Goal: Transaction & Acquisition: Purchase product/service

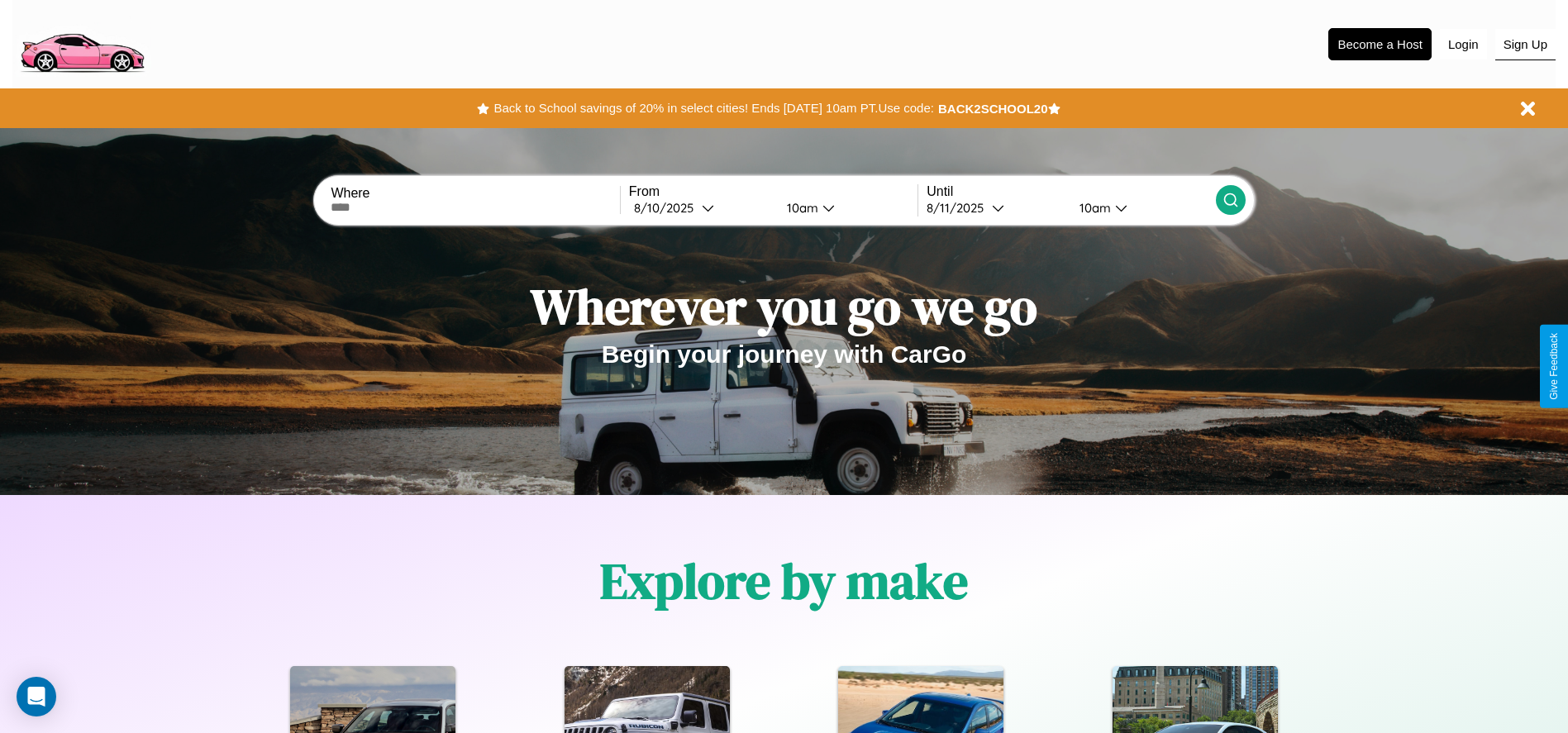
click at [1525, 44] on button "Sign Up" at bounding box center [1525, 44] width 61 height 32
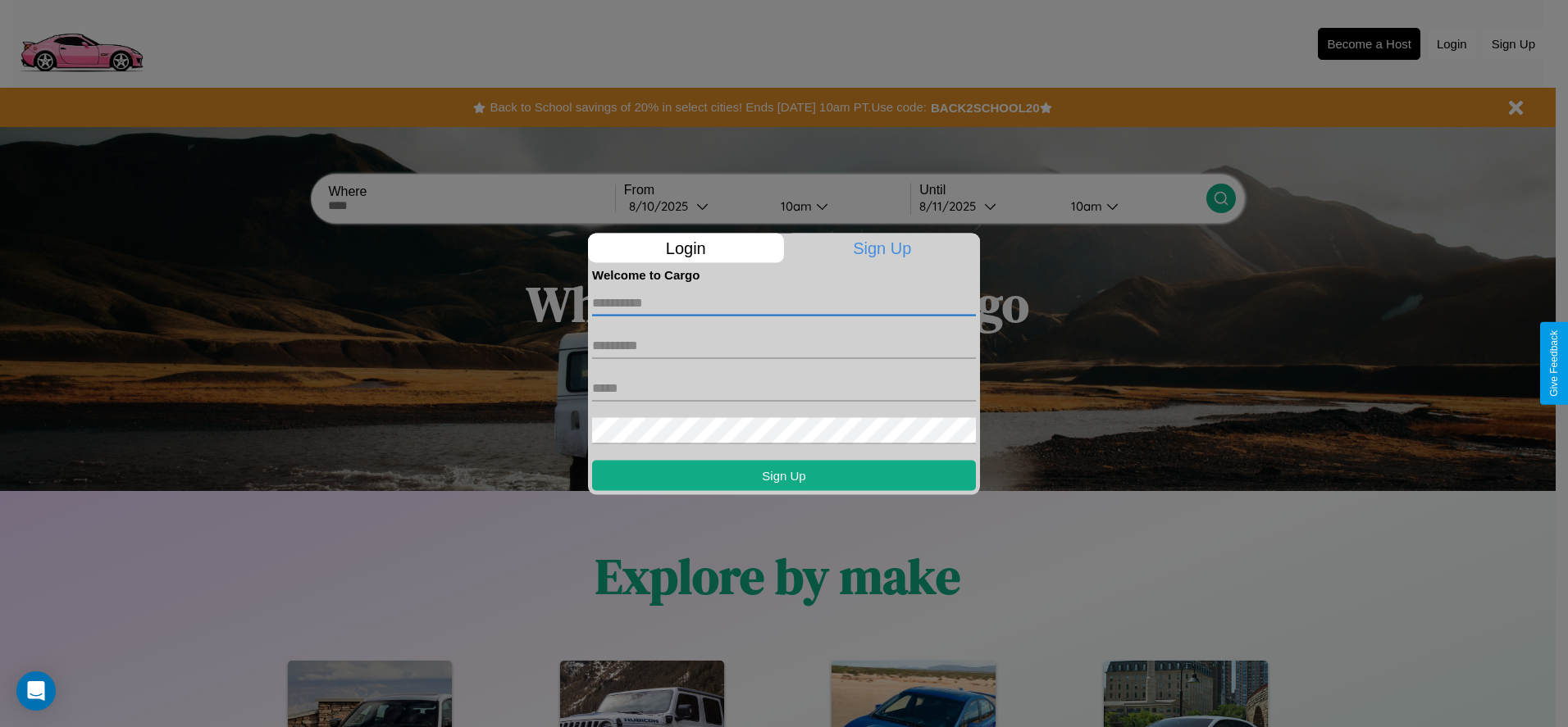
click at [784, 302] on input "text" at bounding box center [784, 302] width 383 height 26
type input "*********"
click at [784, 346] on input "text" at bounding box center [784, 345] width 383 height 26
type input "*******"
click at [784, 388] on input "text" at bounding box center [784, 387] width 383 height 26
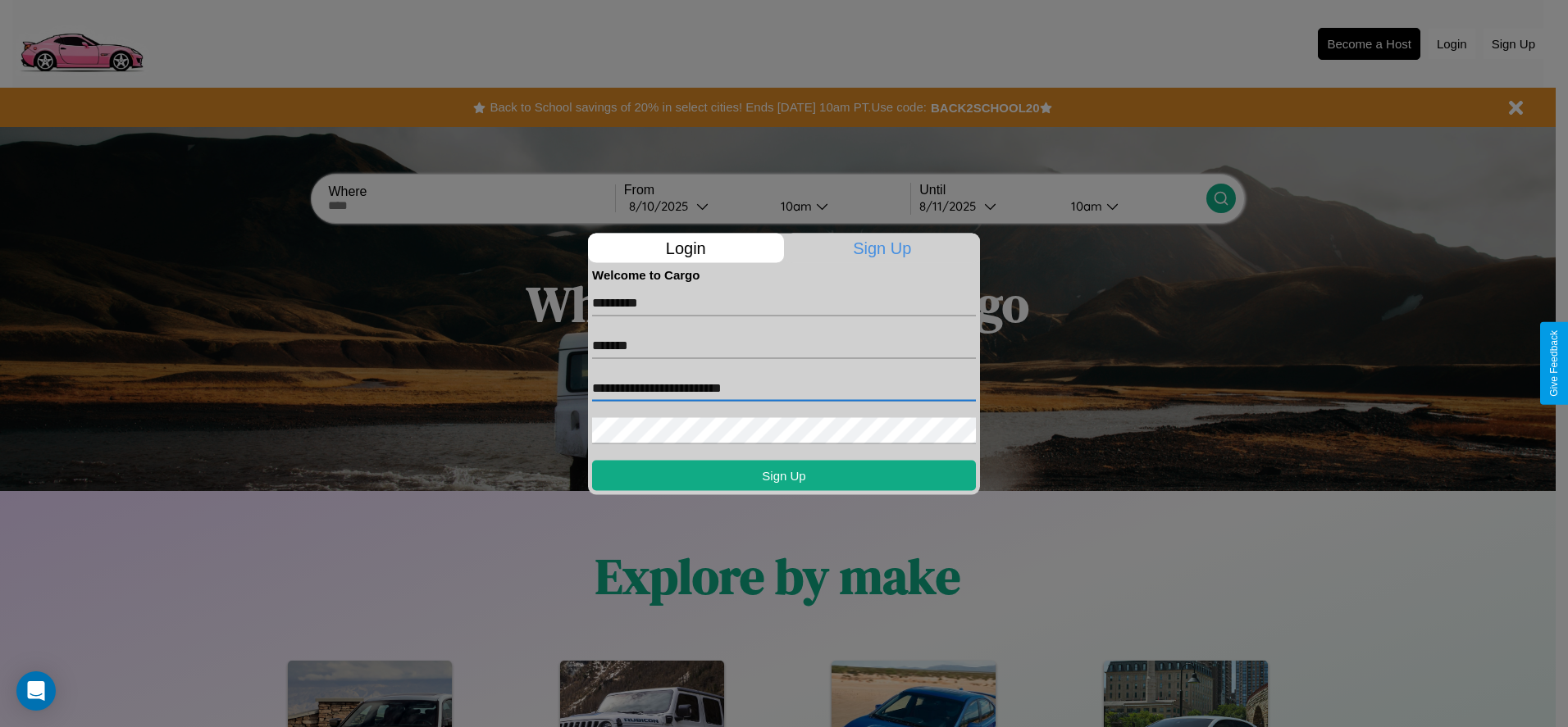
type input "**********"
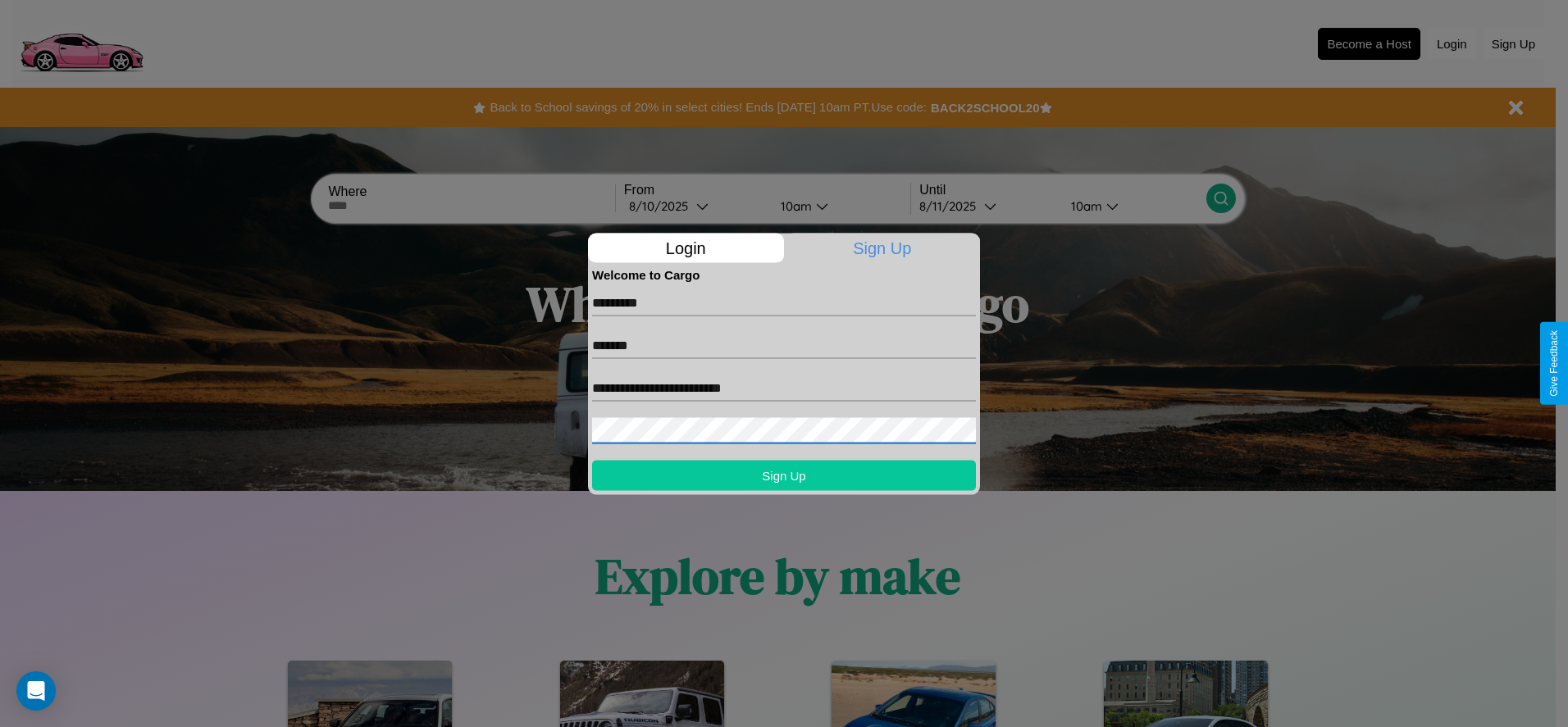
click at [784, 475] on button "Sign Up" at bounding box center [784, 475] width 383 height 31
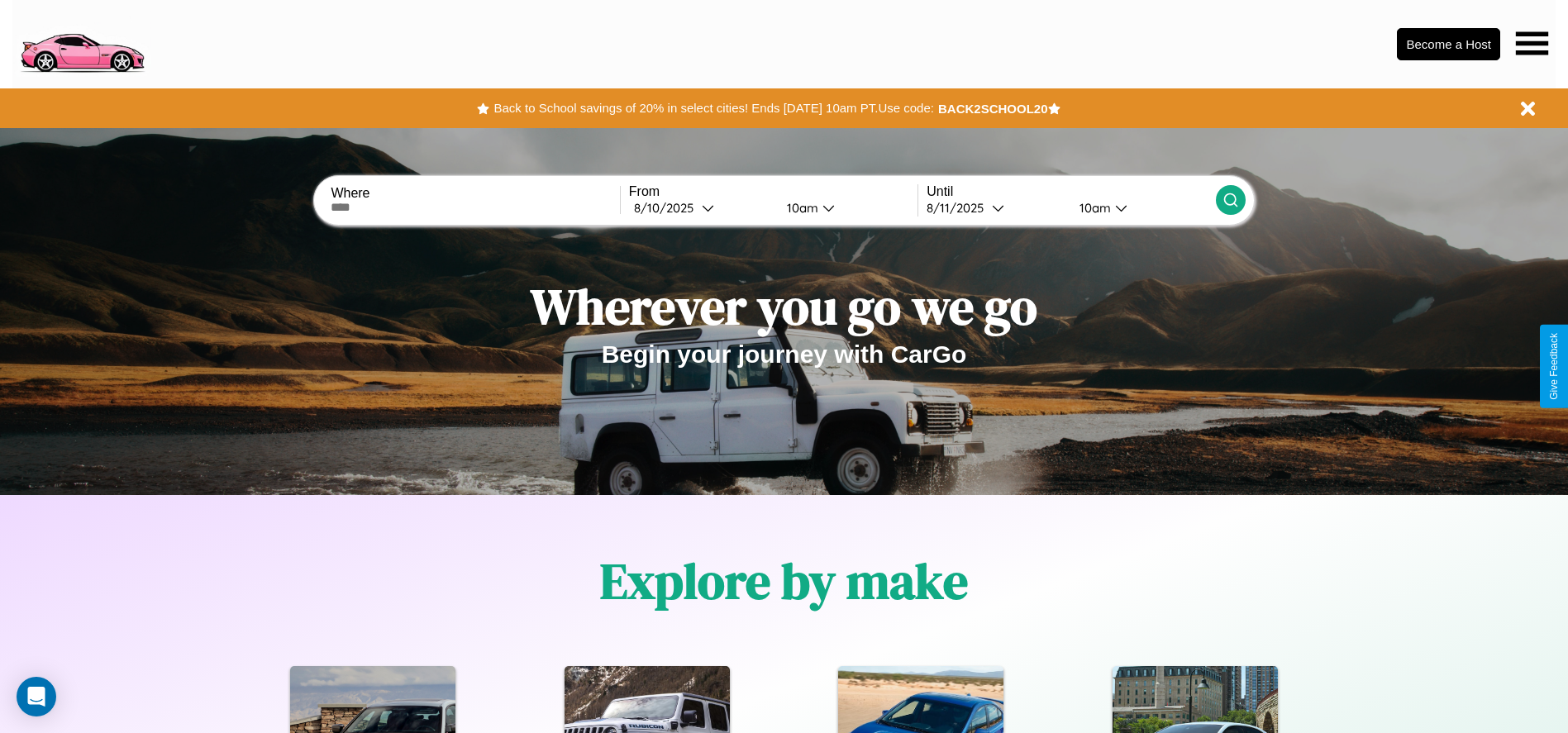
click at [475, 208] on input "text" at bounding box center [475, 207] width 289 height 14
type input "**********"
click at [701, 208] on div "8 / 10 / 2025" at bounding box center [668, 207] width 68 height 15
select select "*"
select select "****"
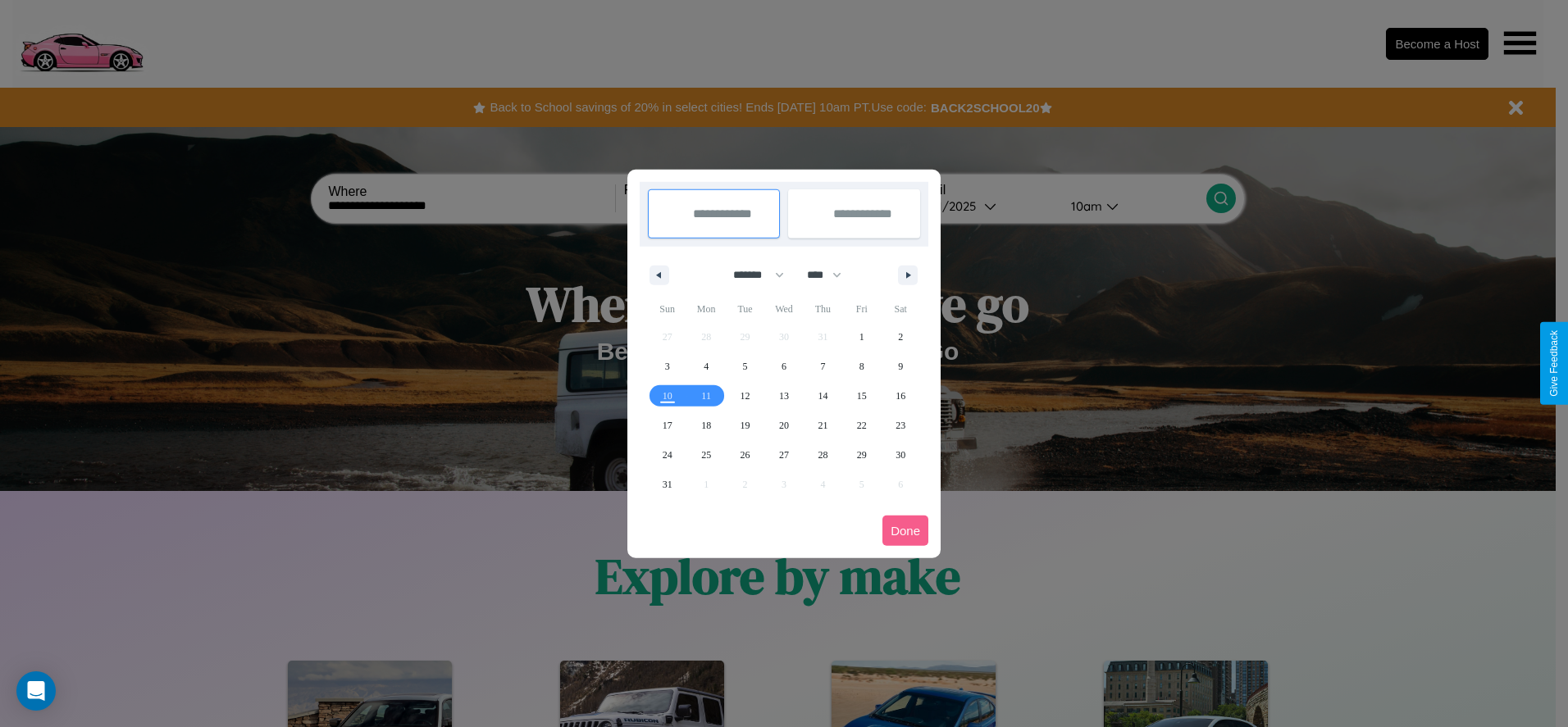
click at [752, 274] on select "******* ******** ***** ***** *** **** **** ****** ********* ******* ******** **…" at bounding box center [755, 275] width 69 height 27
select select "*"
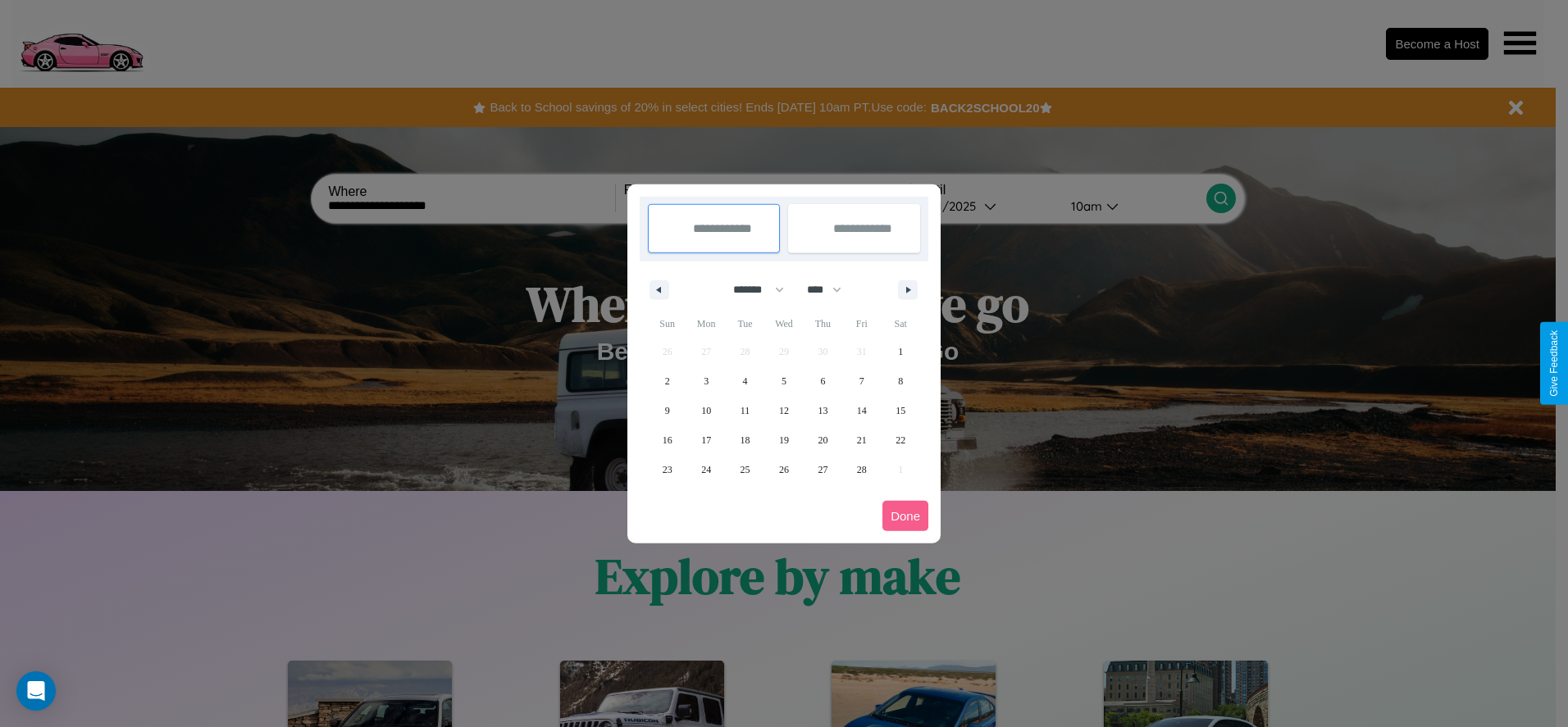
click at [832, 290] on select "**** **** **** **** **** **** **** **** **** **** **** **** **** **** **** ****…" at bounding box center [823, 290] width 50 height 27
select select "****"
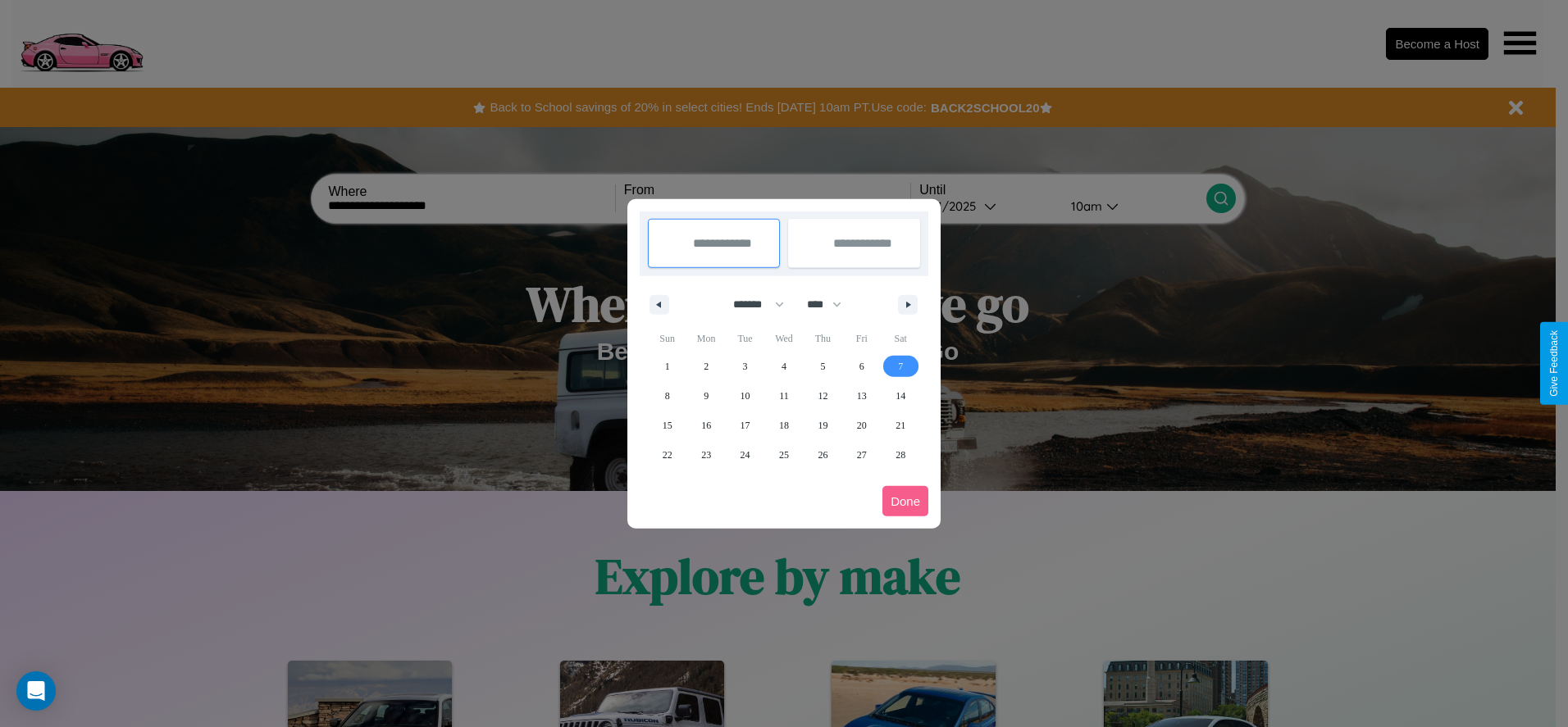
click at [900, 365] on span "7" at bounding box center [900, 366] width 5 height 30
type input "**********"
click at [900, 395] on span "14" at bounding box center [900, 396] width 10 height 30
type input "**********"
click at [906, 501] on button "Done" at bounding box center [905, 501] width 46 height 31
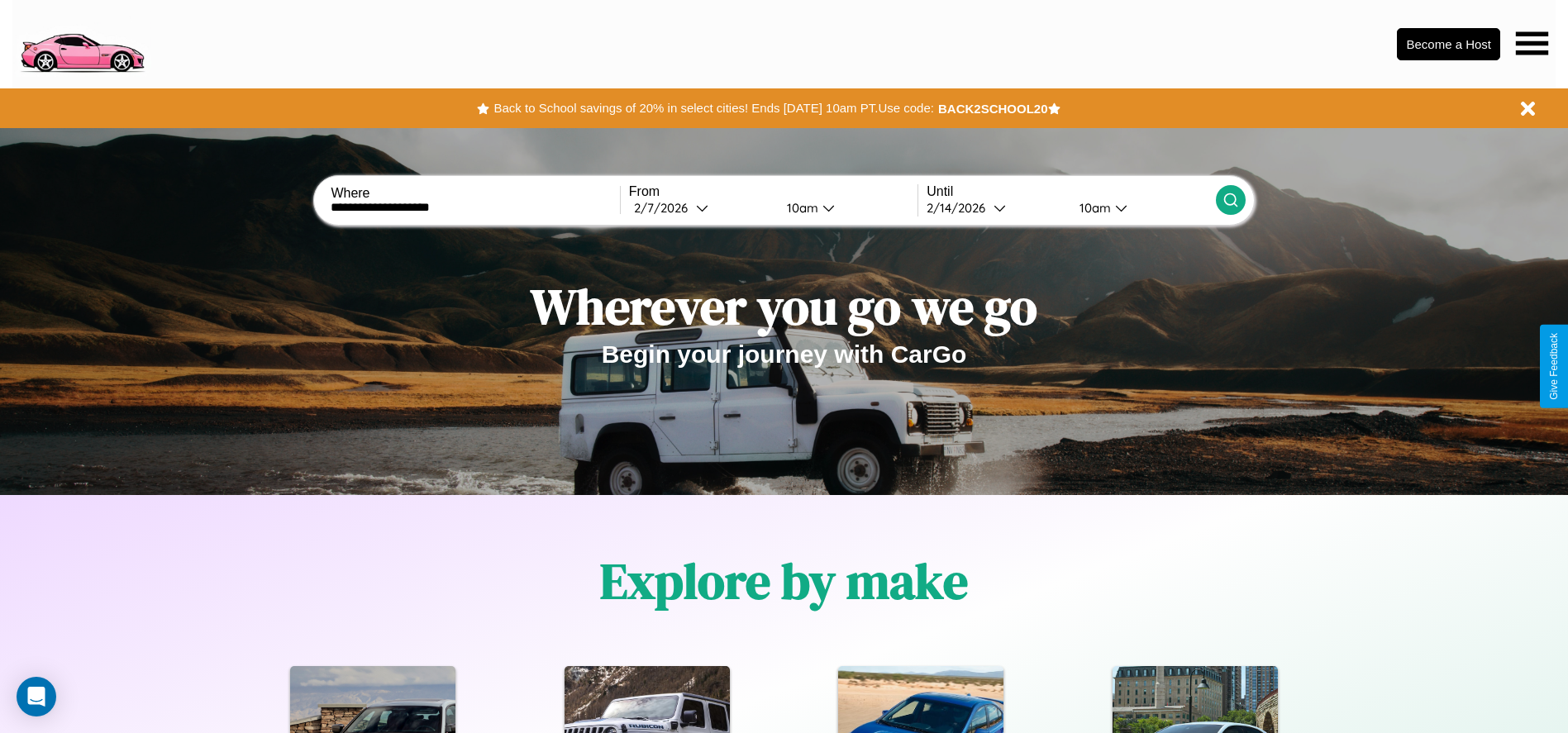
click at [1230, 200] on icon at bounding box center [1231, 200] width 16 height 16
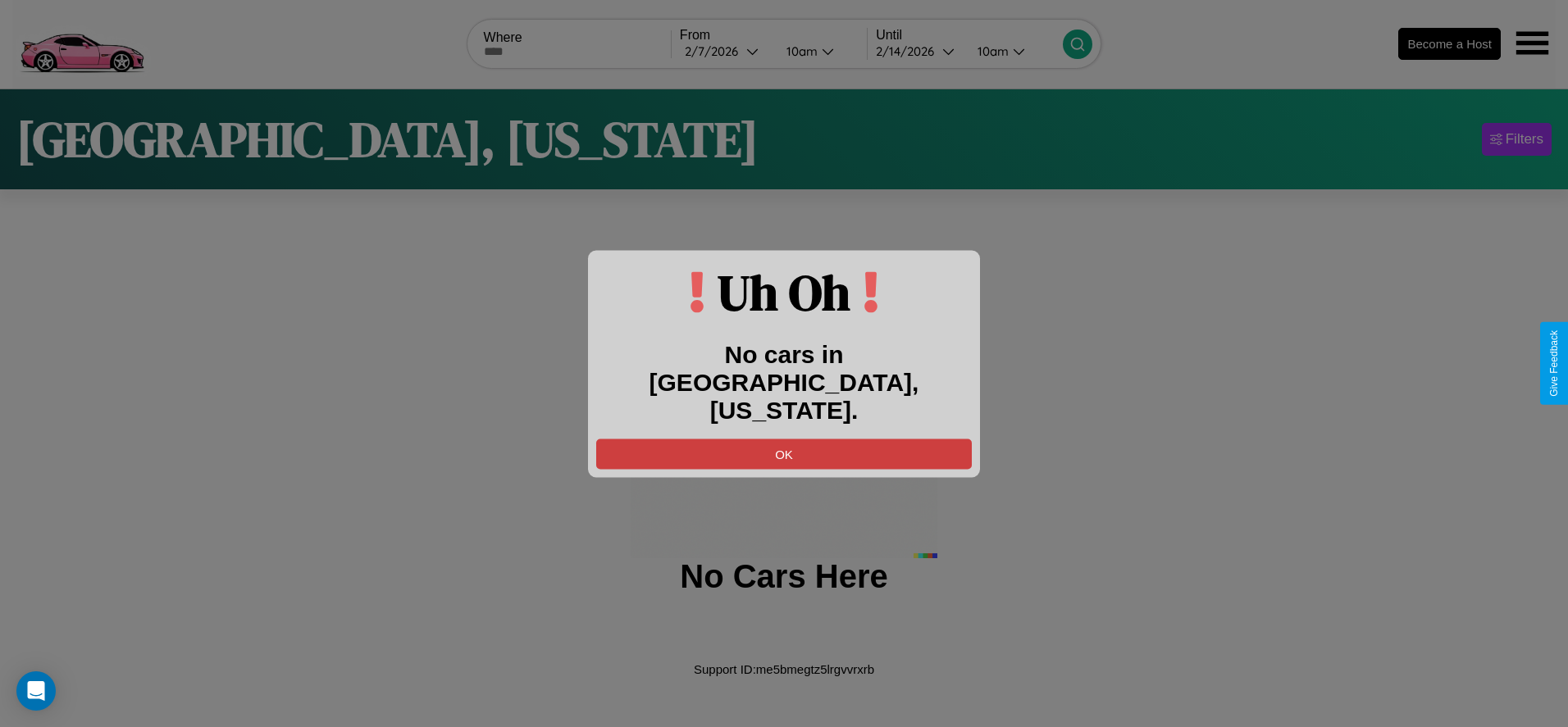
click at [784, 439] on button "OK" at bounding box center [783, 453] width 375 height 31
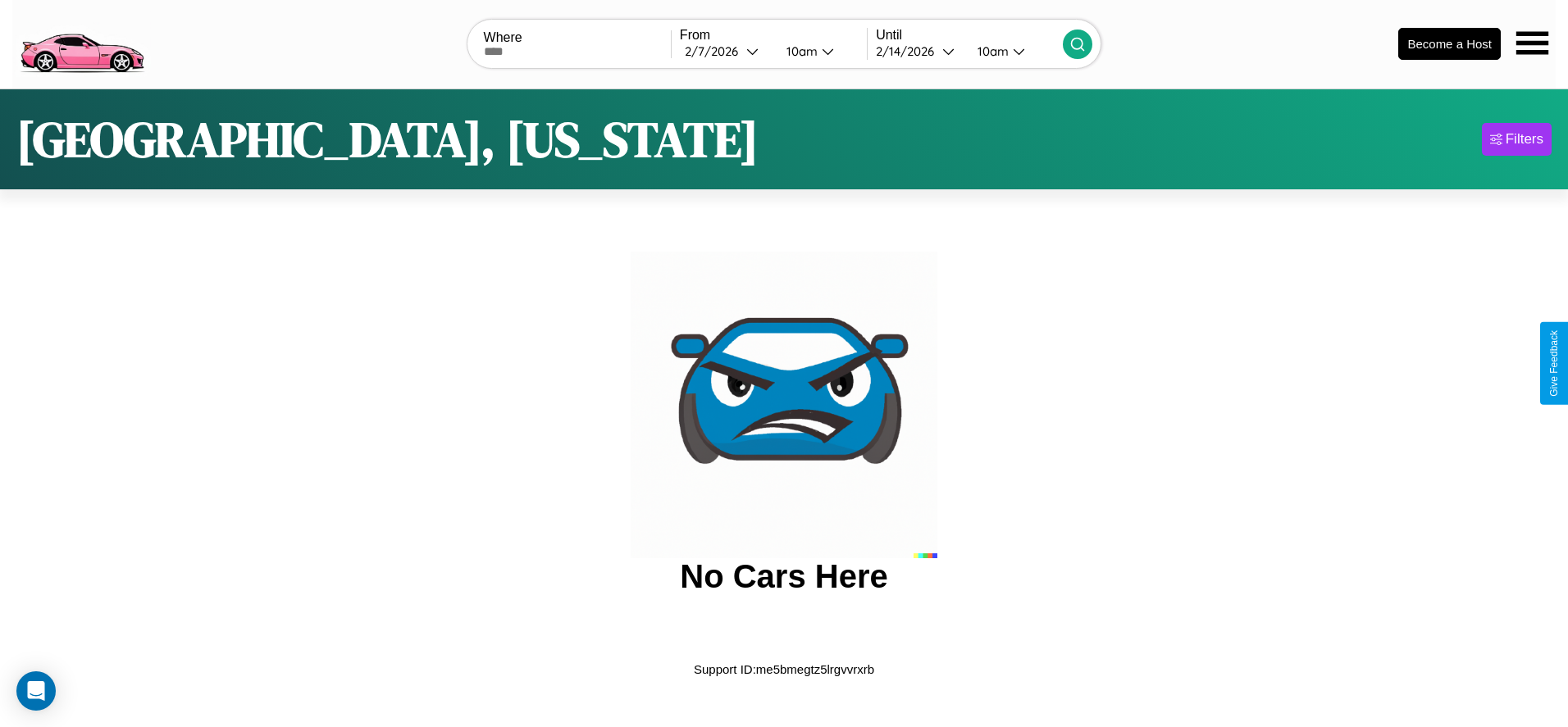
click at [81, 41] on img at bounding box center [82, 42] width 139 height 69
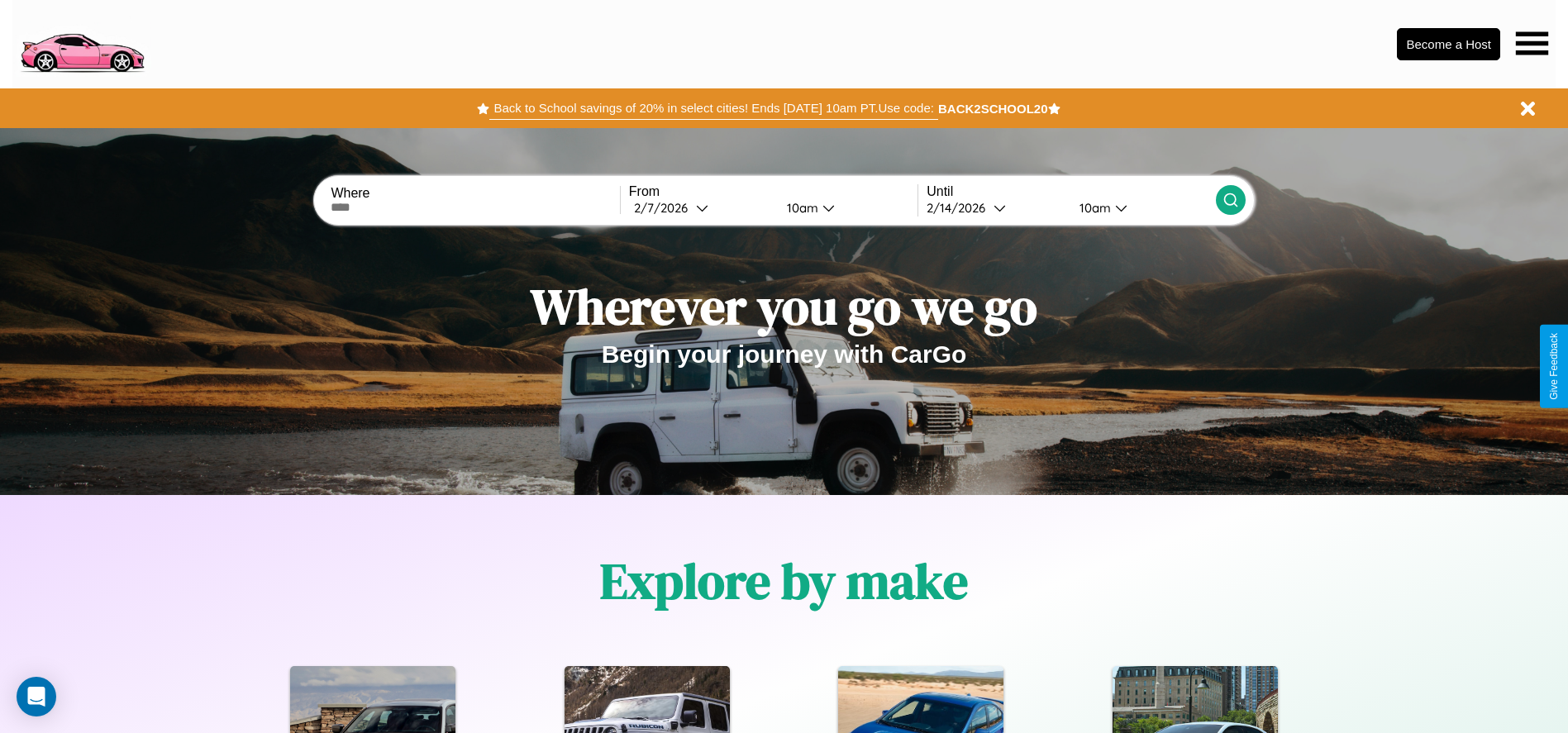
click at [713, 108] on button "Back to School savings of 20% in select cities! Ends 9/1 at 10am PT. Use code:" at bounding box center [713, 109] width 448 height 24
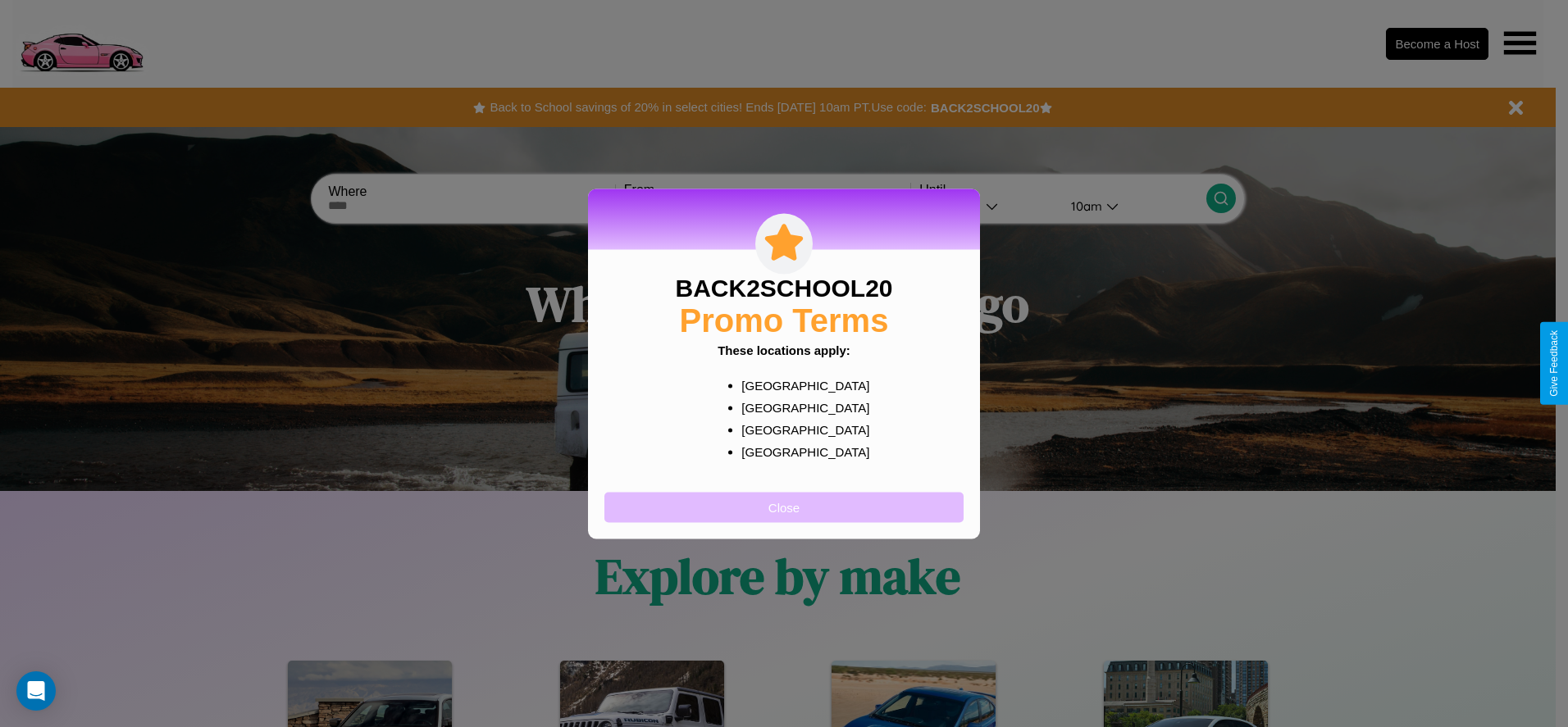
click at [784, 507] on button "Close" at bounding box center [783, 507] width 359 height 31
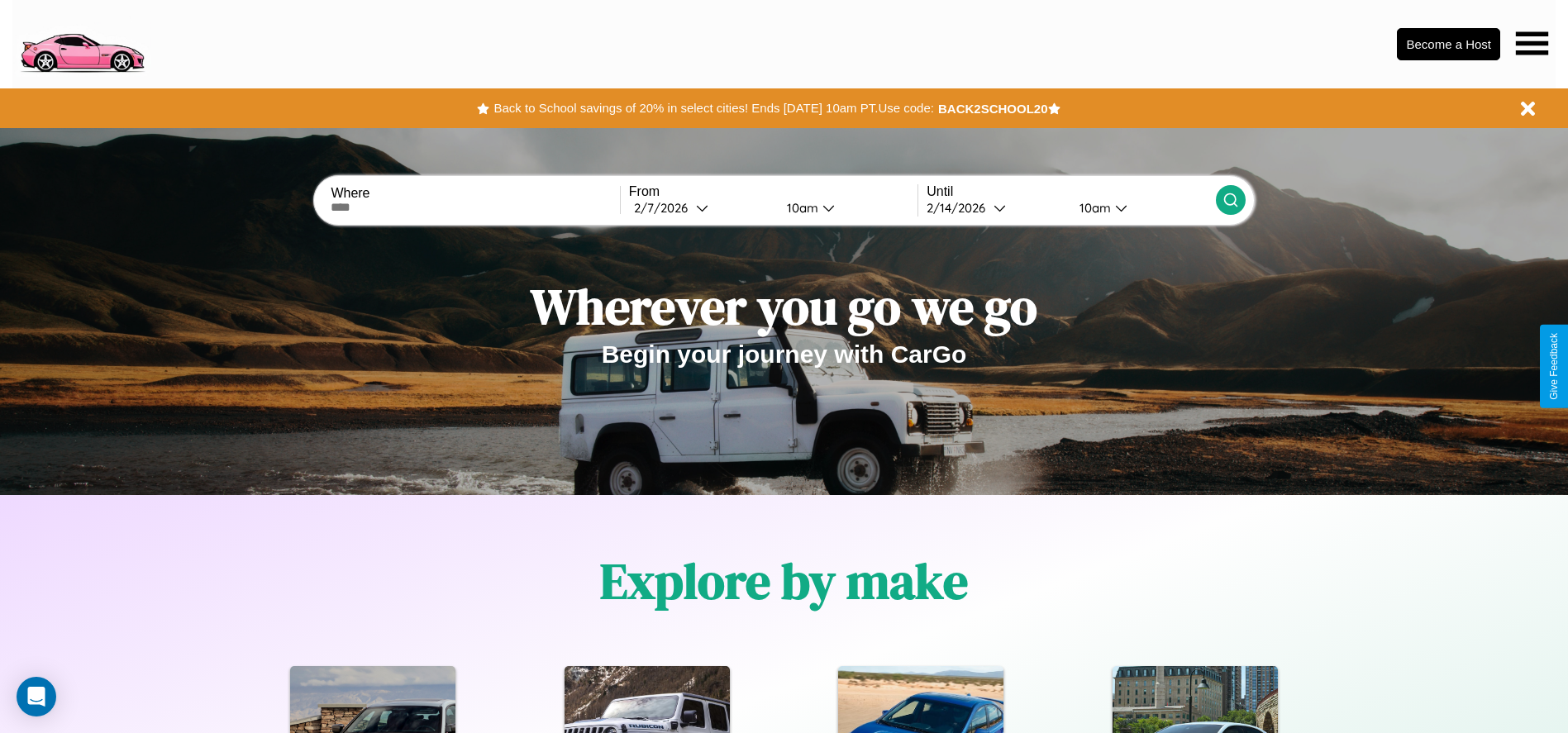
scroll to position [343, 0]
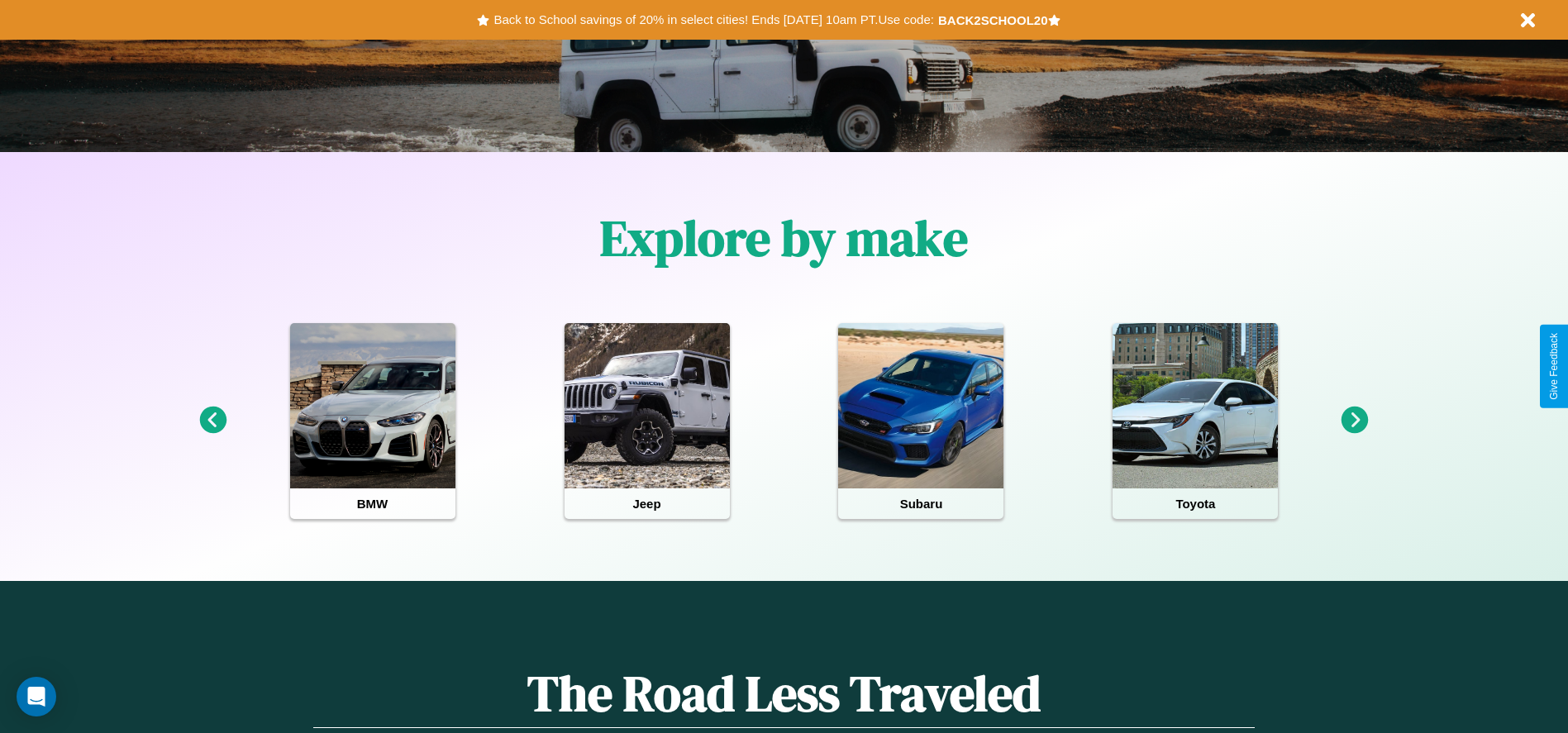
click at [1355, 421] on icon at bounding box center [1356, 420] width 27 height 27
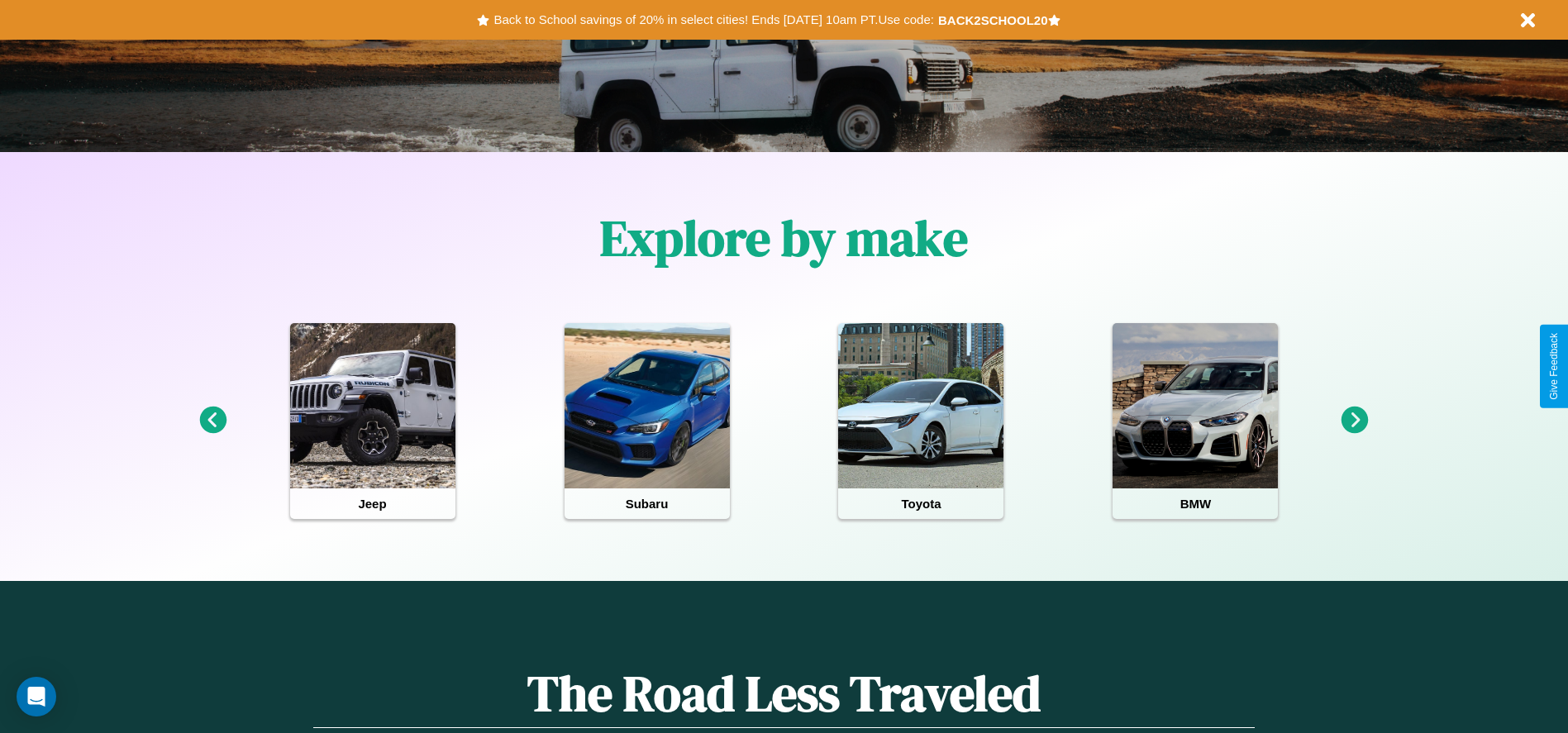
click at [1355, 421] on icon at bounding box center [1356, 420] width 27 height 27
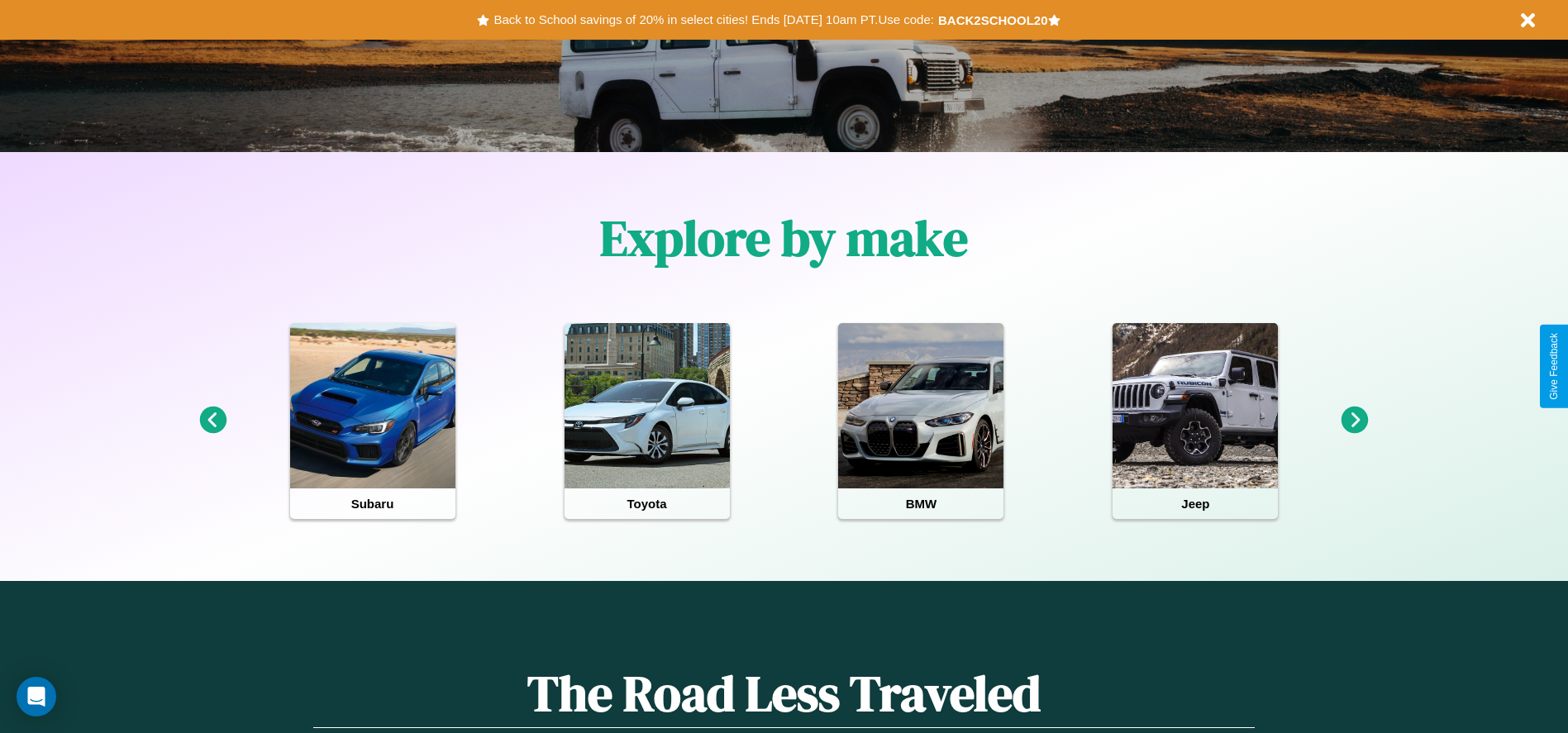
click at [1355, 421] on icon at bounding box center [1356, 420] width 27 height 27
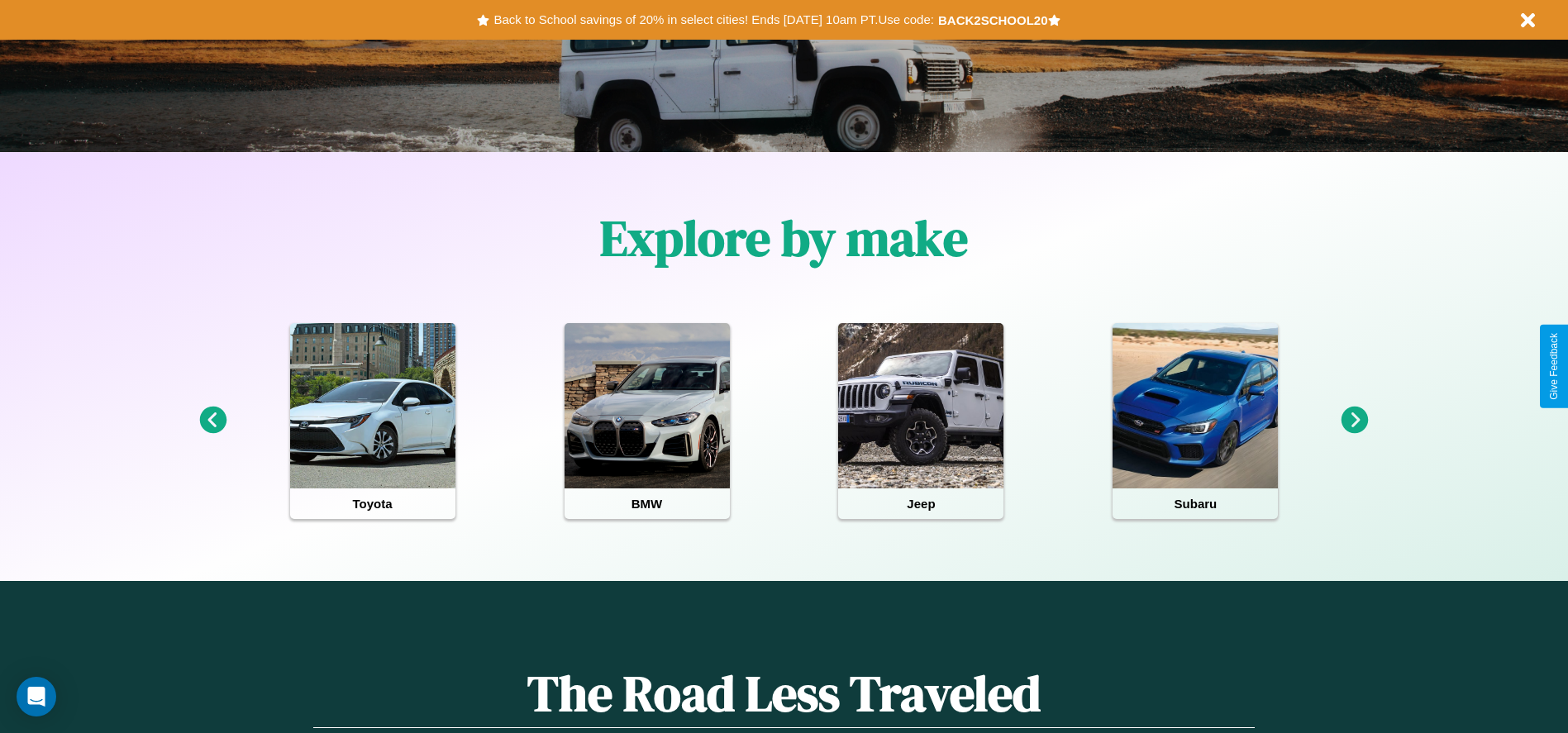
click at [1355, 421] on icon at bounding box center [1356, 420] width 27 height 27
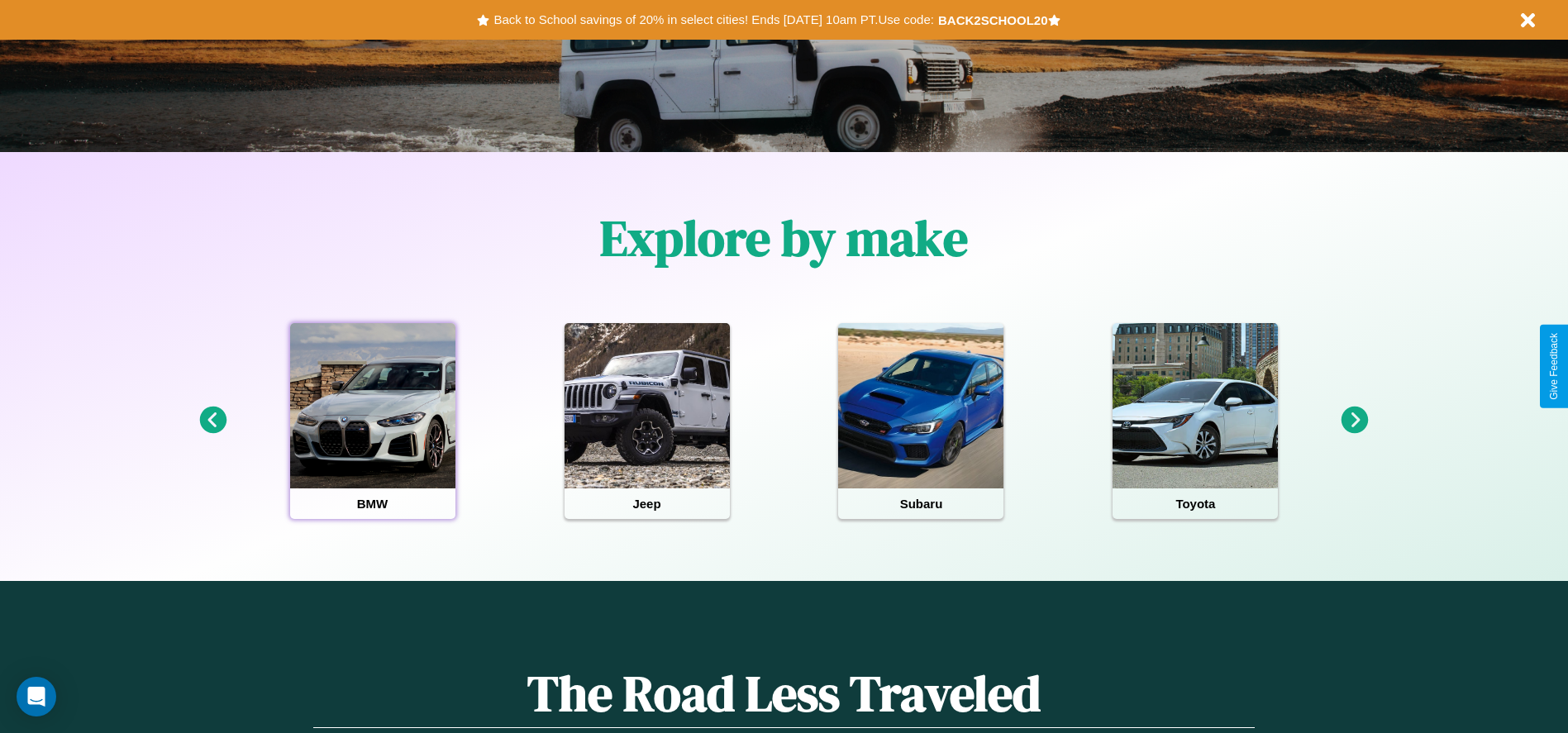
click at [372, 421] on div at bounding box center [373, 406] width 165 height 165
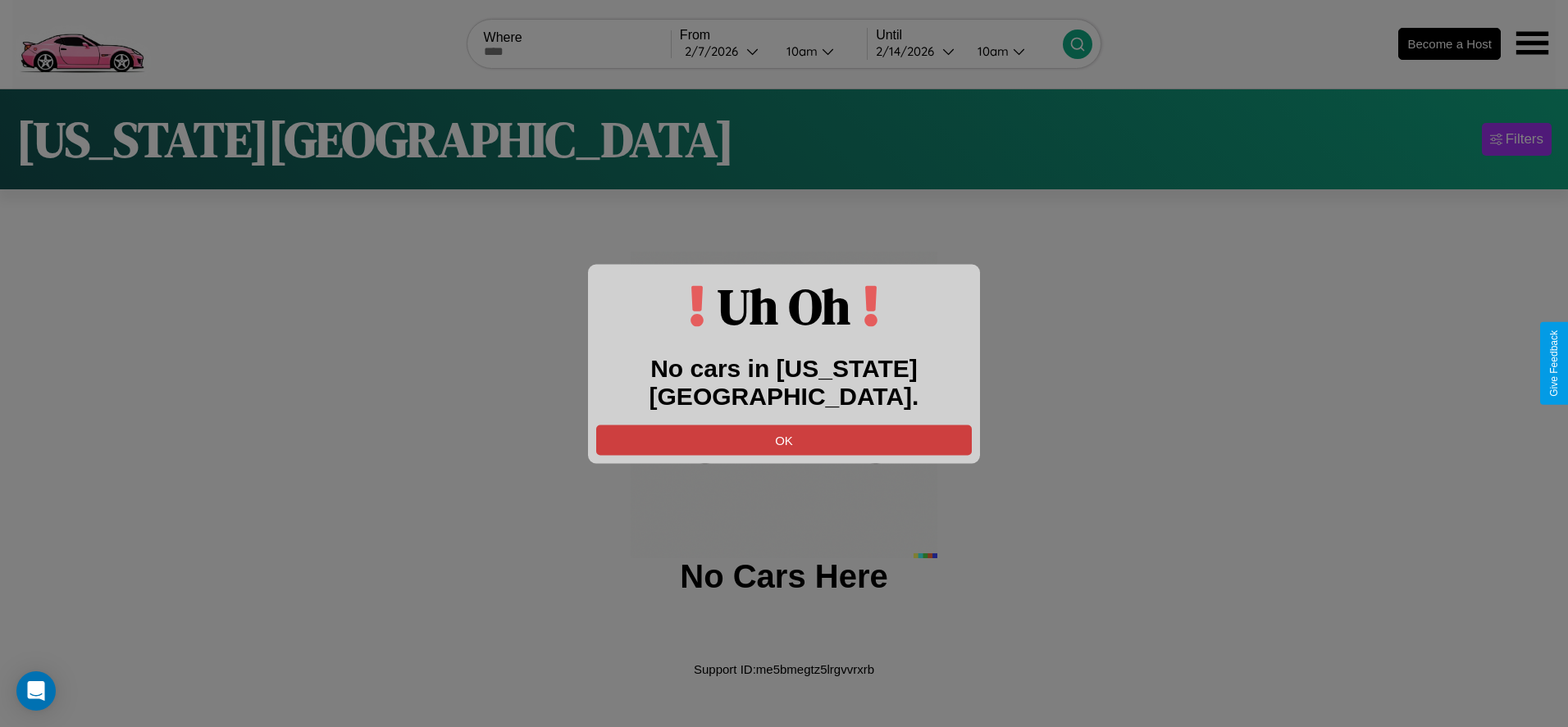
click at [784, 425] on button "OK" at bounding box center [783, 440] width 375 height 31
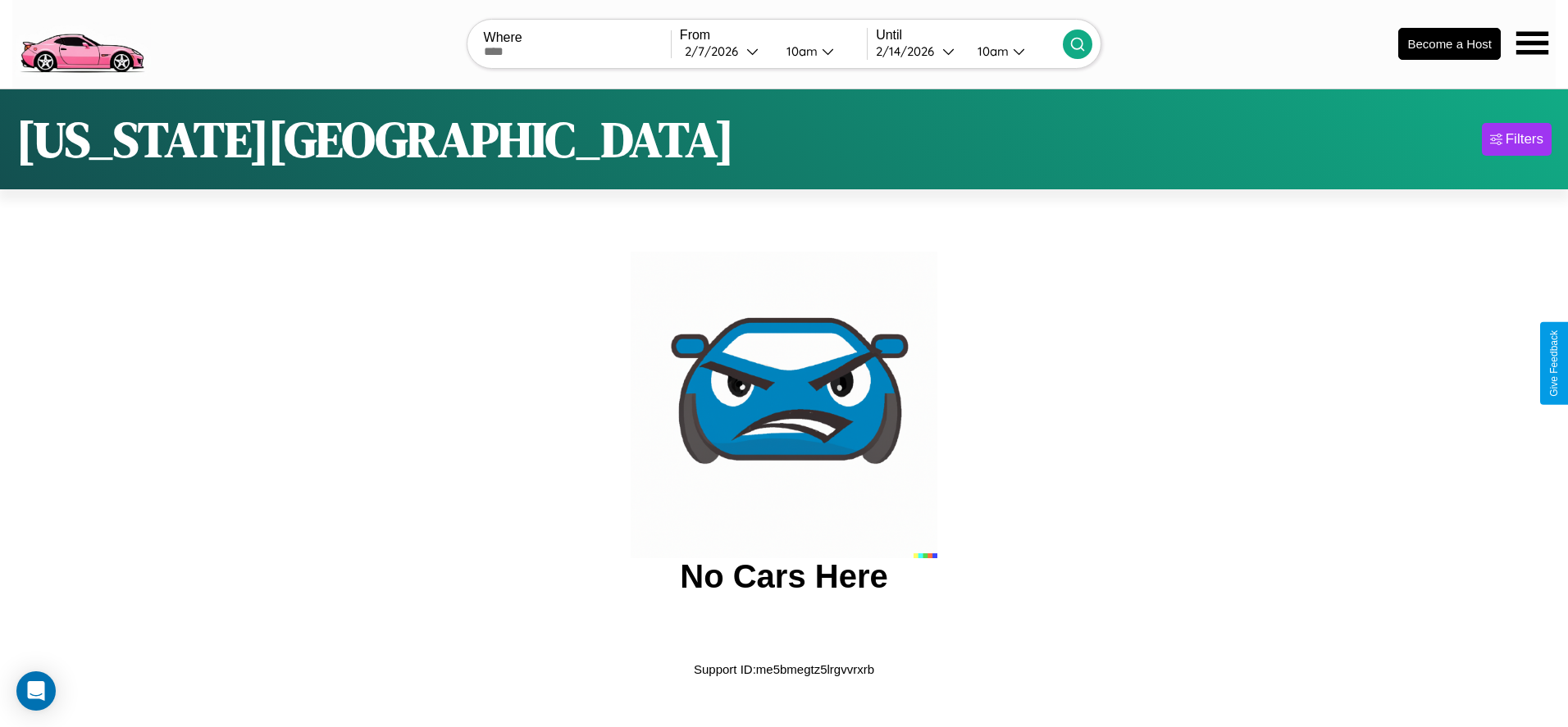
click at [577, 50] on input "text" at bounding box center [578, 51] width 187 height 13
type input "**********"
click at [725, 50] on div "2 / 7 / 2026" at bounding box center [716, 50] width 61 height 15
select select "*"
select select "****"
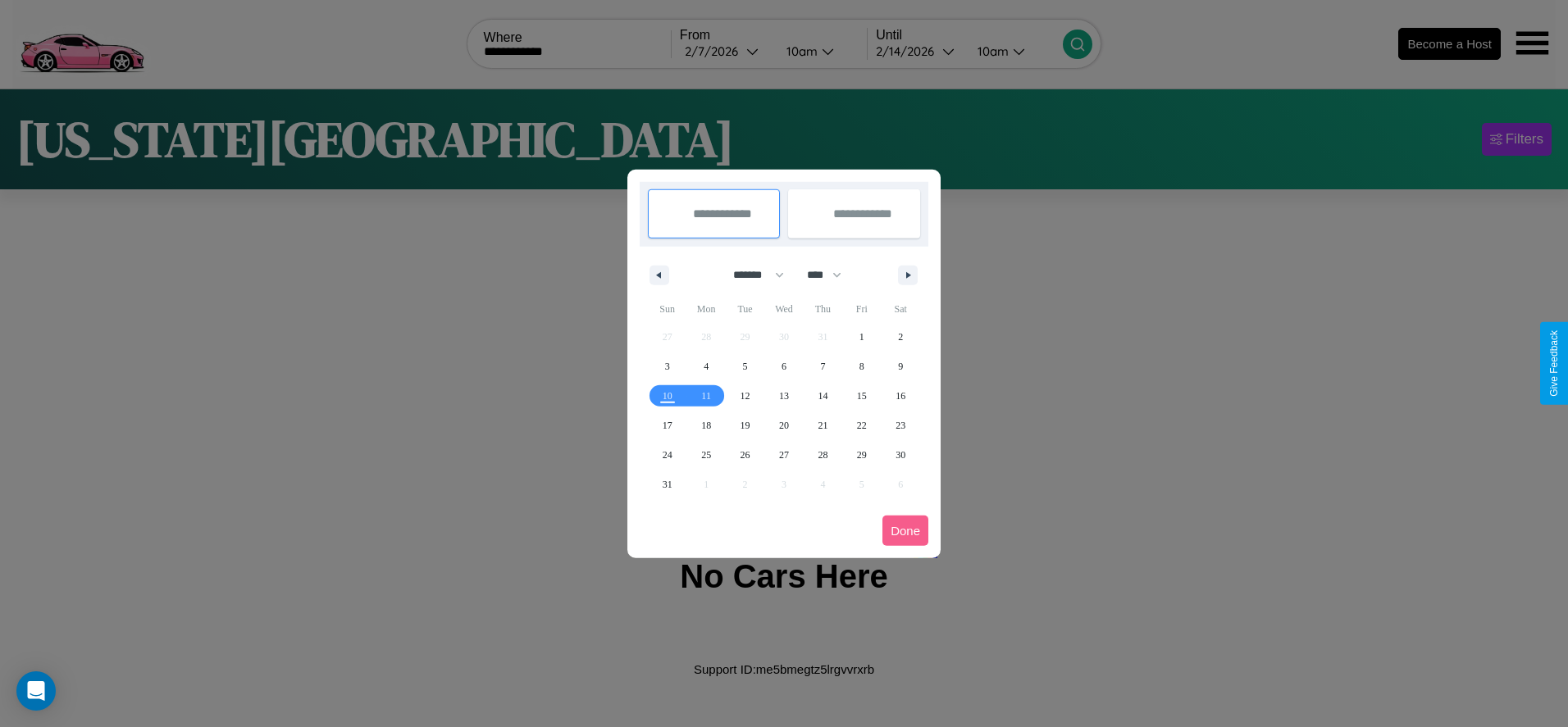
click at [752, 274] on select "******* ******** ***** ***** *** **** **** ****** ********* ******* ******** **…" at bounding box center [755, 275] width 69 height 27
select select "*"
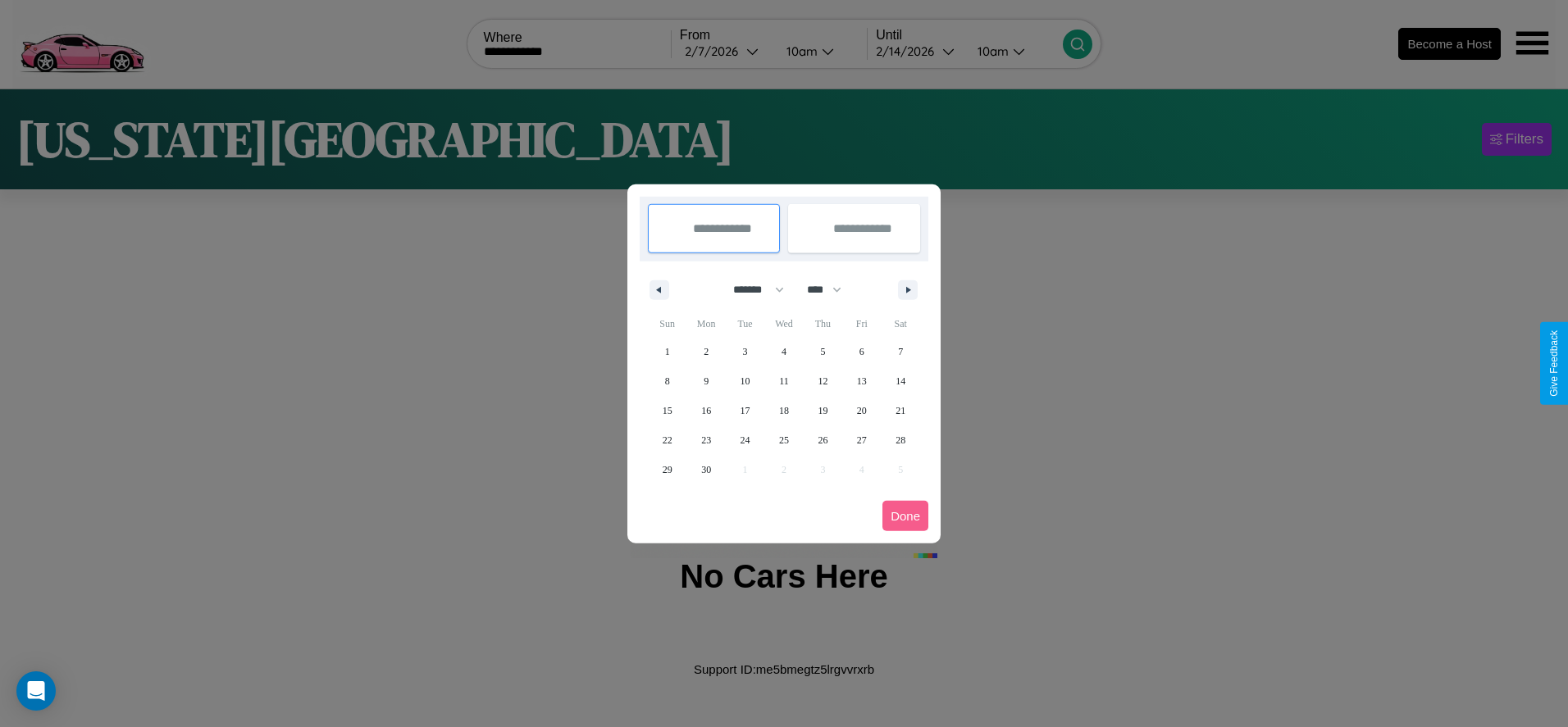
drag, startPoint x: 832, startPoint y: 290, endPoint x: 784, endPoint y: 328, distance: 61.2
click at [832, 290] on select "**** **** **** **** **** **** **** **** **** **** **** **** **** **** **** ****…" at bounding box center [823, 290] width 50 height 27
select select "****"
click at [744, 351] on span "2" at bounding box center [744, 351] width 5 height 30
type input "**********"
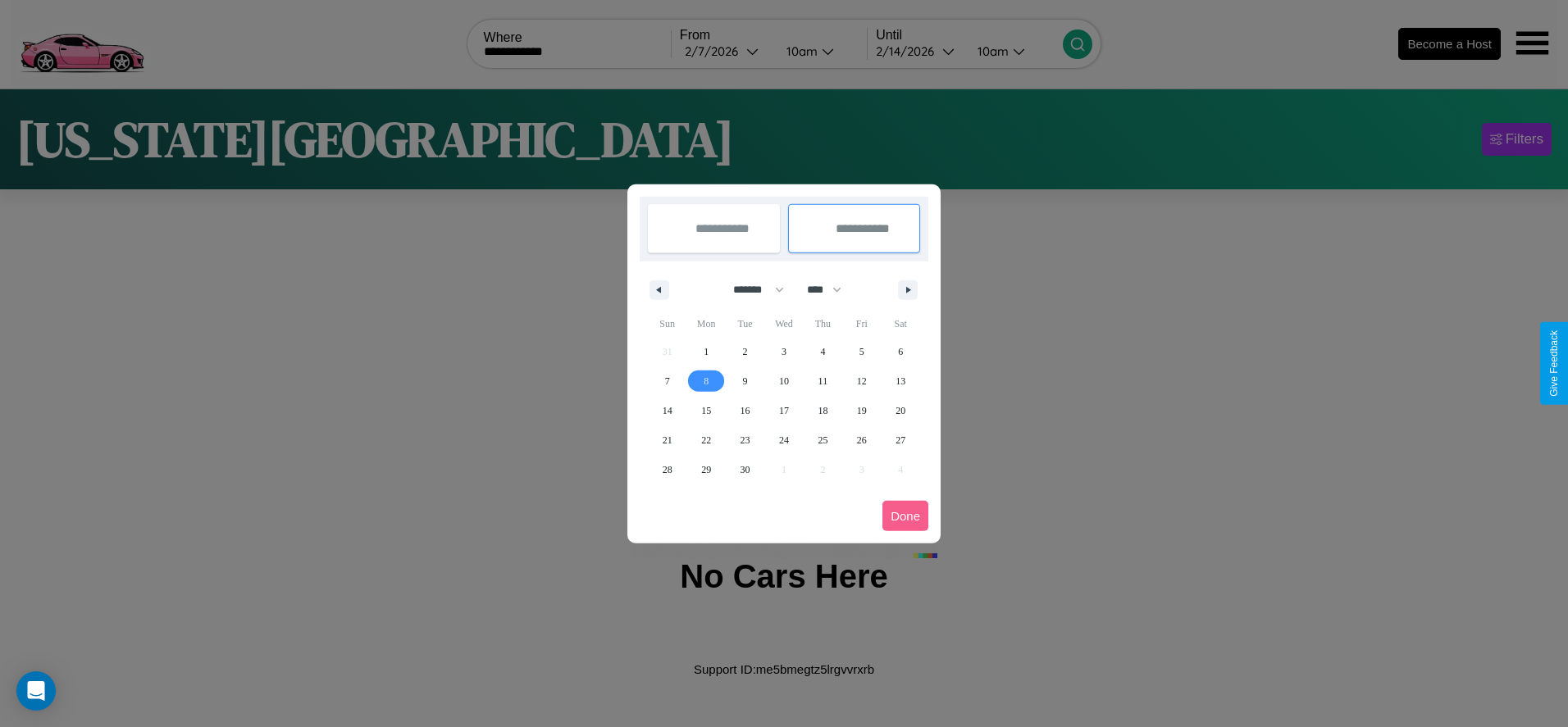
click at [706, 381] on span "8" at bounding box center [706, 381] width 5 height 30
type input "**********"
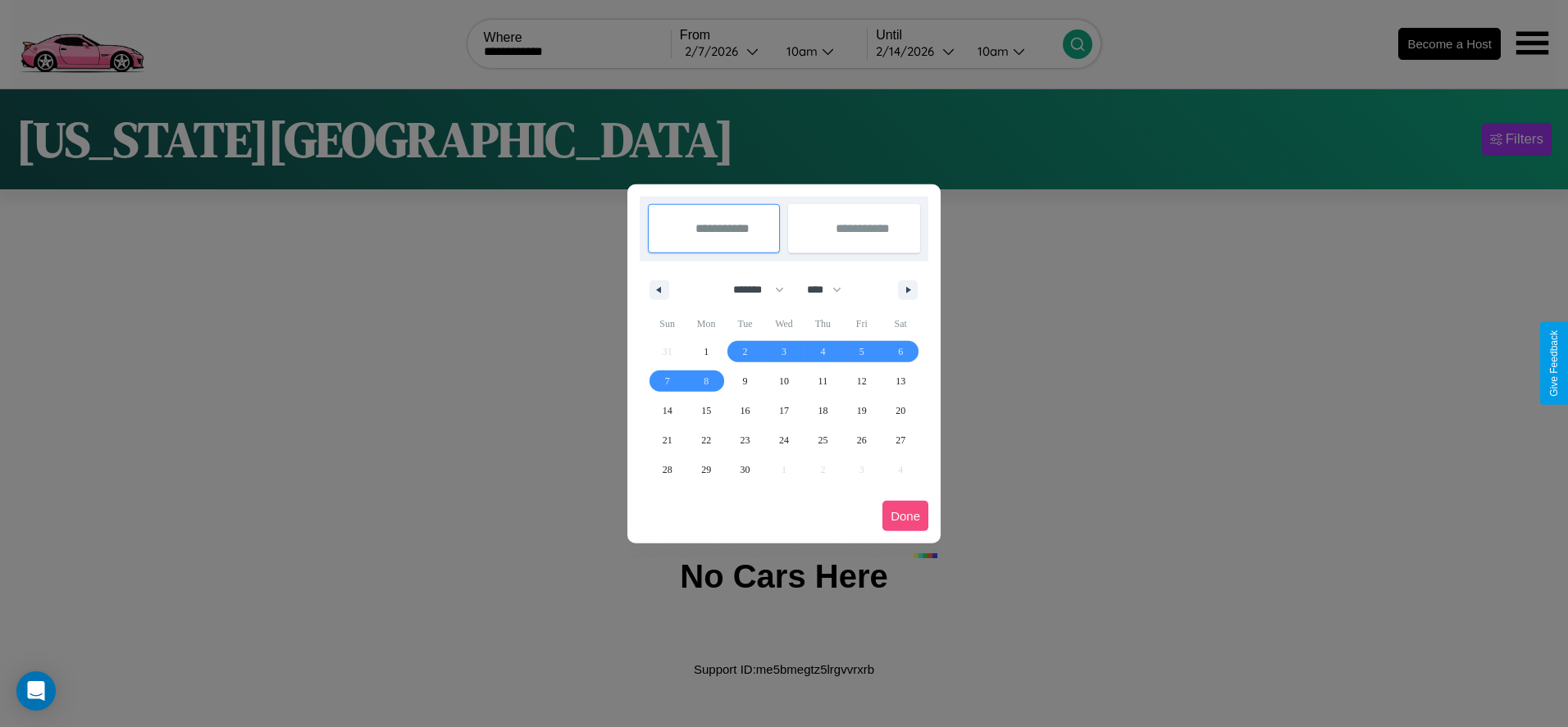
click at [906, 516] on button "Done" at bounding box center [905, 516] width 46 height 31
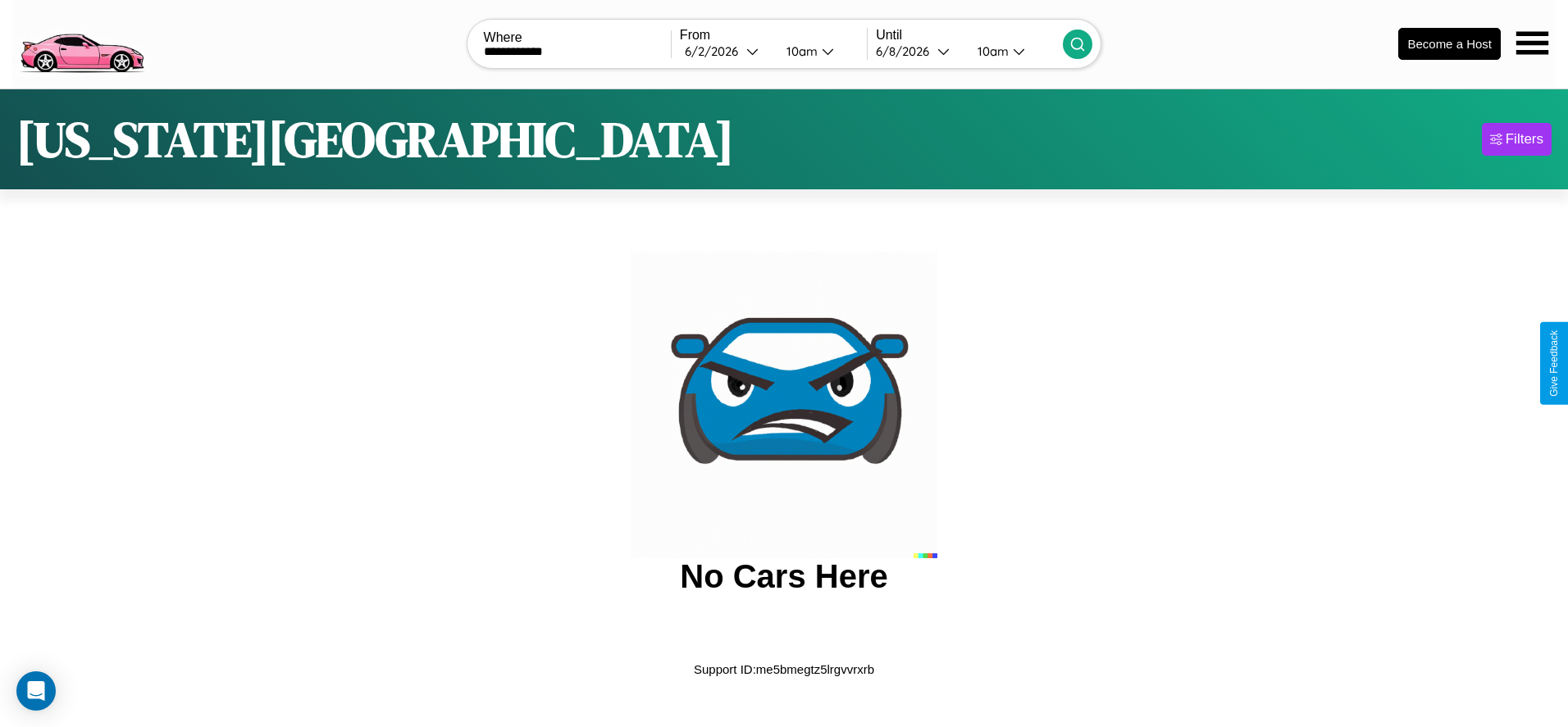
click at [1077, 43] on icon at bounding box center [1077, 44] width 16 height 16
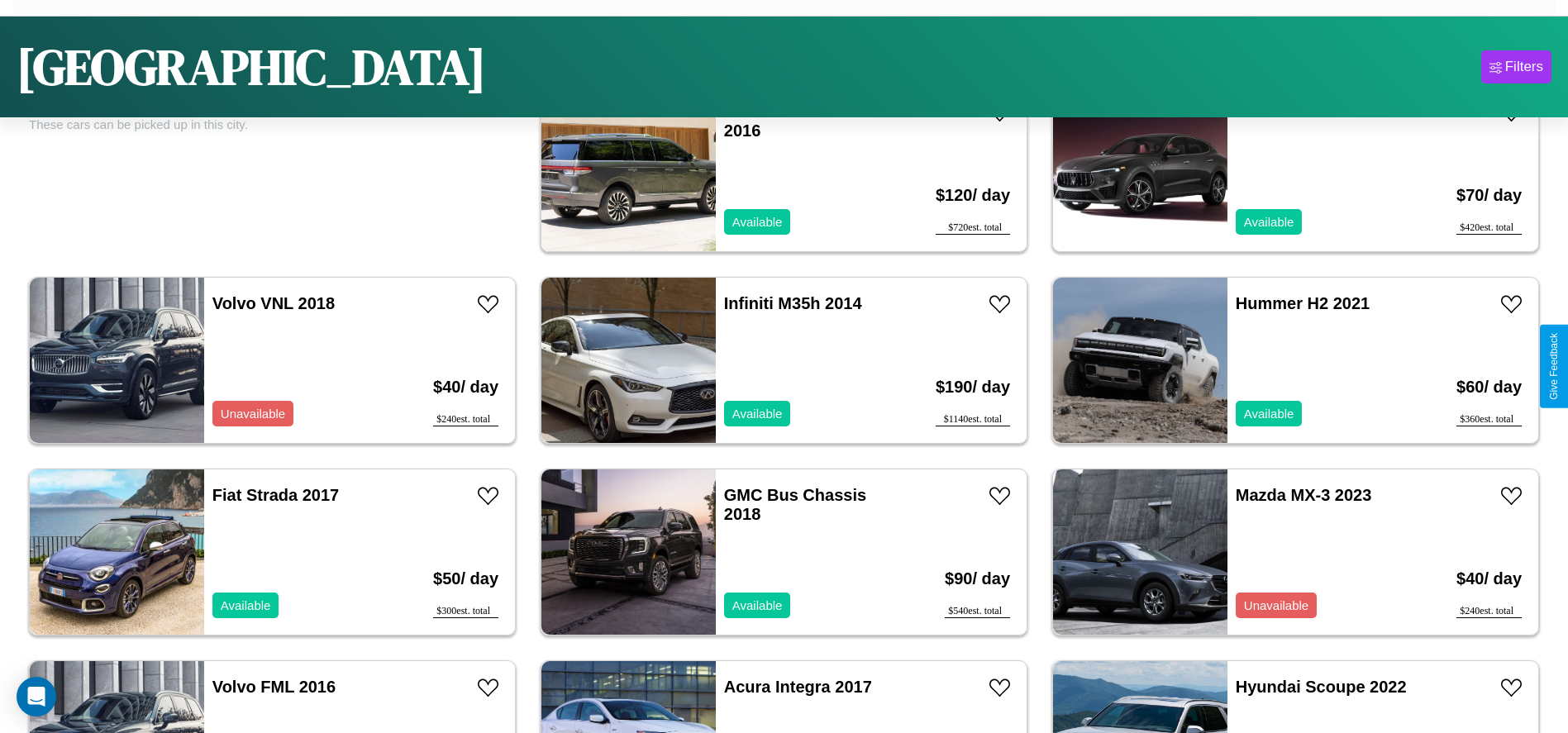
scroll to position [568, 0]
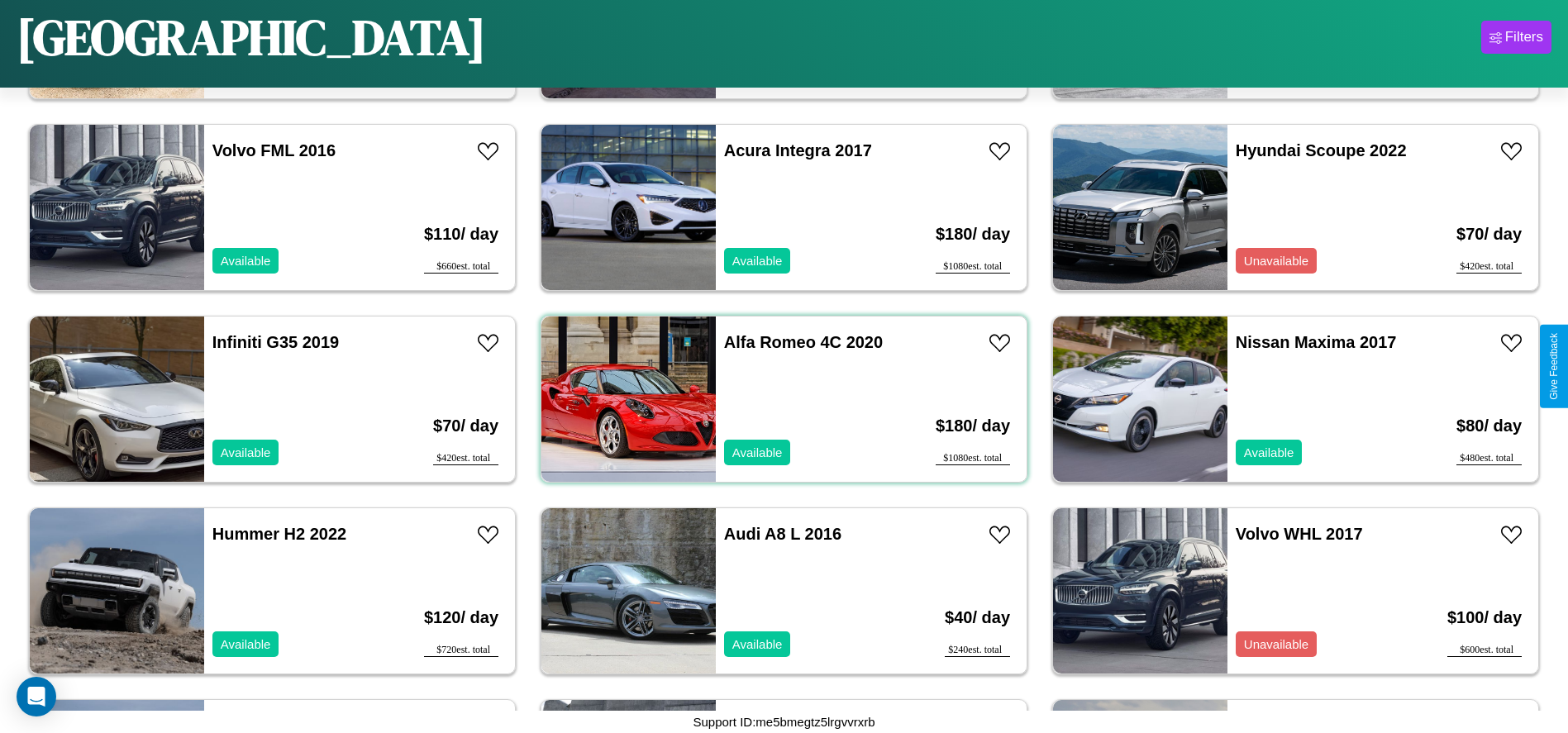
click at [778, 399] on div "Alfa Romeo 4C 2020 Available" at bounding box center [811, 399] width 191 height 165
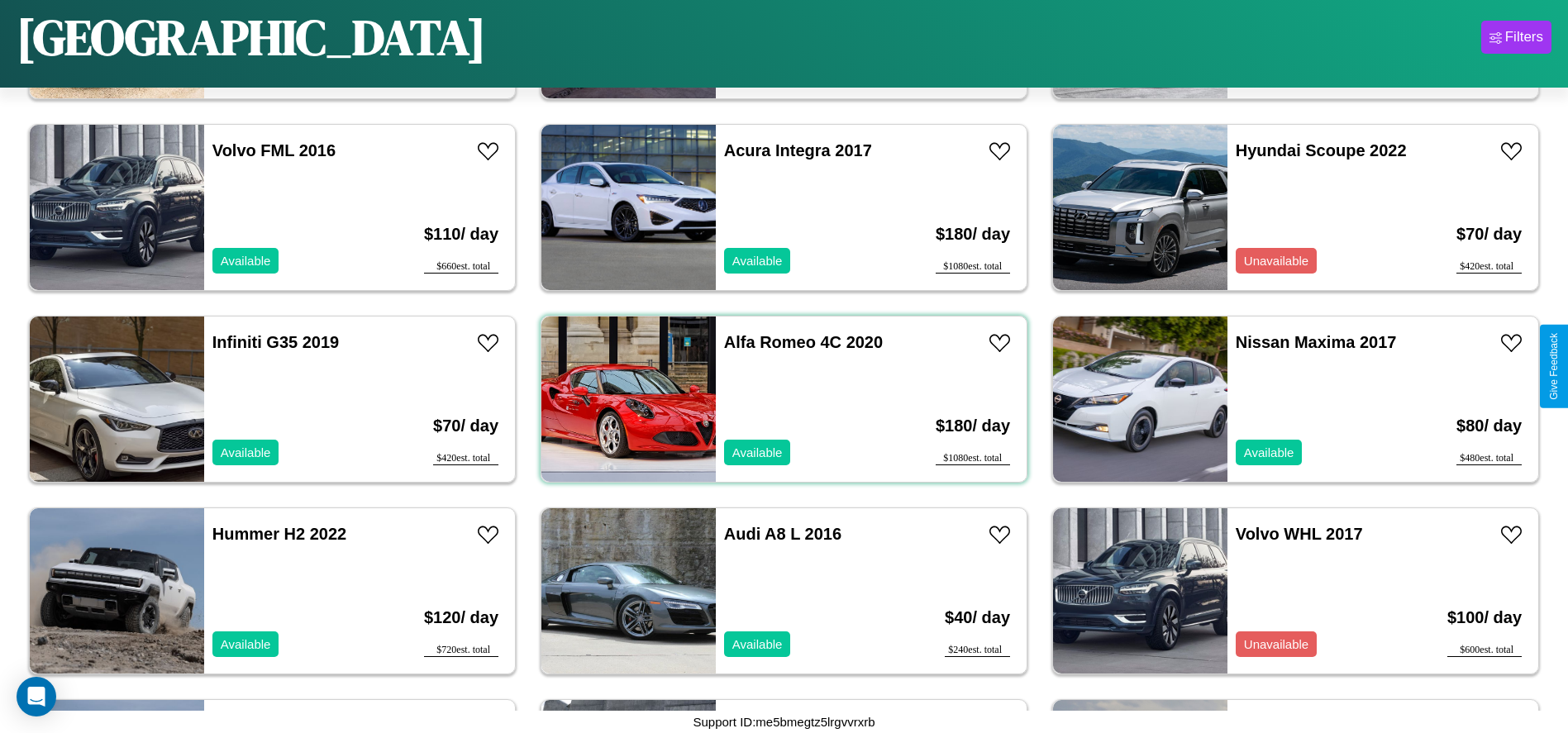
click at [778, 399] on div "Alfa Romeo 4C 2020 Available" at bounding box center [811, 399] width 191 height 165
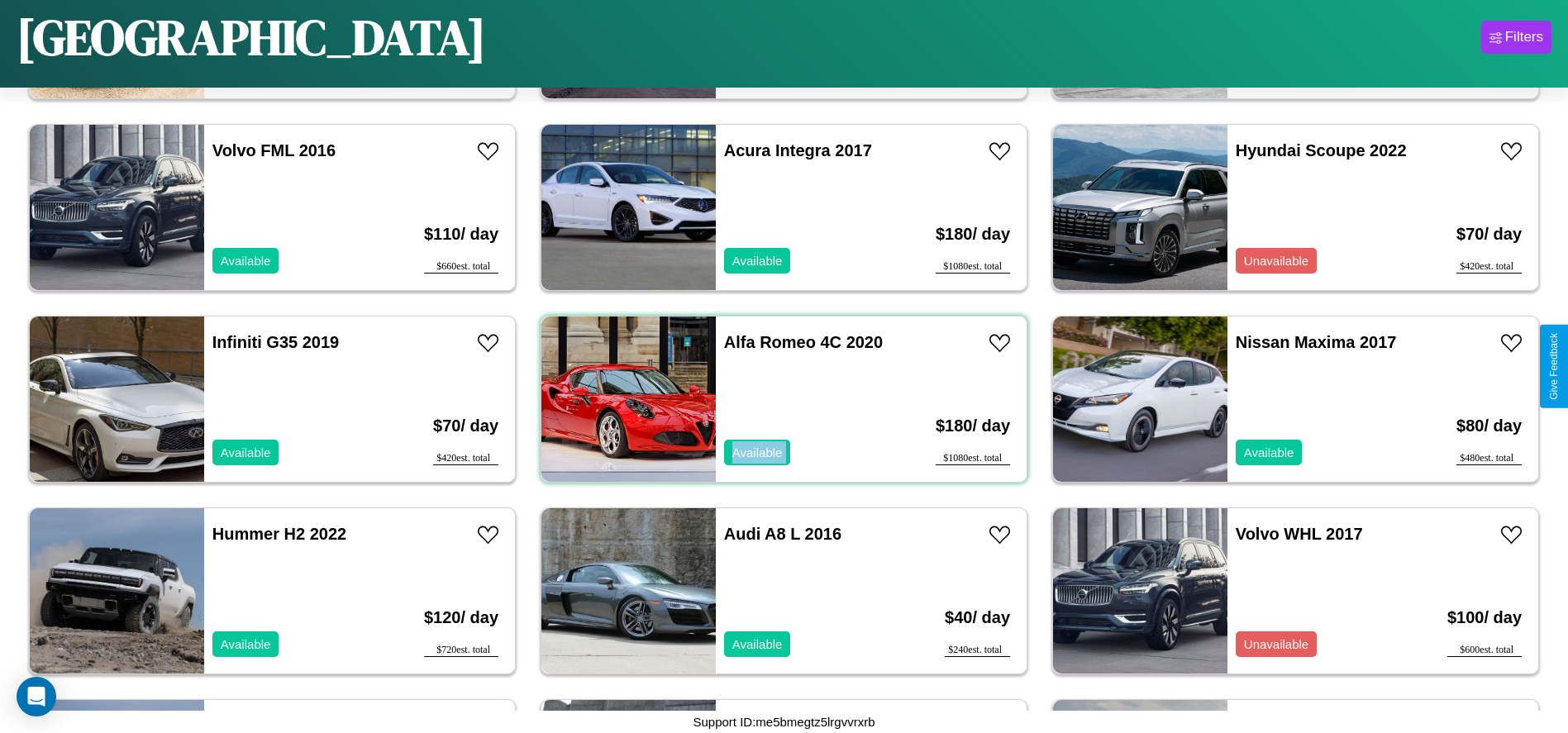
click at [778, 399] on div "Alfa Romeo 4C 2020 Available" at bounding box center [811, 399] width 191 height 165
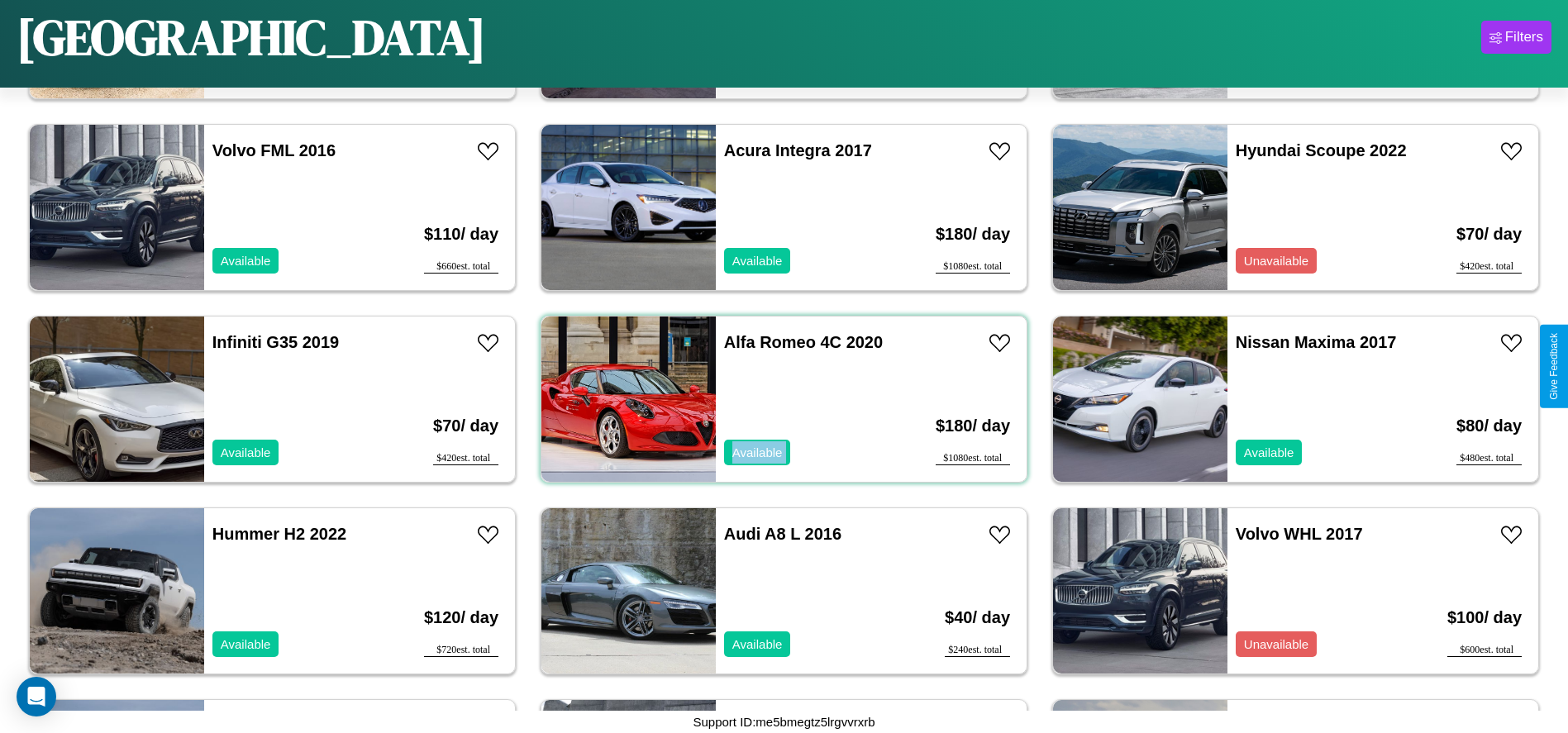
click at [778, 399] on div "Alfa Romeo 4C 2020 Available" at bounding box center [811, 399] width 191 height 165
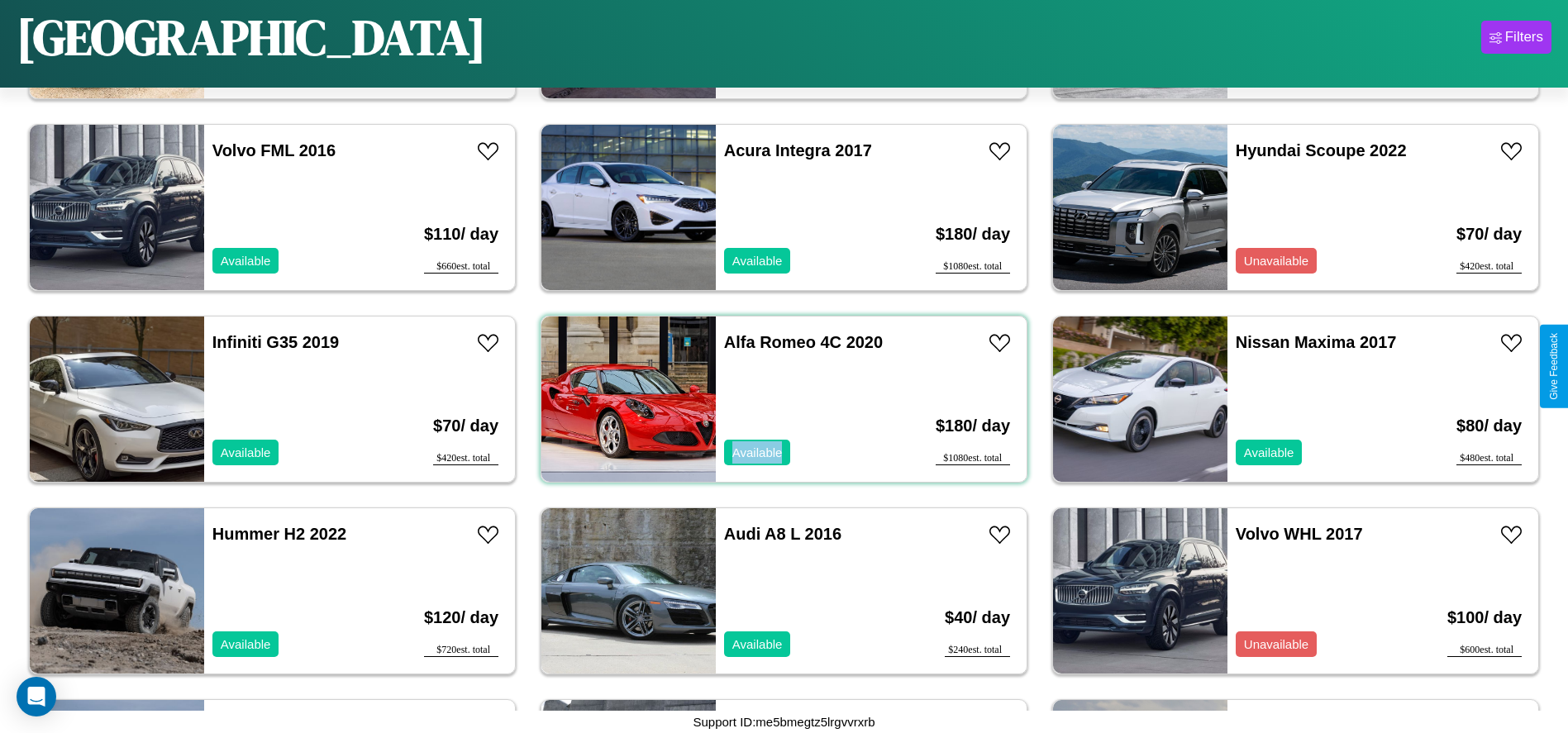
click at [778, 399] on div "Alfa Romeo 4C 2020 Available" at bounding box center [811, 399] width 191 height 165
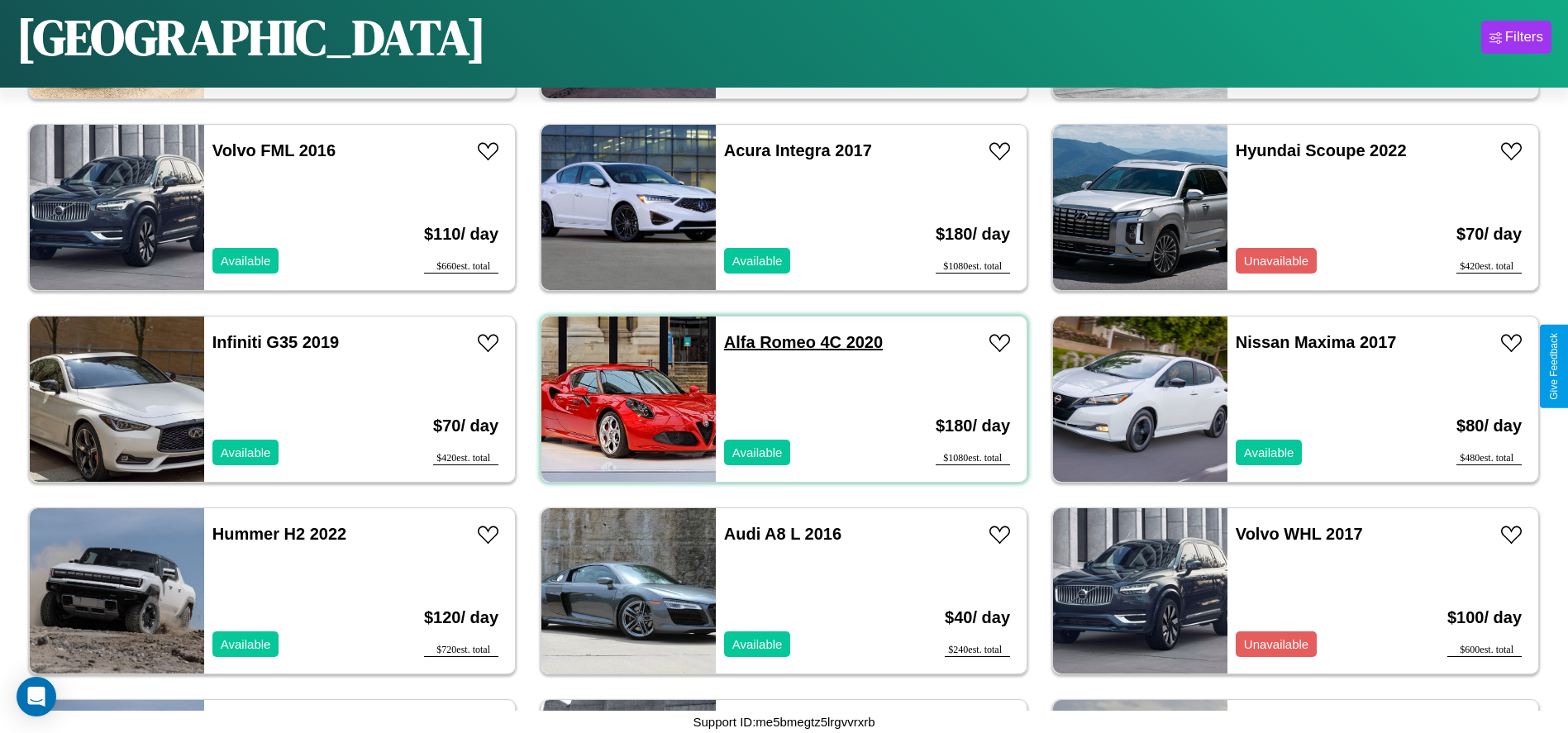
click at [764, 342] on link "Alfa Romeo 4C 2020" at bounding box center [803, 342] width 159 height 18
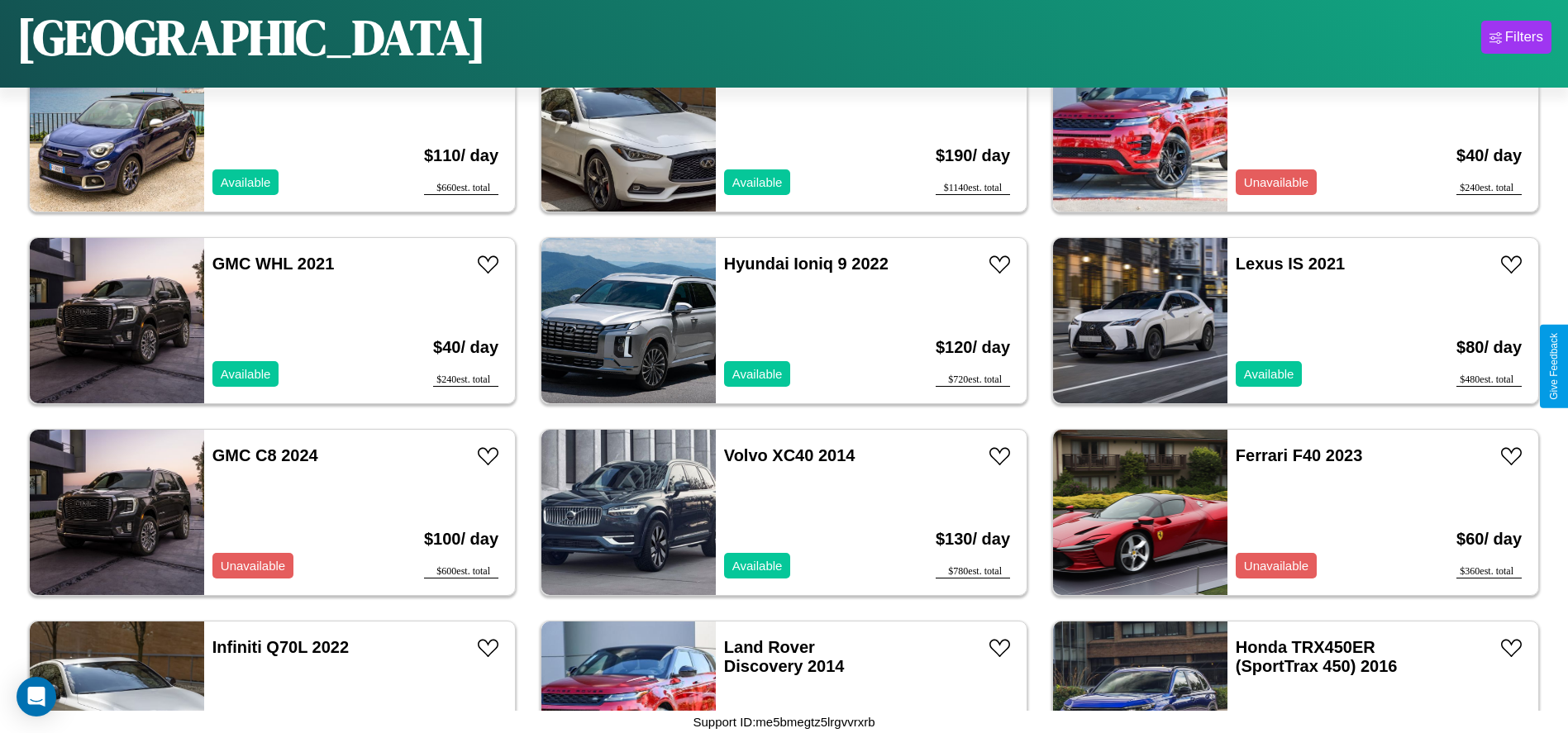
scroll to position [1718, 0]
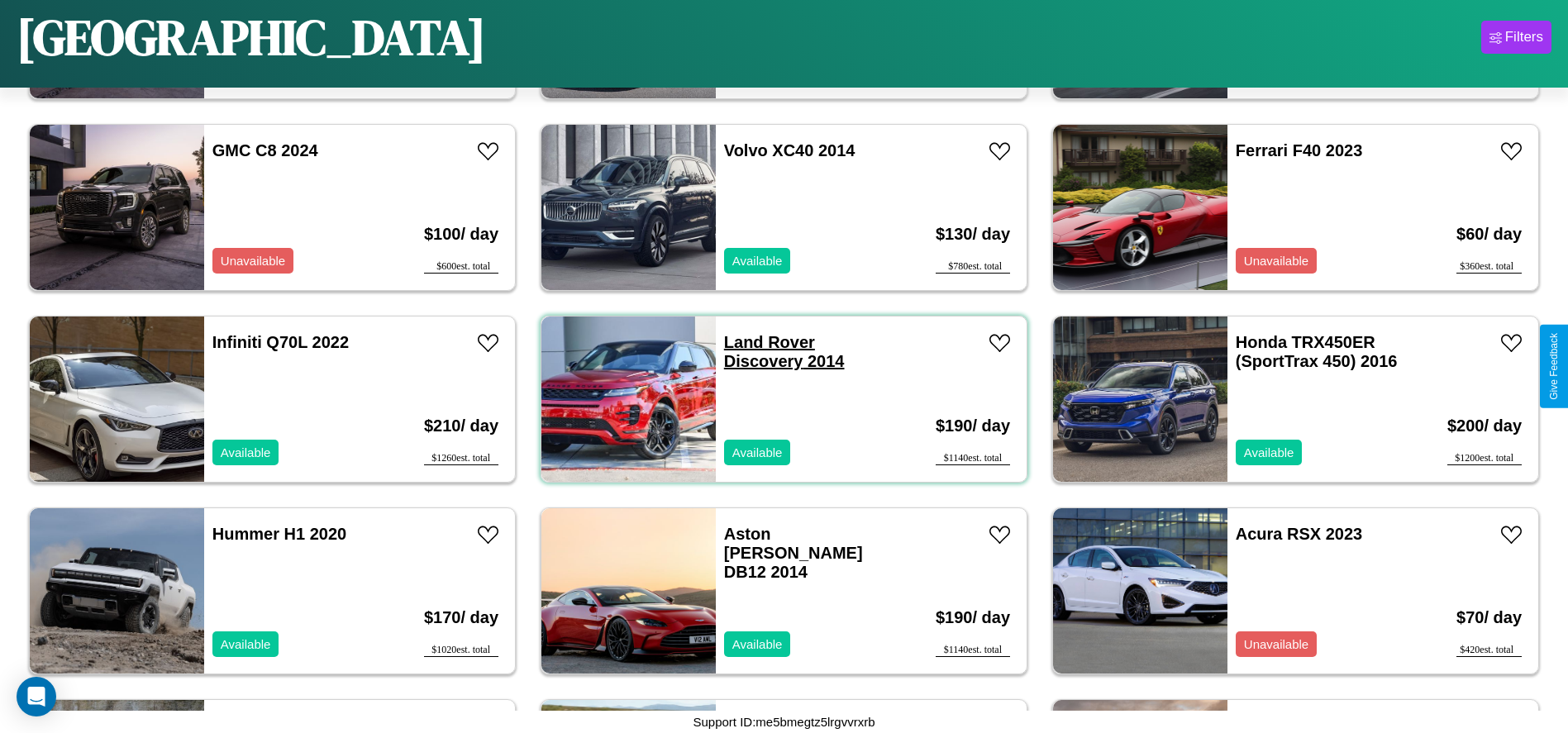
click at [763, 342] on link "Land Rover Discovery 2014" at bounding box center [784, 351] width 121 height 37
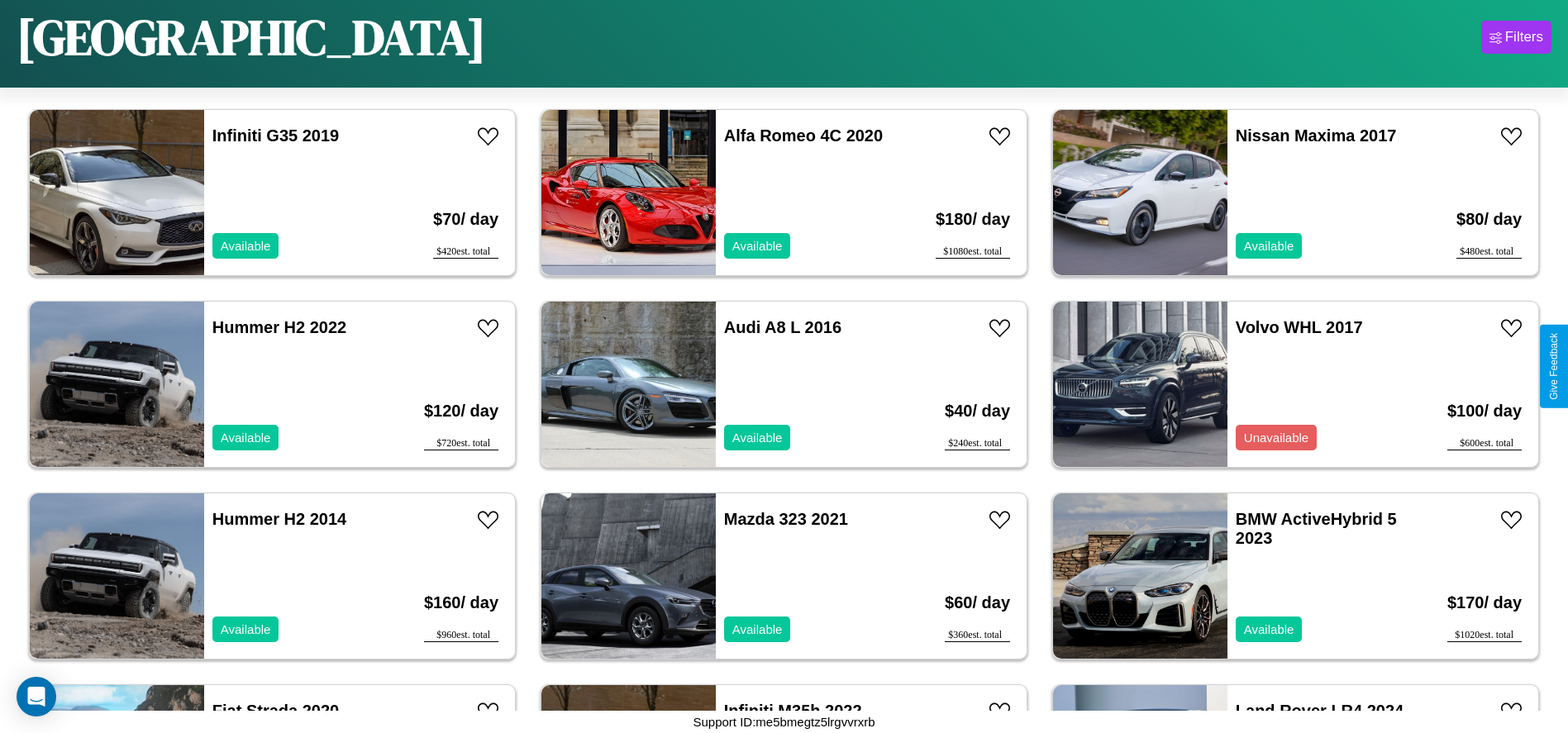
scroll to position [759, 0]
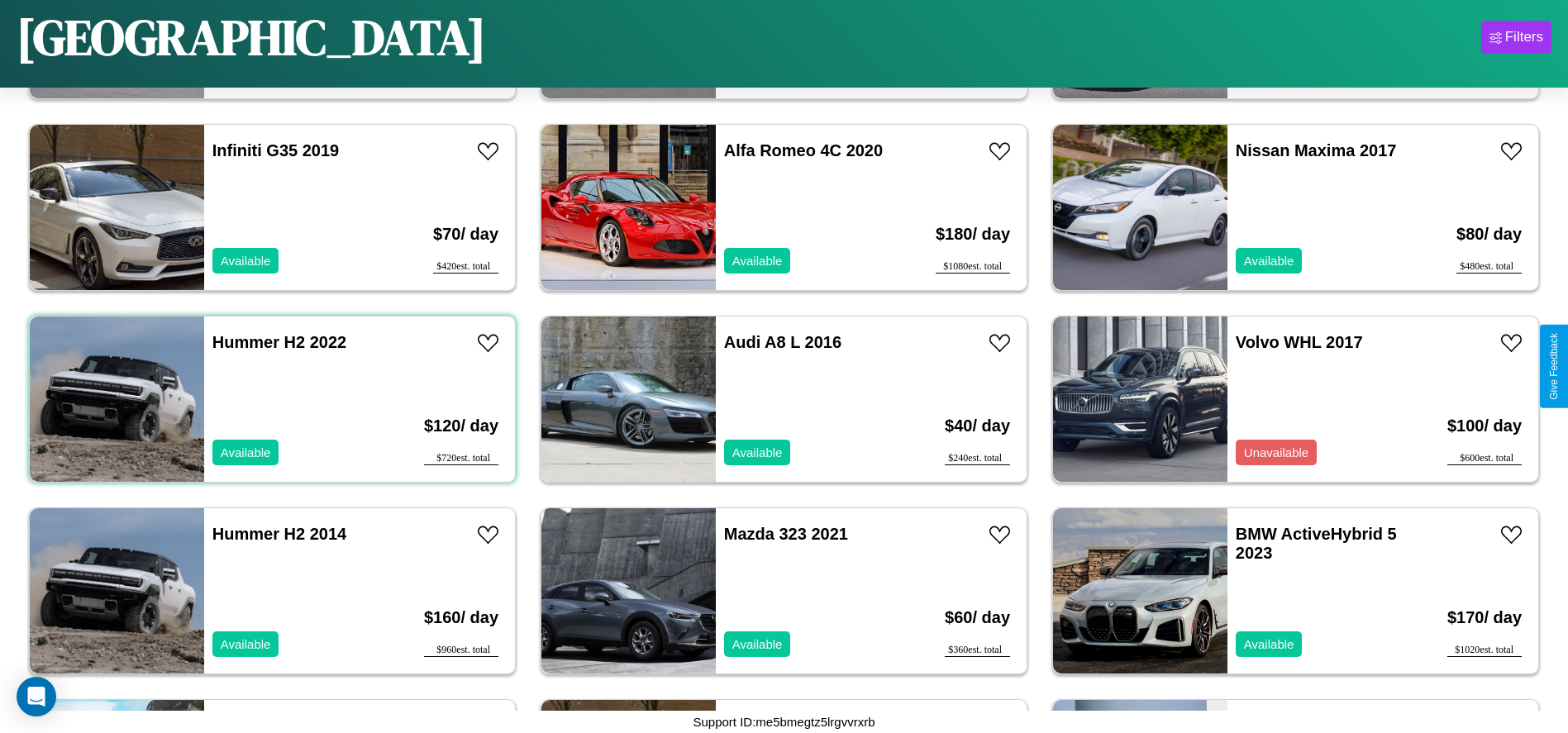
click at [270, 399] on div "Hummer H2 2022 Available" at bounding box center [299, 399] width 191 height 165
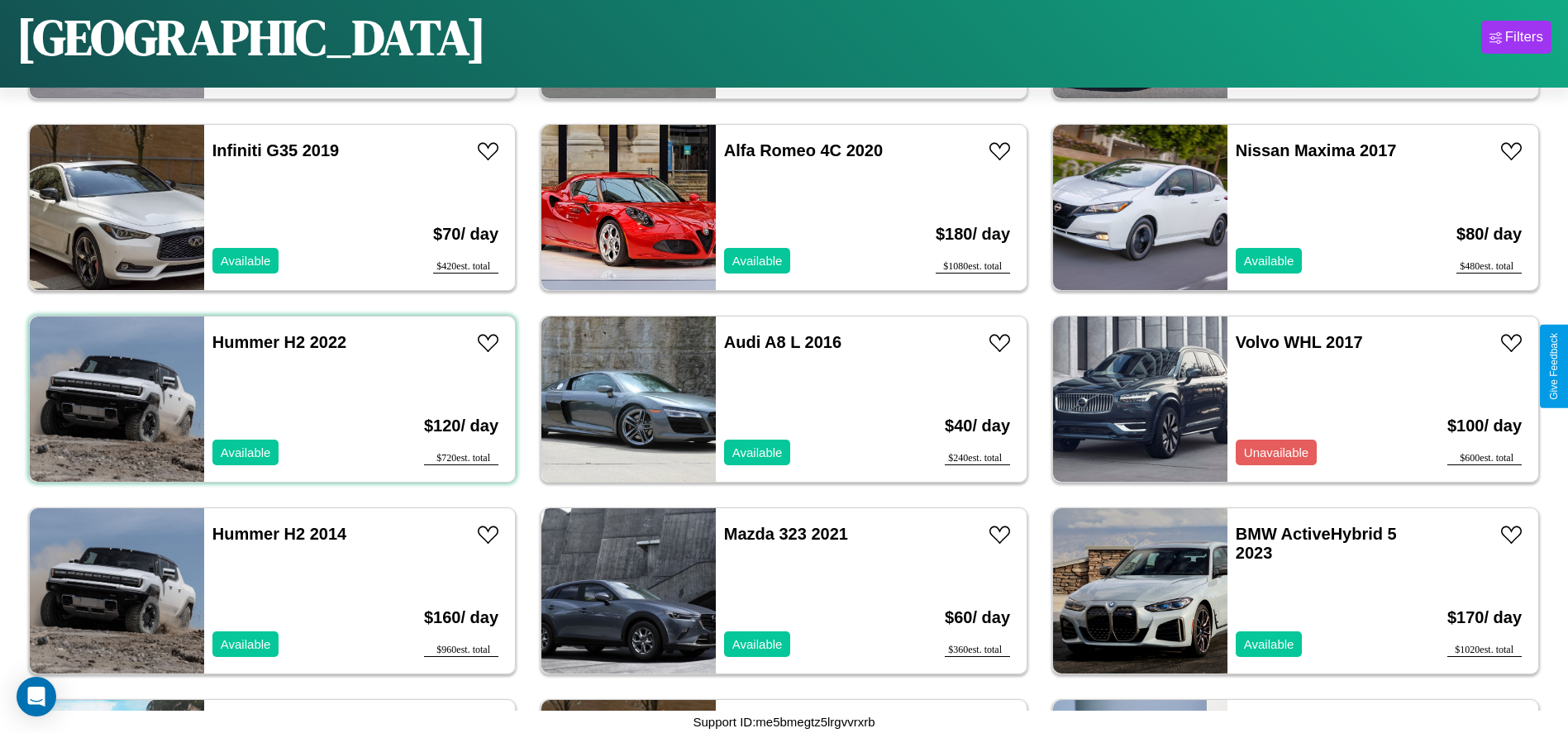
click at [270, 399] on div "Hummer H2 2022 Available" at bounding box center [299, 399] width 191 height 165
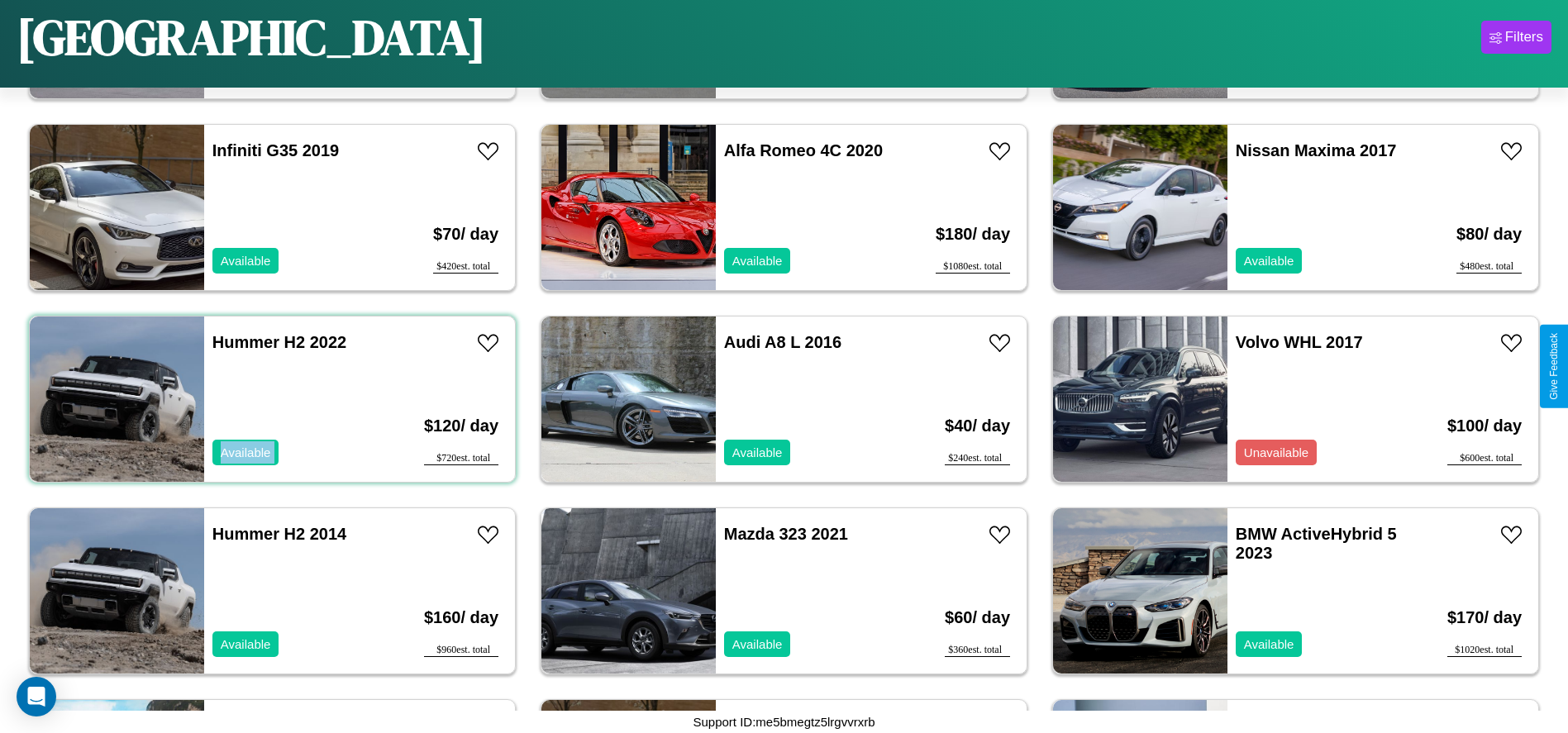
click at [270, 399] on div "Hummer H2 2022 Available" at bounding box center [299, 399] width 191 height 165
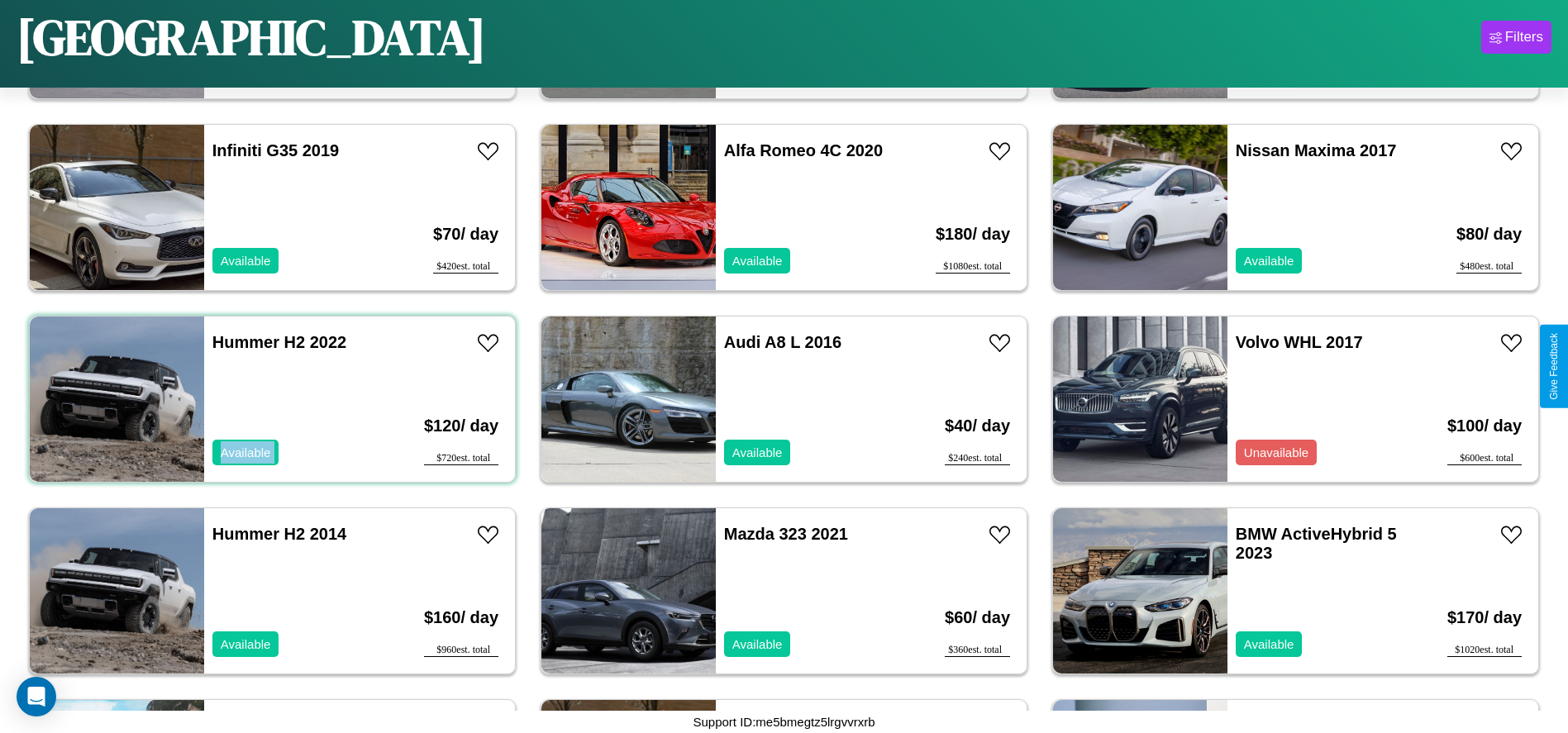
click at [270, 399] on div "Hummer H2 2022 Available" at bounding box center [299, 399] width 191 height 165
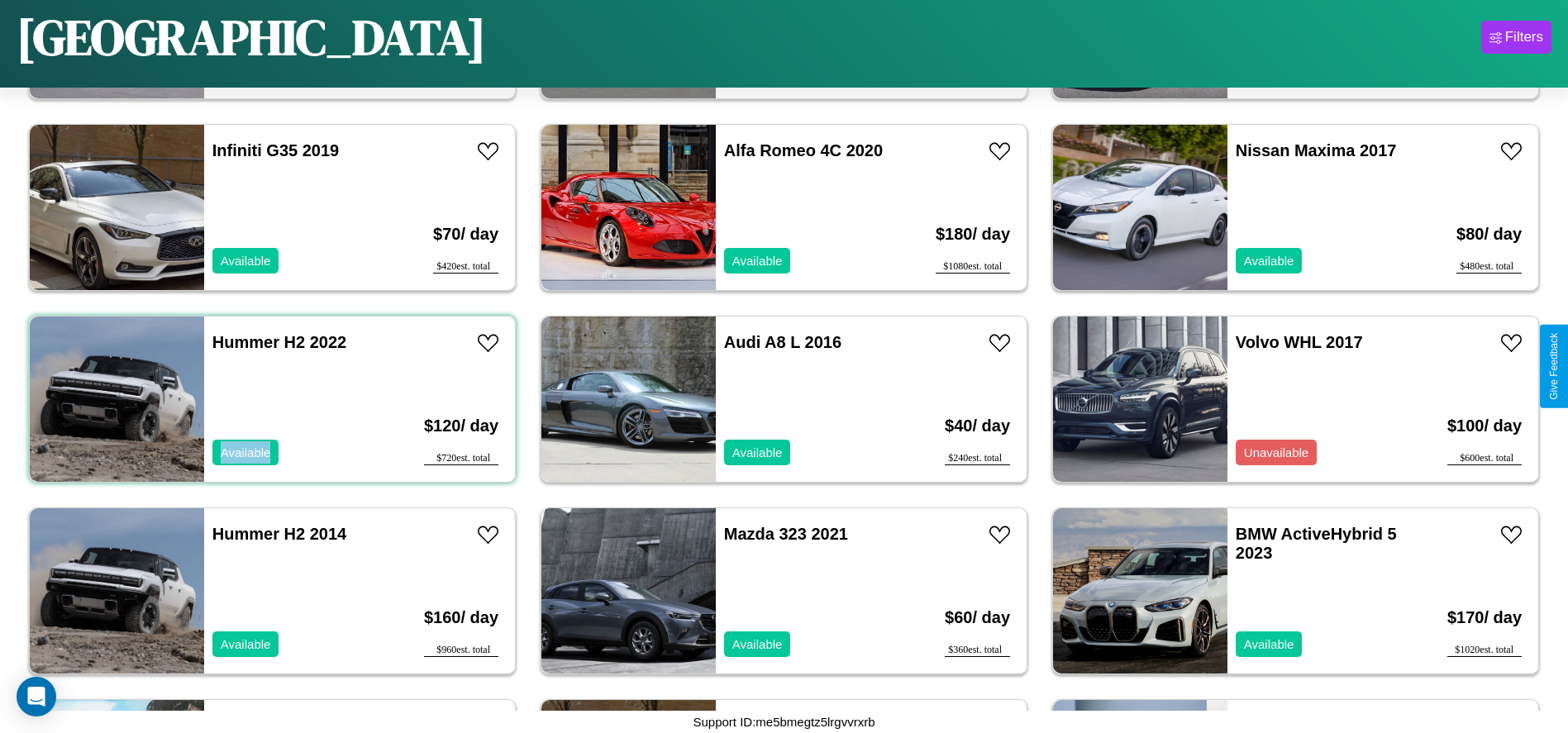
click at [270, 399] on div "Hummer H2 2022 Available" at bounding box center [299, 399] width 191 height 165
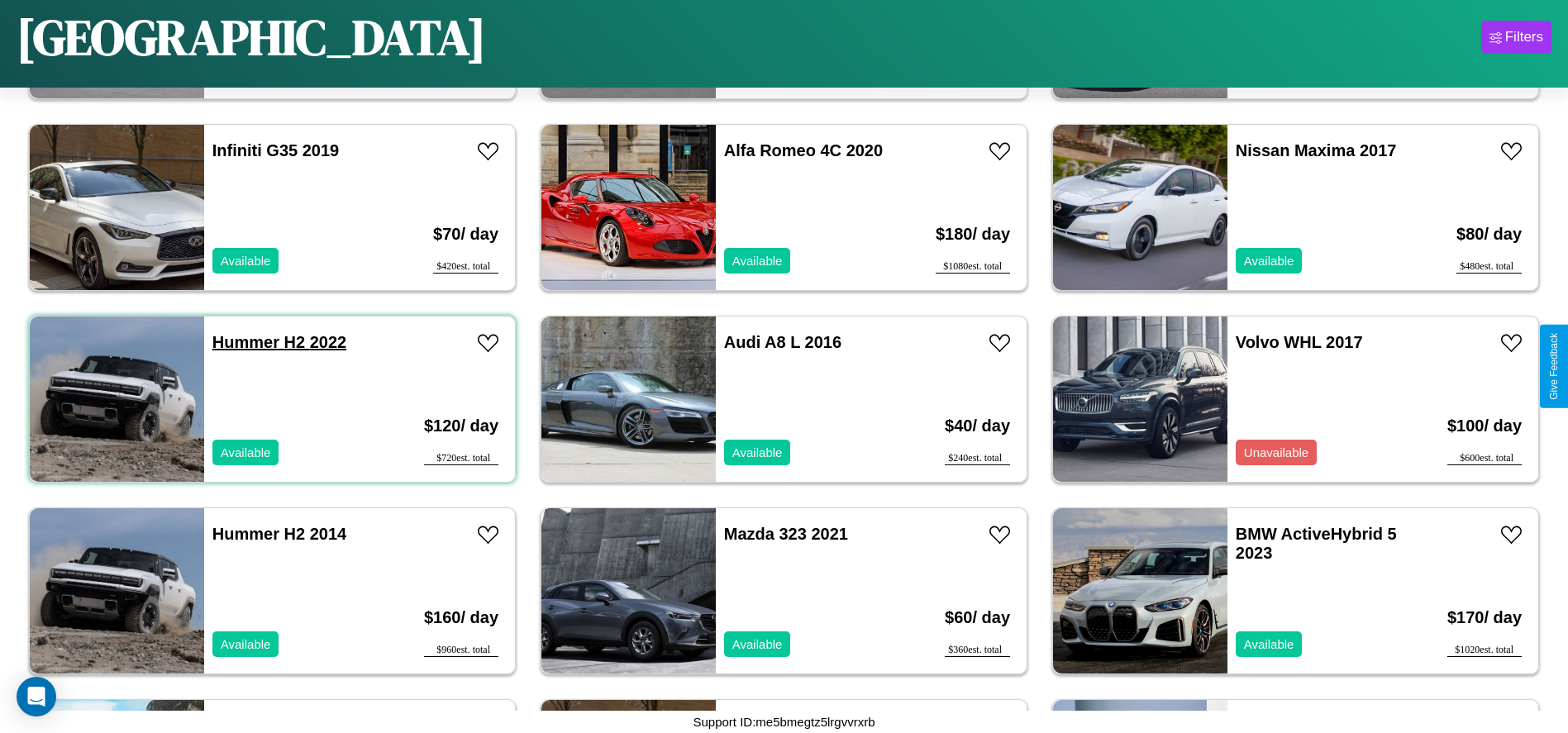
click at [244, 342] on link "Hummer H2 2022" at bounding box center [279, 342] width 134 height 18
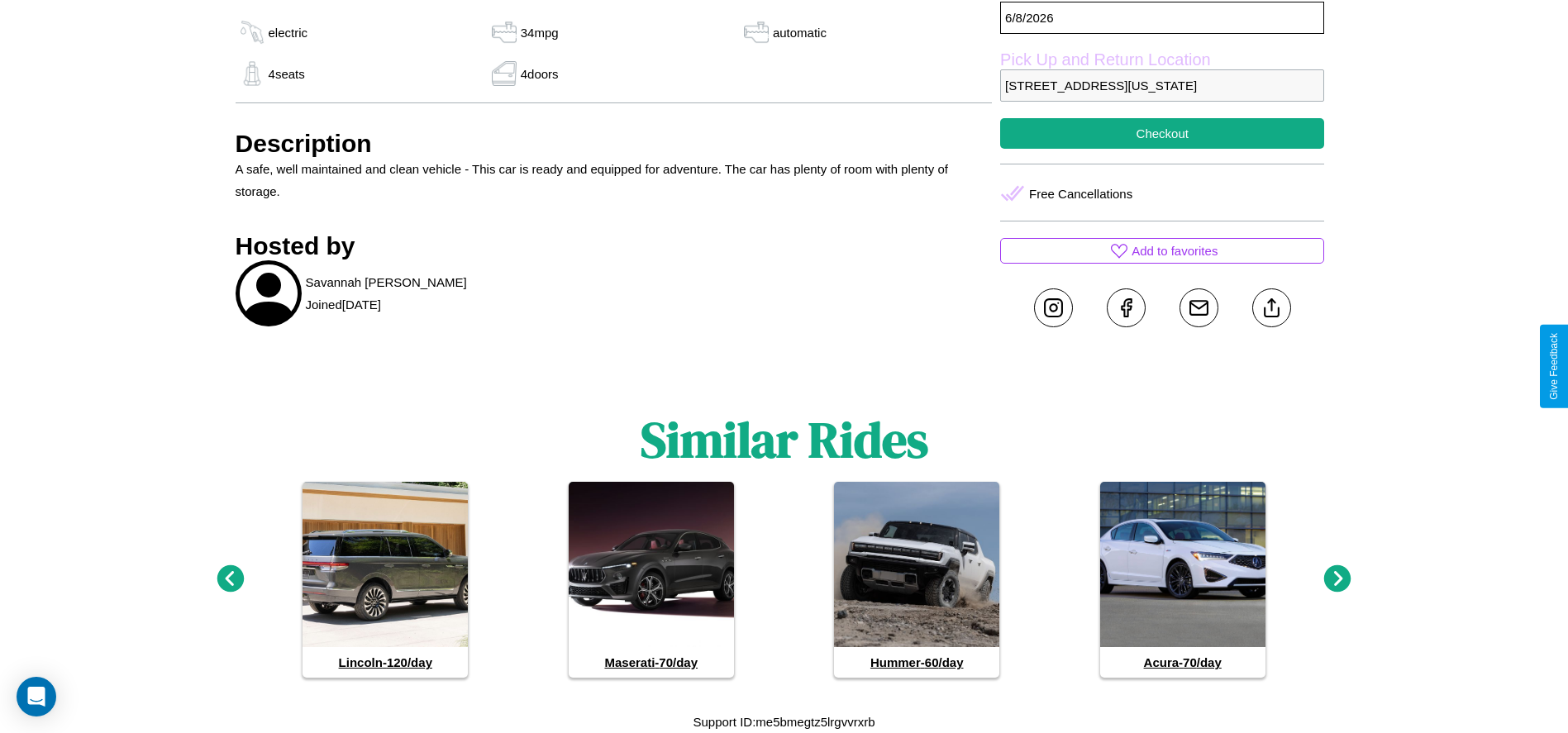
scroll to position [728, 0]
click at [230, 580] on icon at bounding box center [230, 579] width 27 height 27
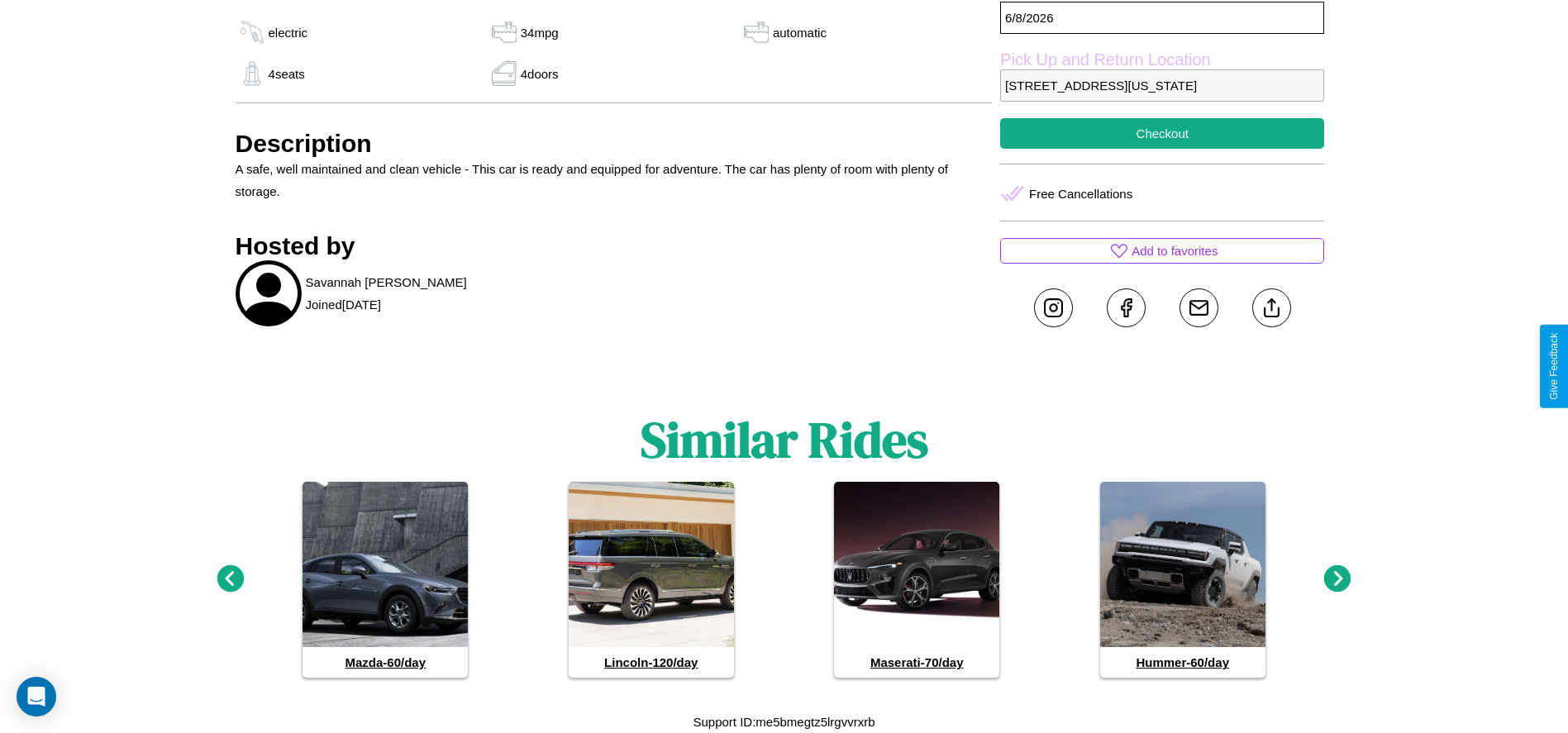
click at [1338, 580] on icon at bounding box center [1338, 579] width 27 height 27
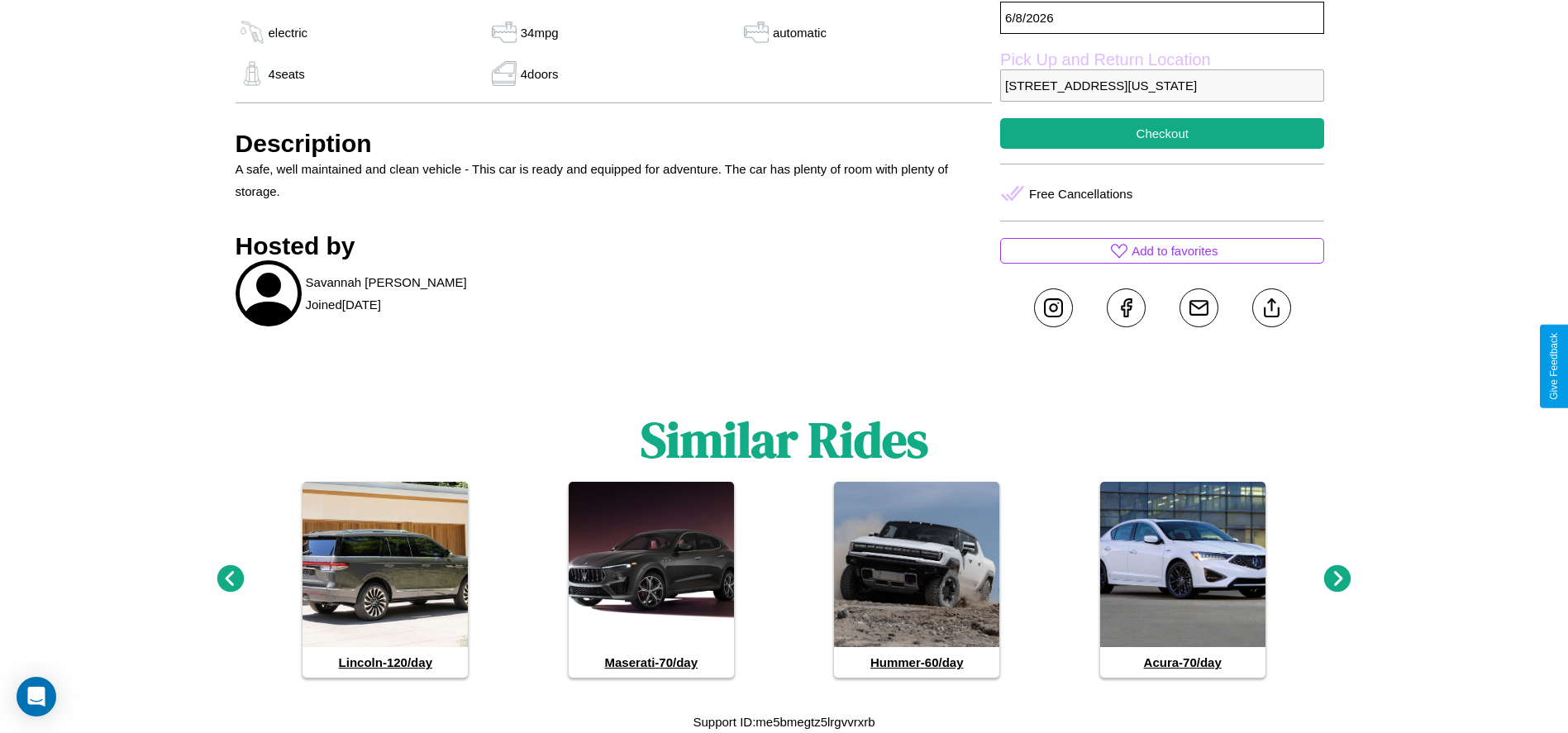
click at [1338, 580] on icon at bounding box center [1338, 579] width 27 height 27
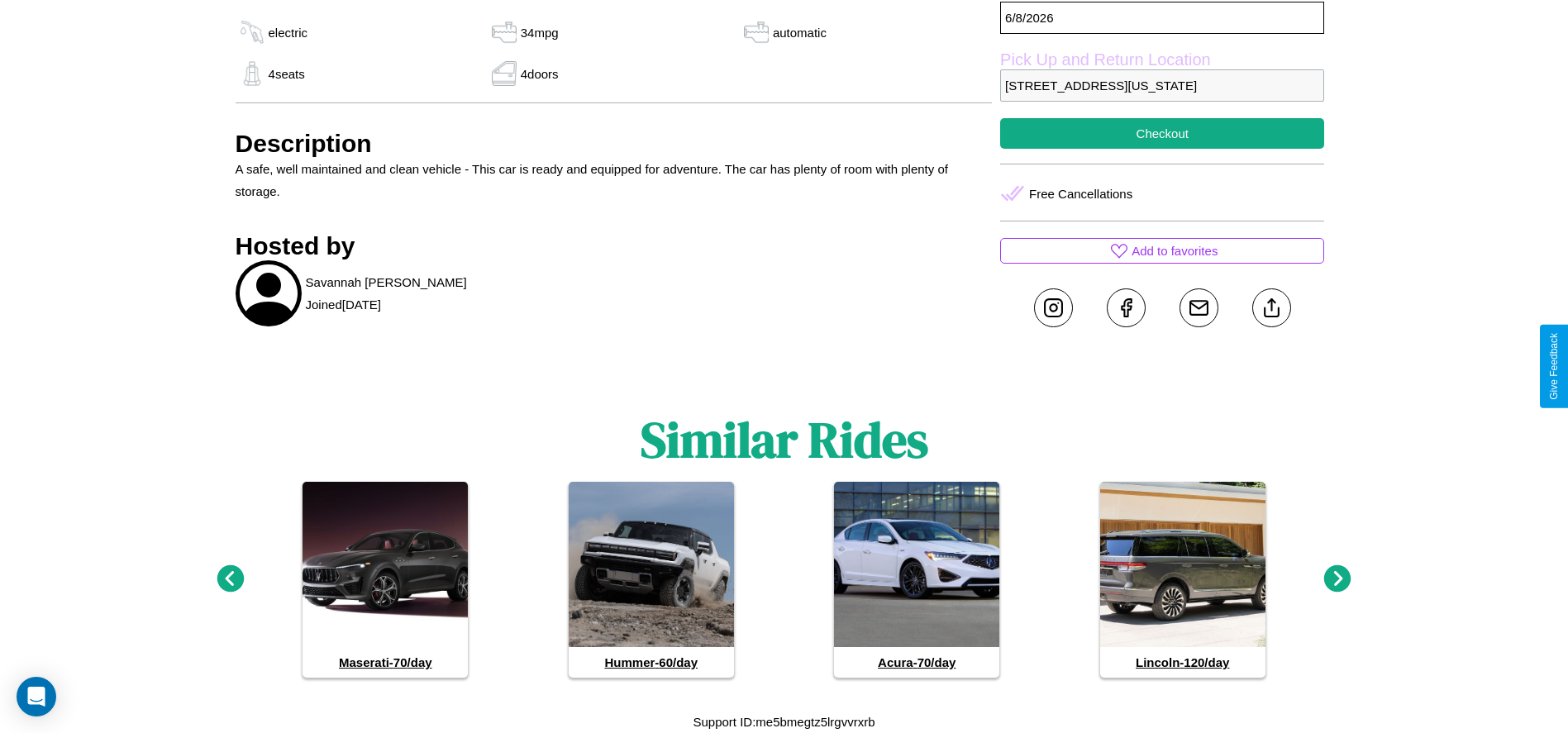
click at [1338, 580] on icon at bounding box center [1338, 579] width 27 height 27
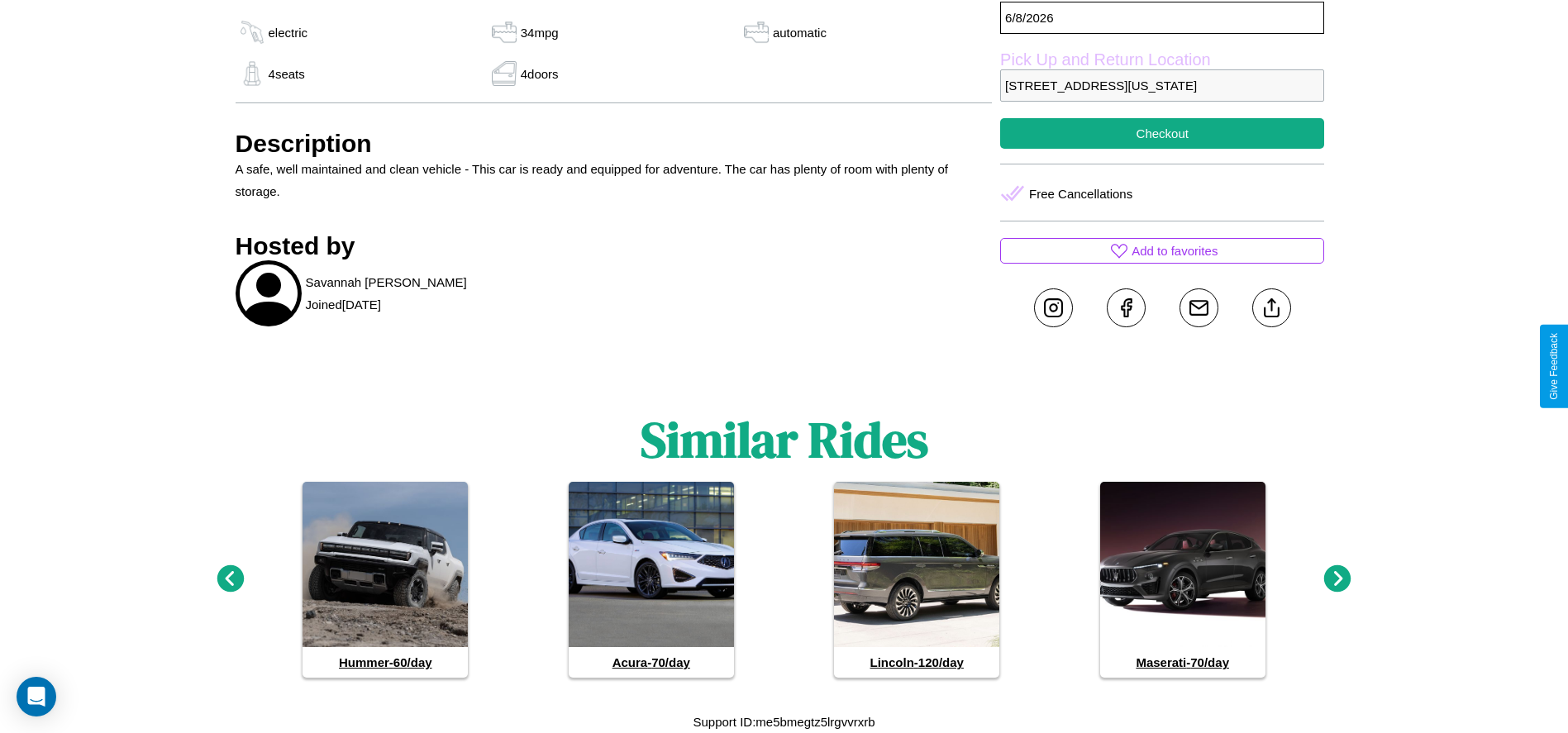
click at [1338, 580] on icon at bounding box center [1338, 579] width 27 height 27
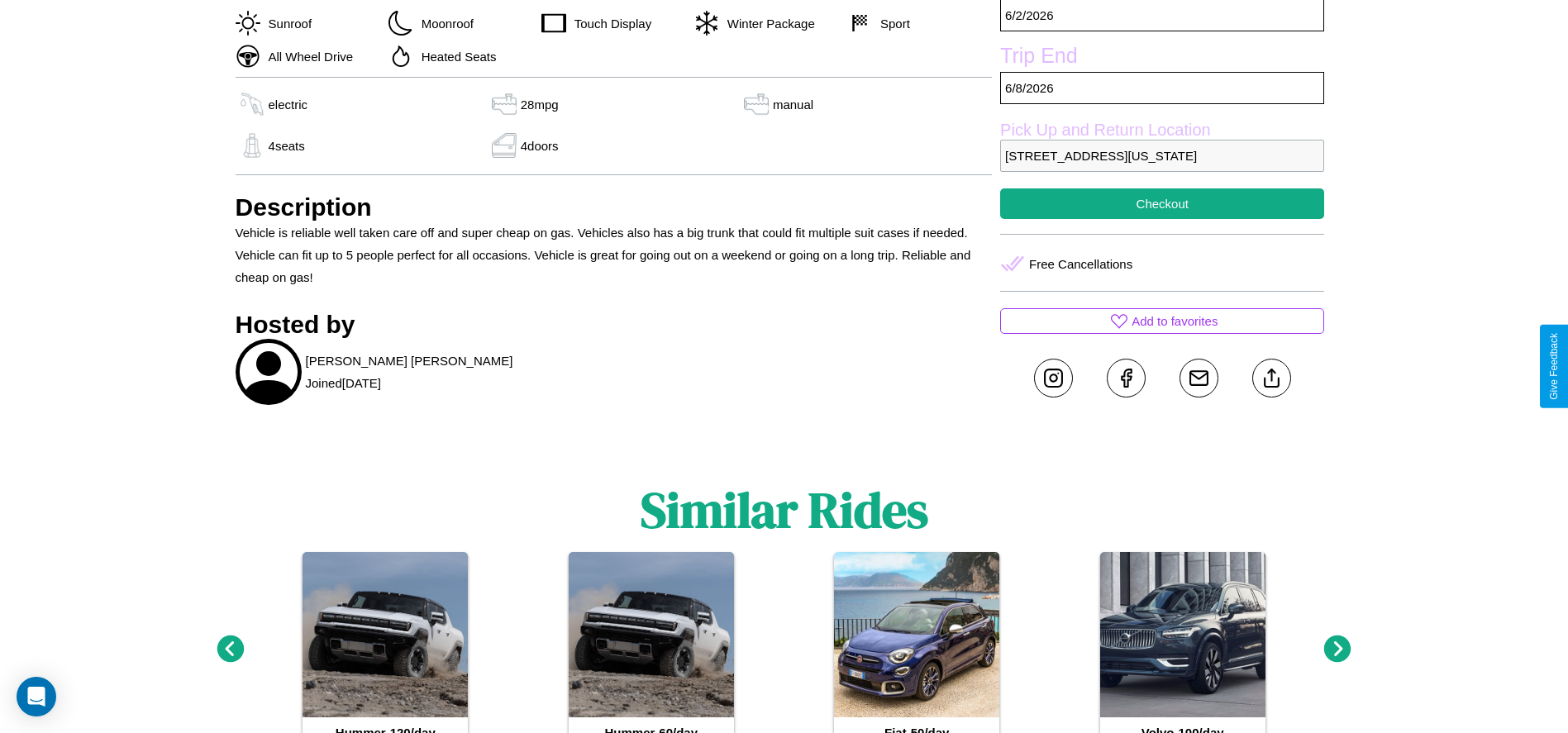
scroll to position [582, 0]
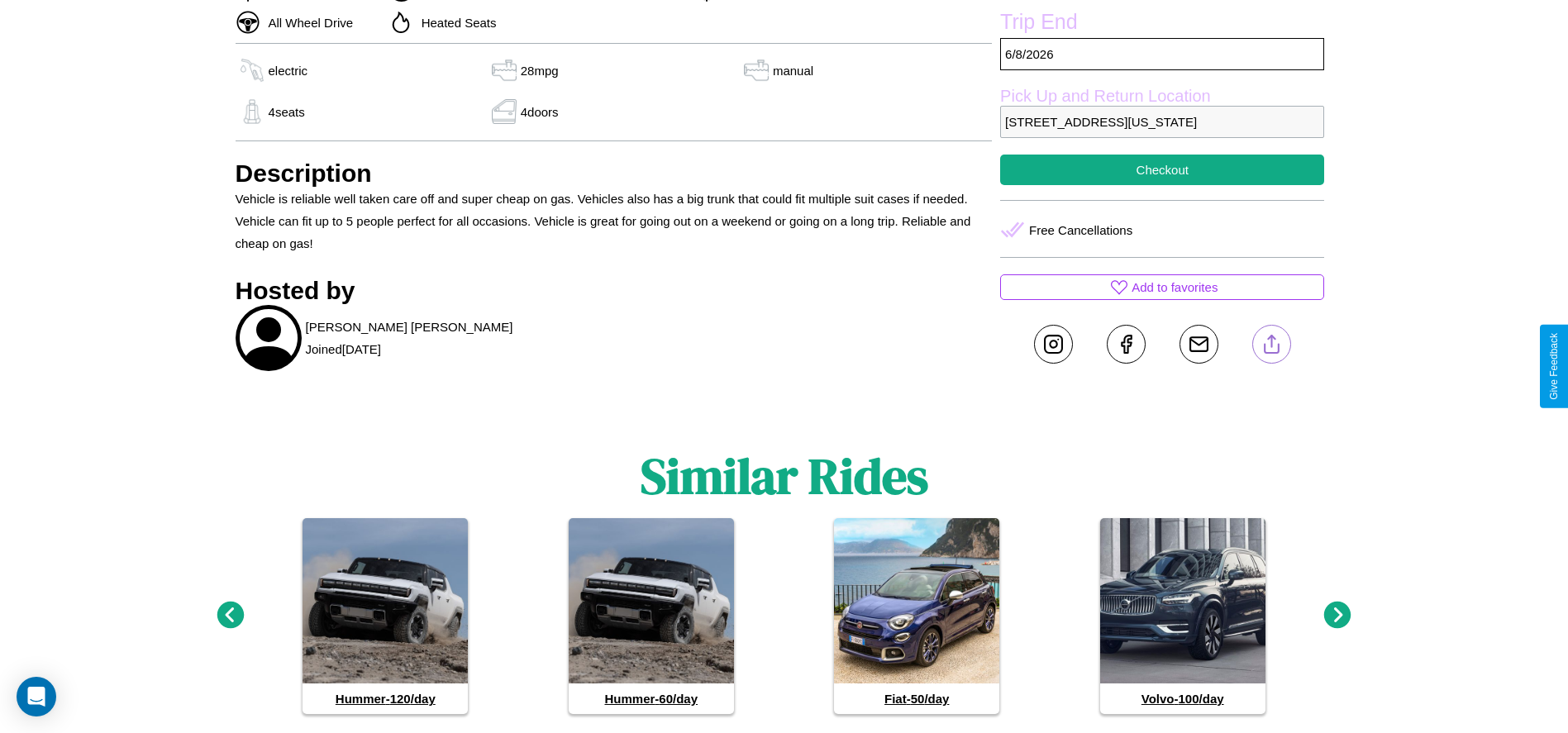
click at [1271, 347] on line at bounding box center [1271, 341] width 0 height 12
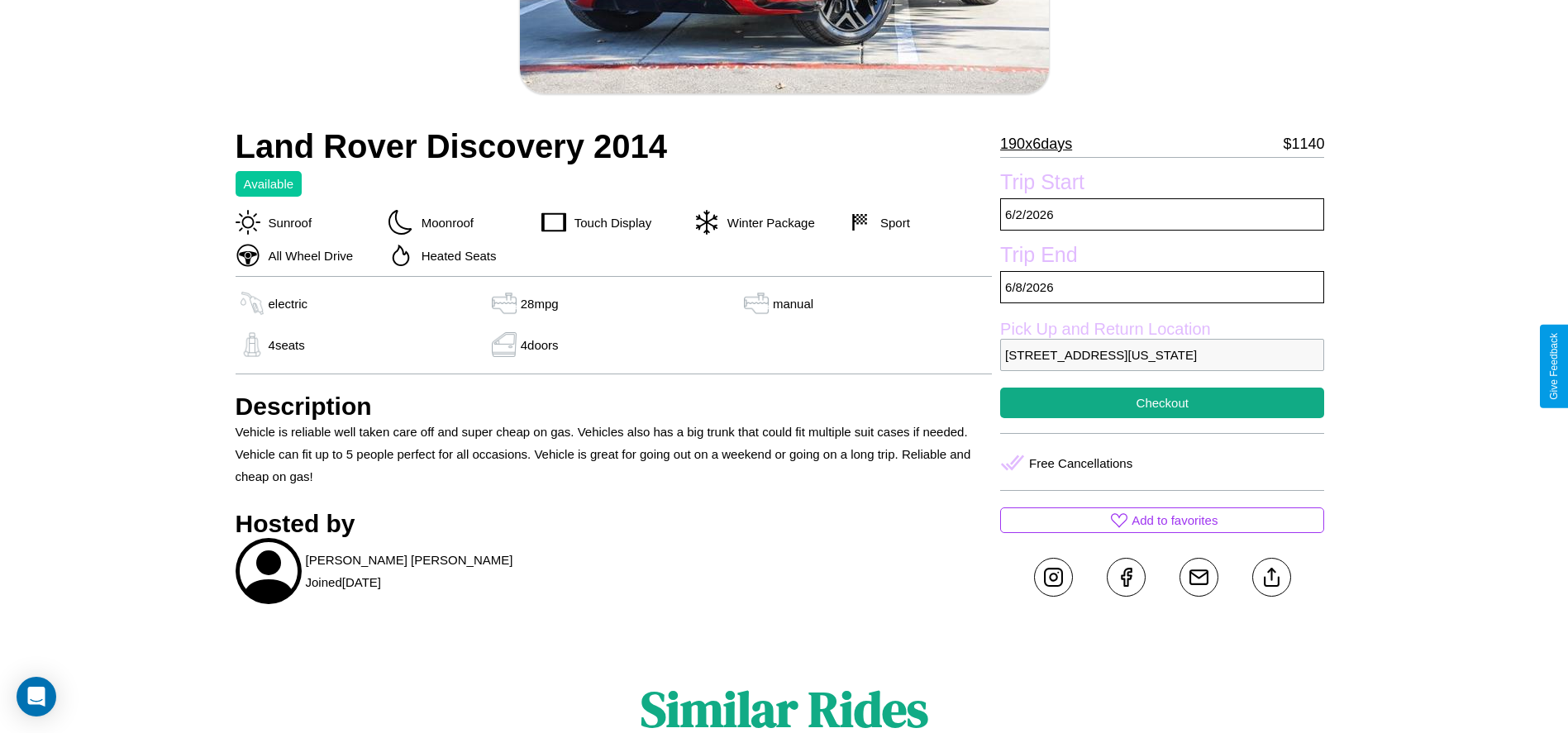
click at [1162, 366] on p "[STREET_ADDRESS][US_STATE]" at bounding box center [1161, 356] width 324 height 33
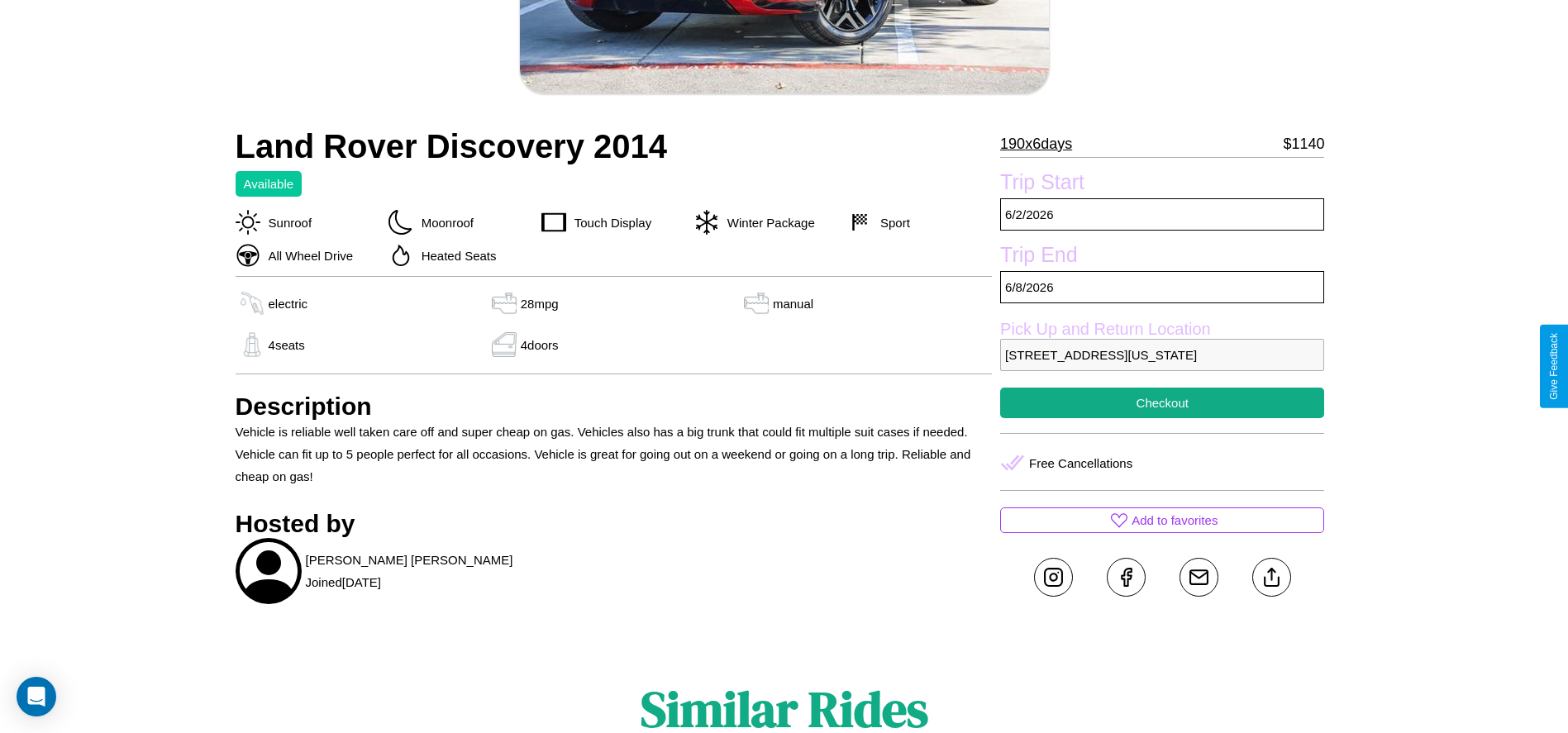
click at [1162, 366] on p "[STREET_ADDRESS][US_STATE]" at bounding box center [1161, 356] width 324 height 33
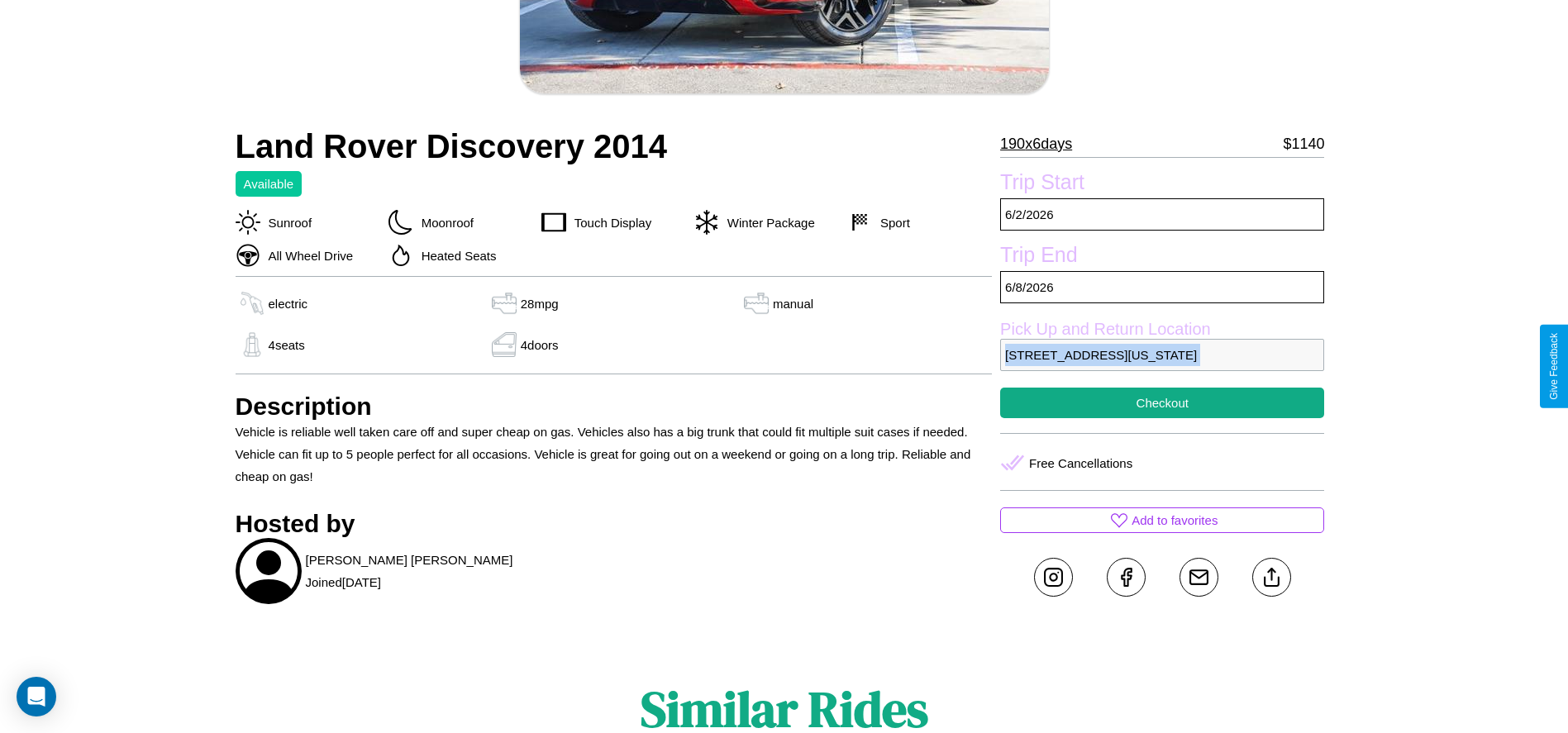
click at [1162, 366] on p "[STREET_ADDRESS][US_STATE]" at bounding box center [1161, 356] width 324 height 33
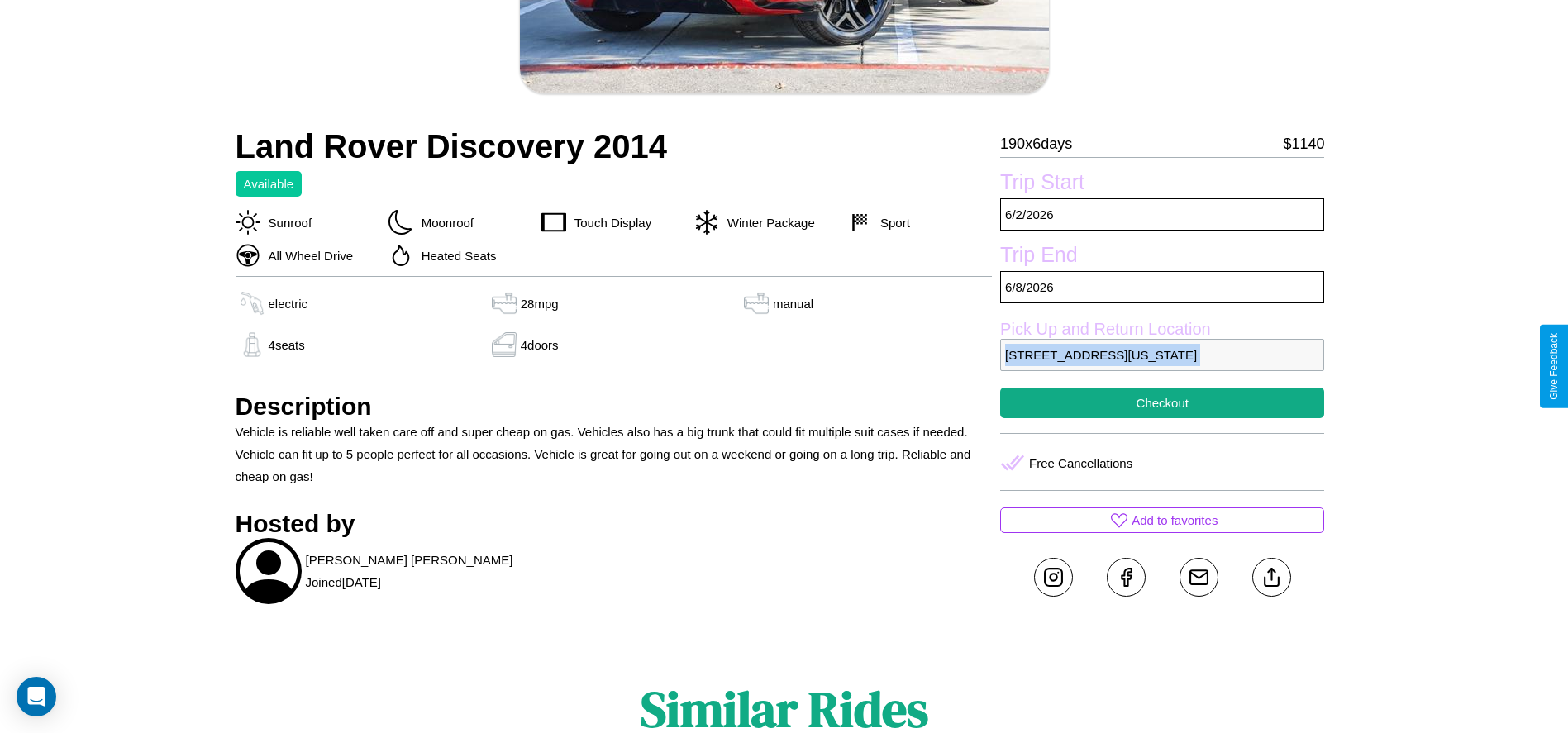
click at [1162, 366] on p "[STREET_ADDRESS][US_STATE]" at bounding box center [1161, 356] width 324 height 33
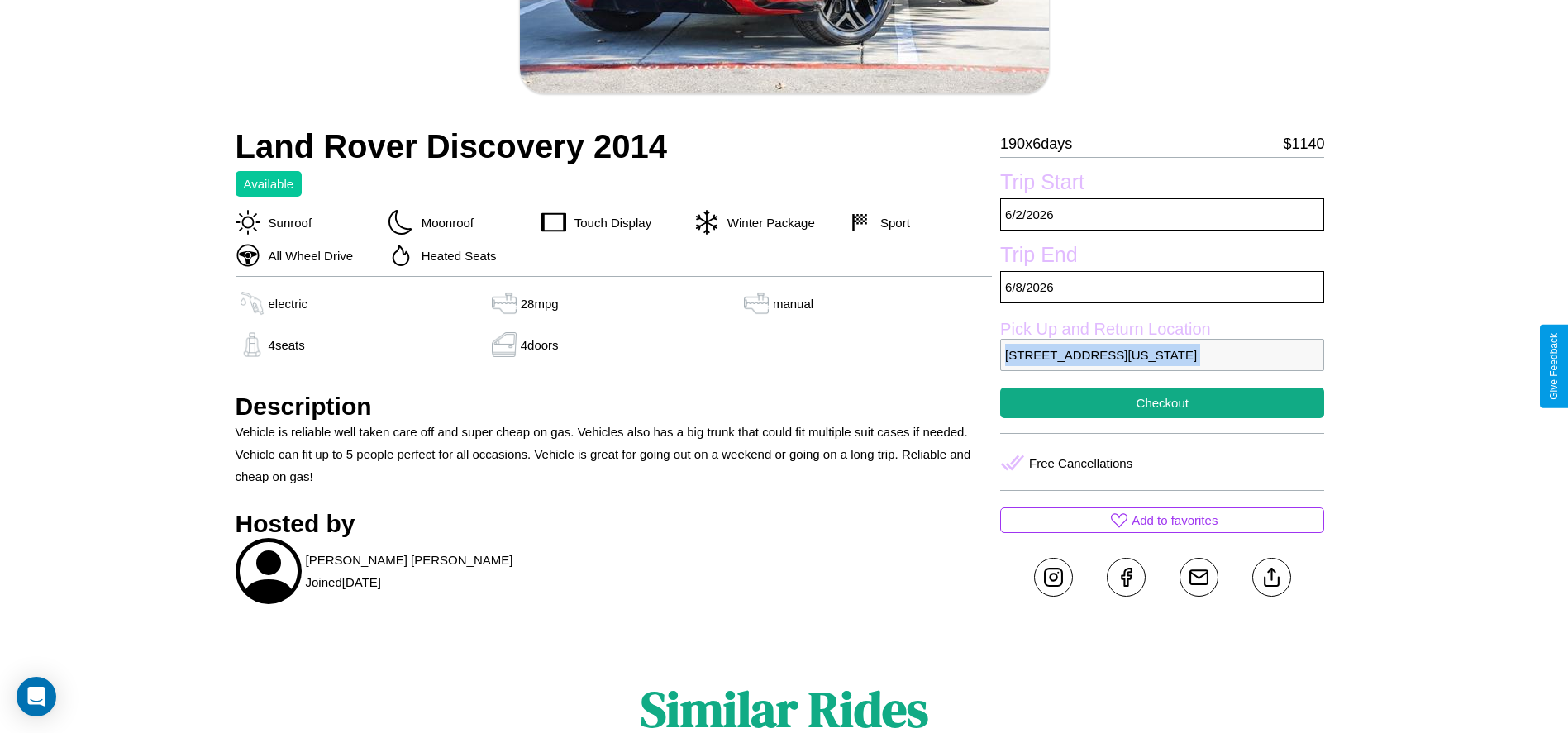
click at [1162, 366] on p "[STREET_ADDRESS][US_STATE]" at bounding box center [1161, 356] width 324 height 33
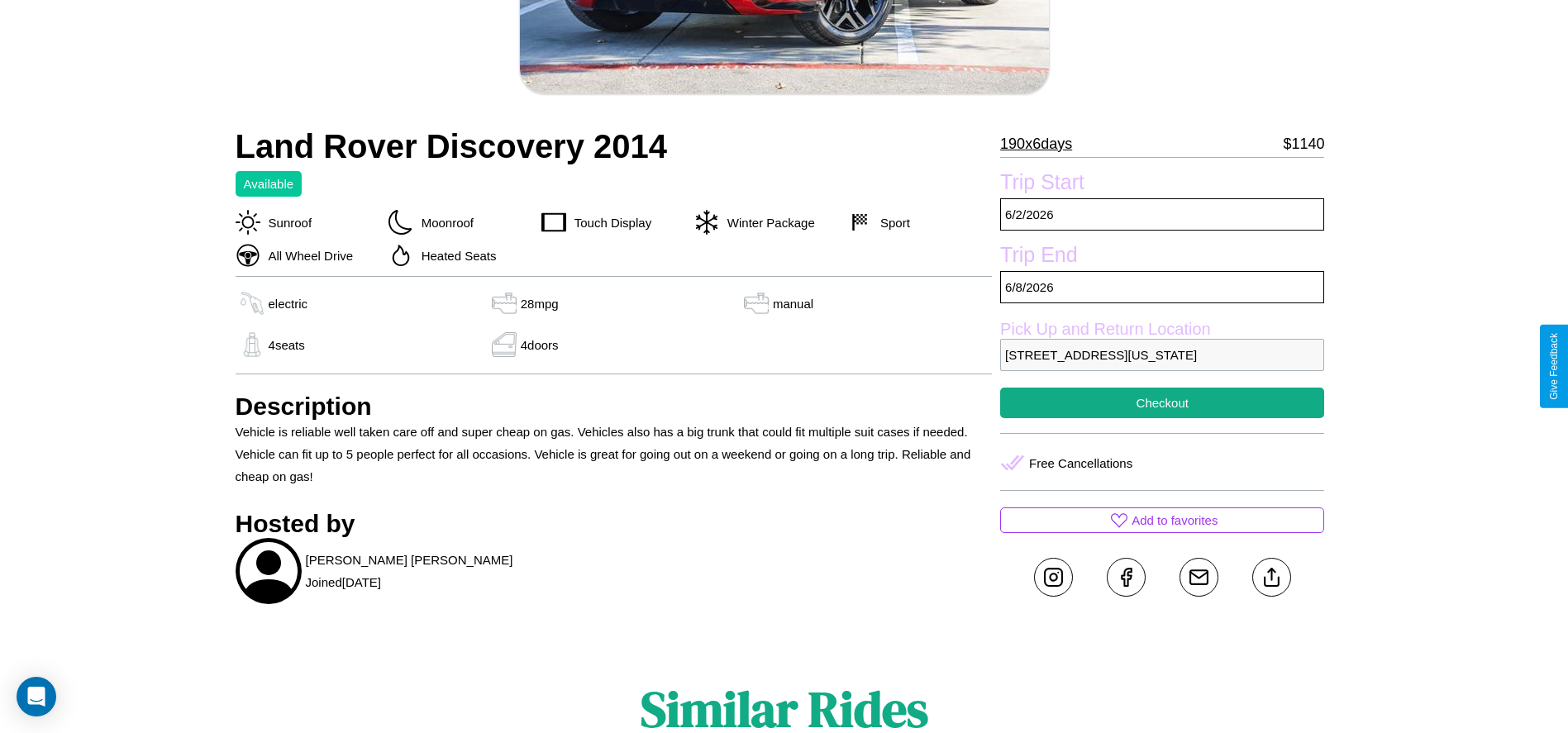
scroll to position [406, 0]
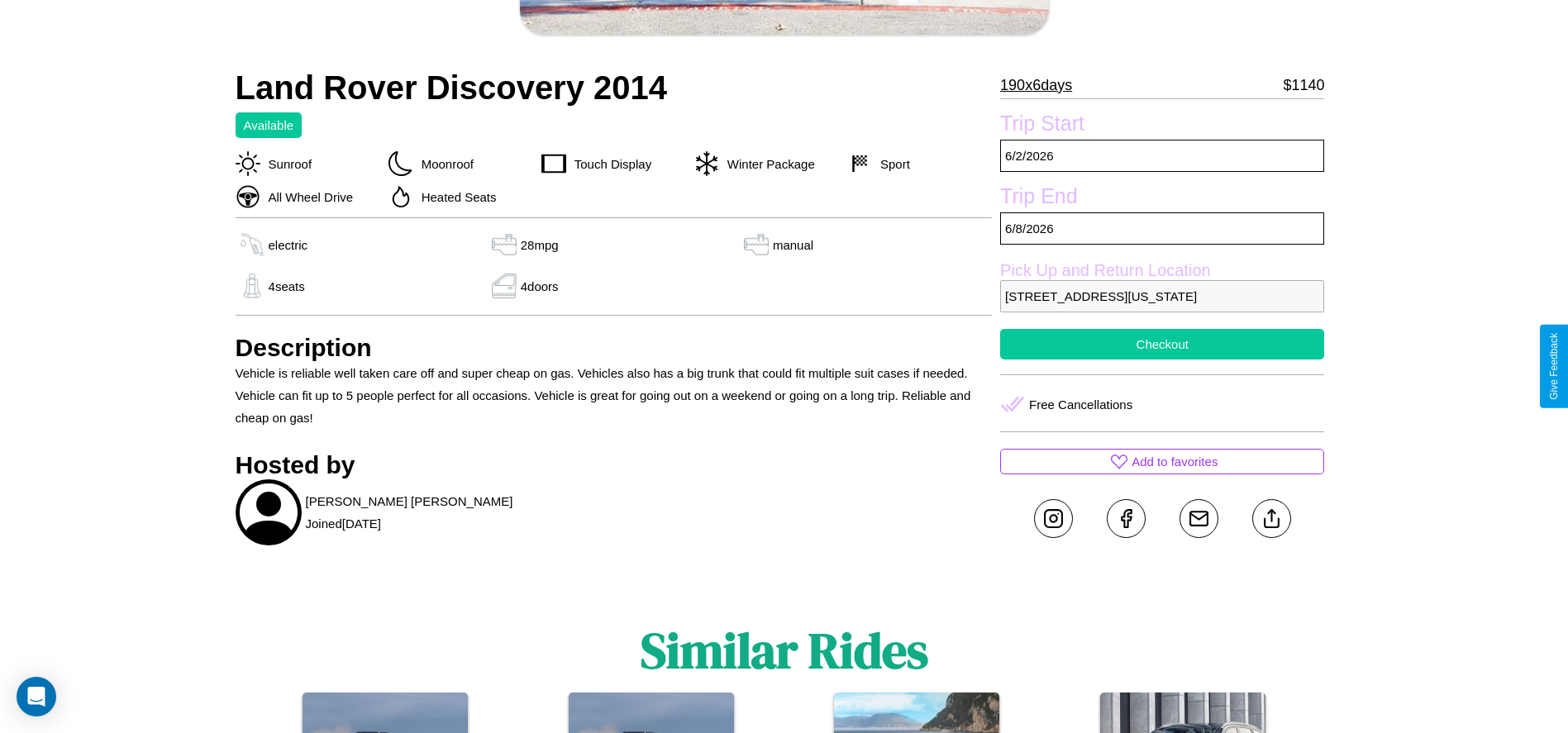
click at [1162, 359] on button "Checkout" at bounding box center [1161, 345] width 324 height 31
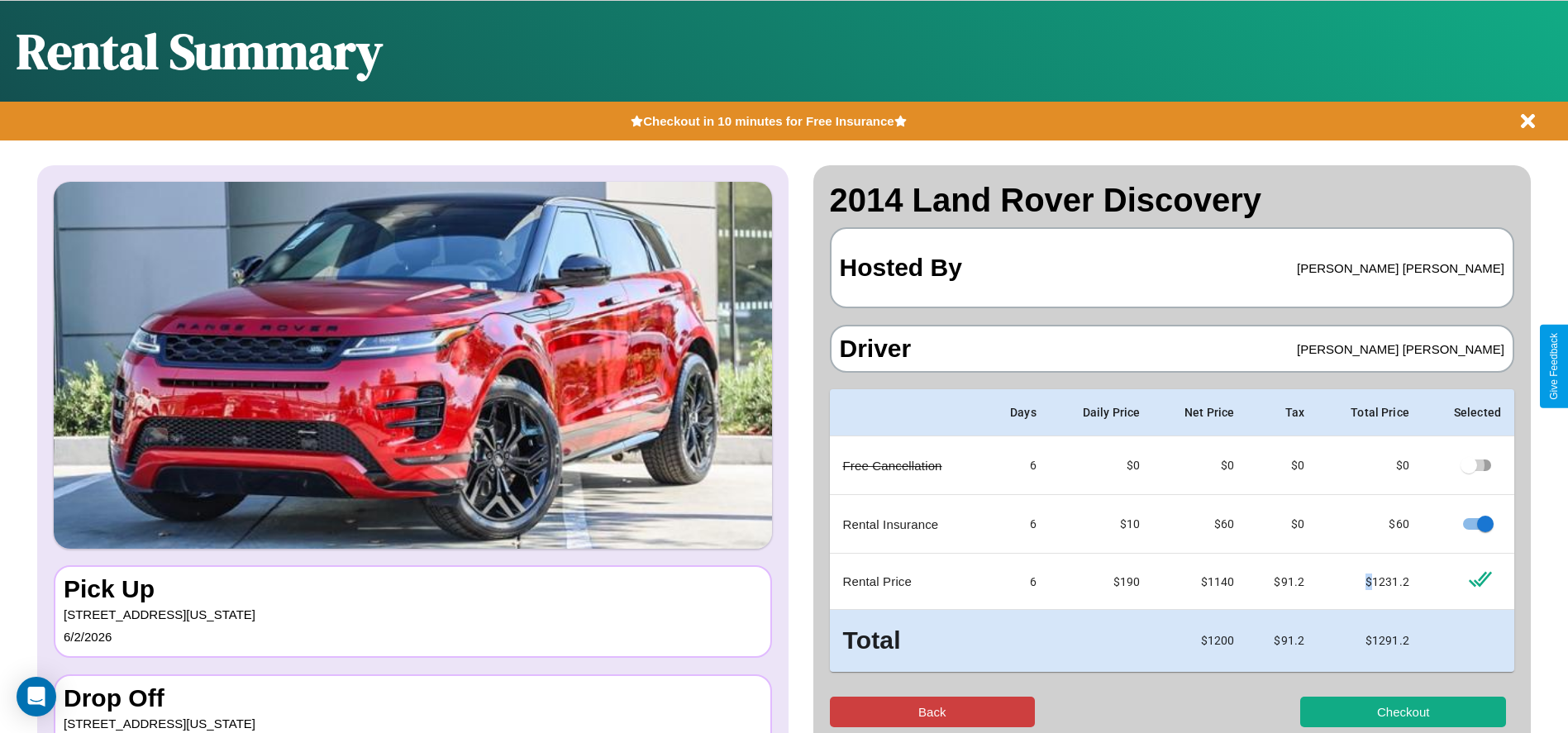
click at [932, 711] on button "Back" at bounding box center [933, 712] width 206 height 31
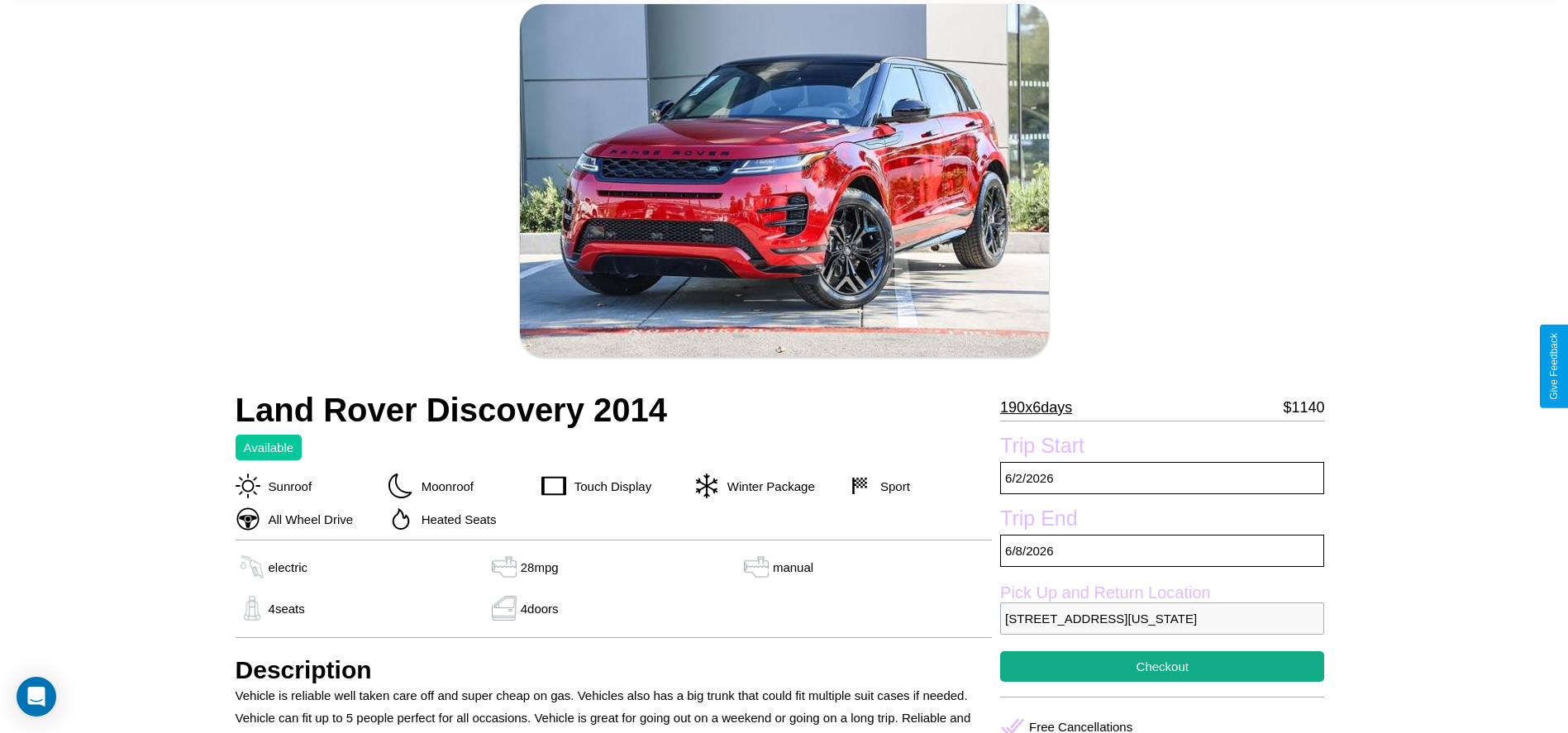
scroll to position [348, 0]
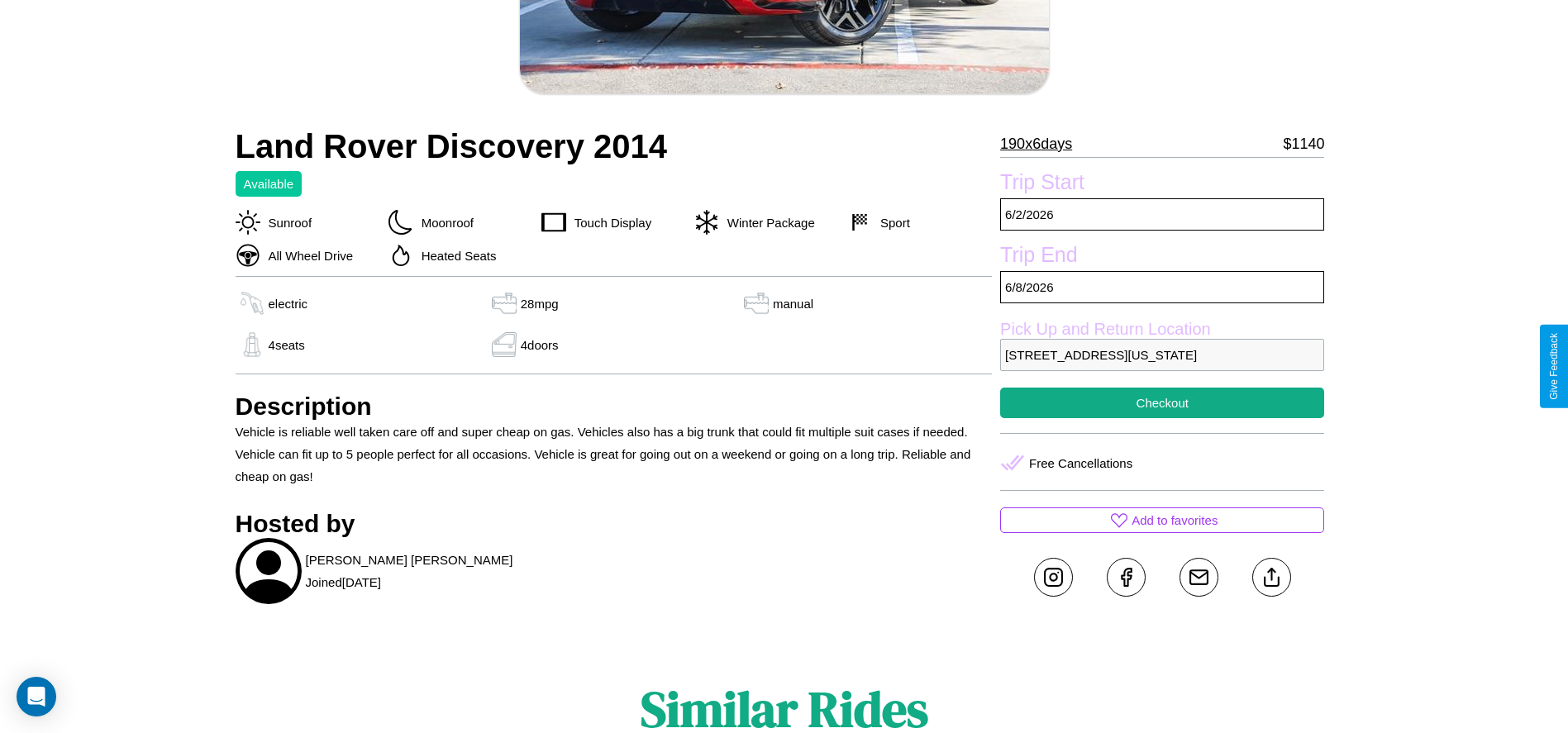
click at [1162, 366] on p "[STREET_ADDRESS][US_STATE]" at bounding box center [1161, 356] width 324 height 33
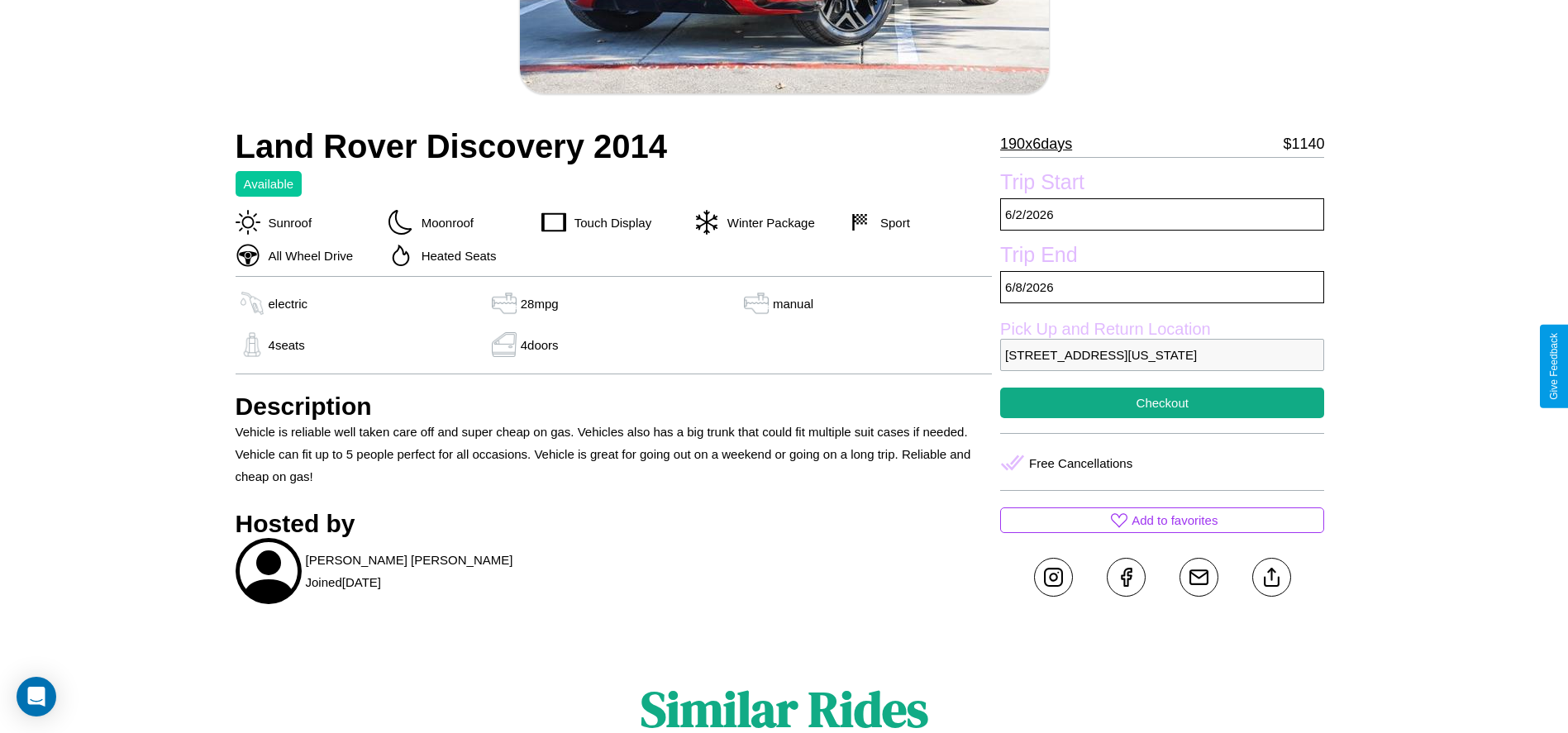
click at [1162, 366] on p "[STREET_ADDRESS][US_STATE]" at bounding box center [1161, 356] width 324 height 33
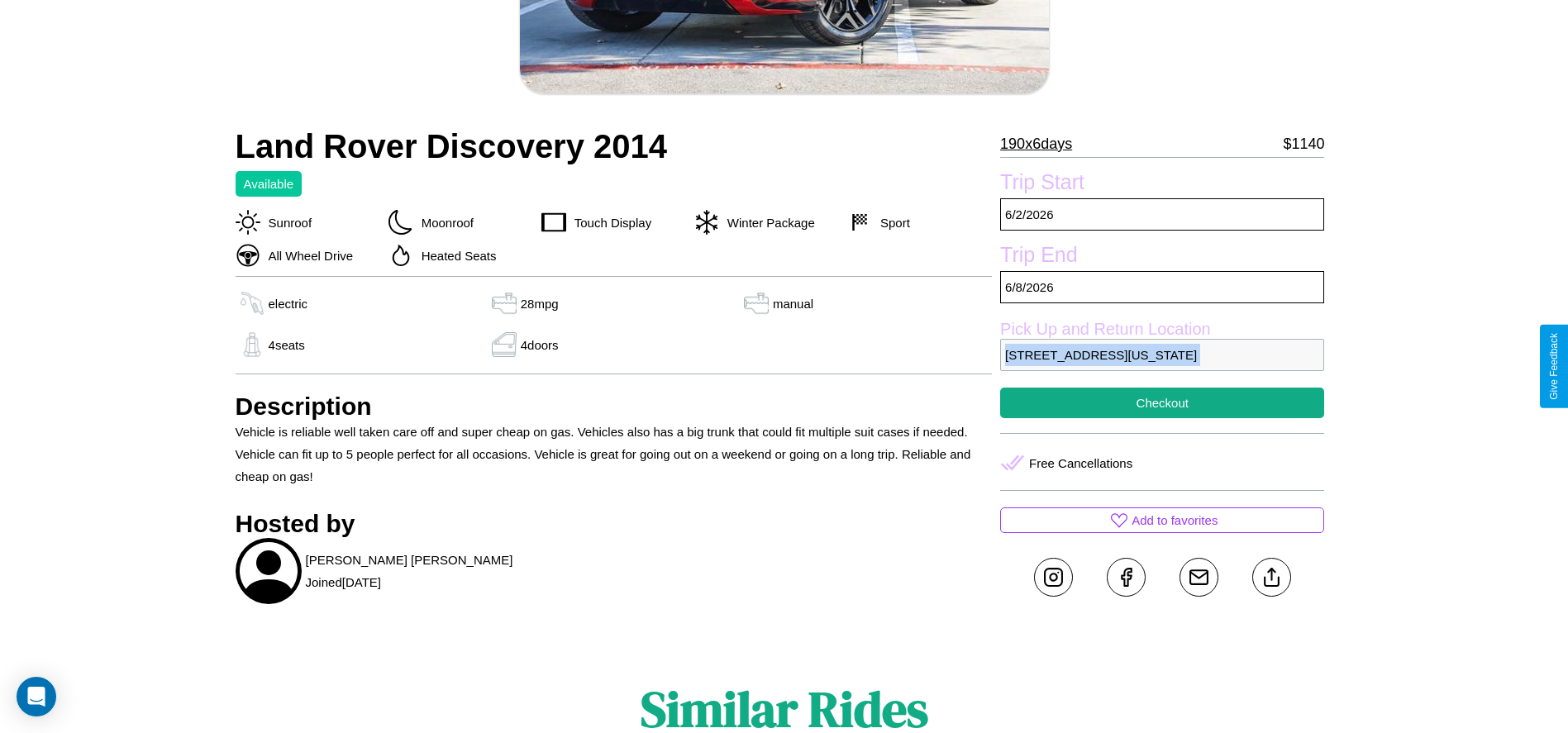
click at [1162, 366] on p "[STREET_ADDRESS][US_STATE]" at bounding box center [1161, 356] width 324 height 33
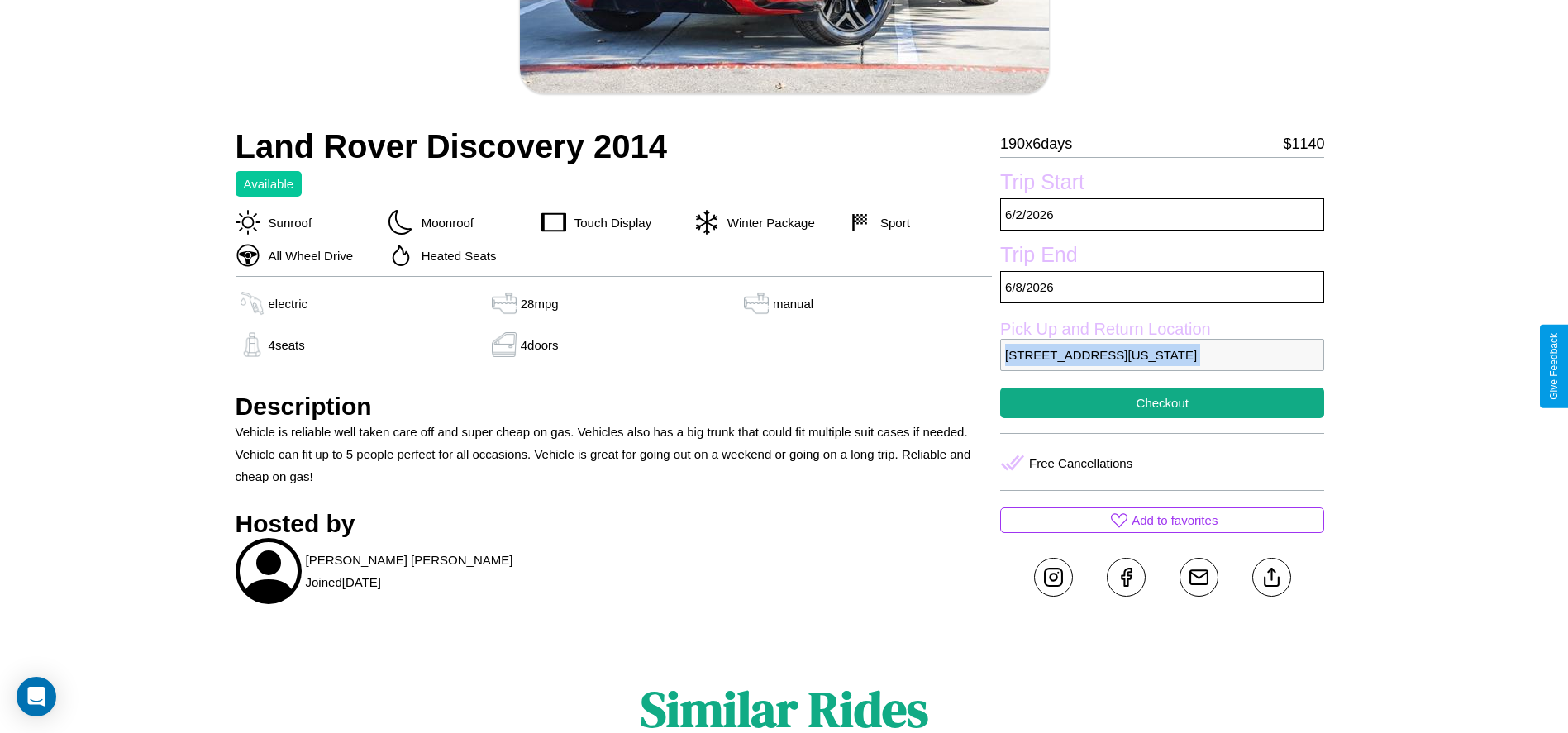
click at [1162, 366] on p "[STREET_ADDRESS][US_STATE]" at bounding box center [1161, 356] width 324 height 33
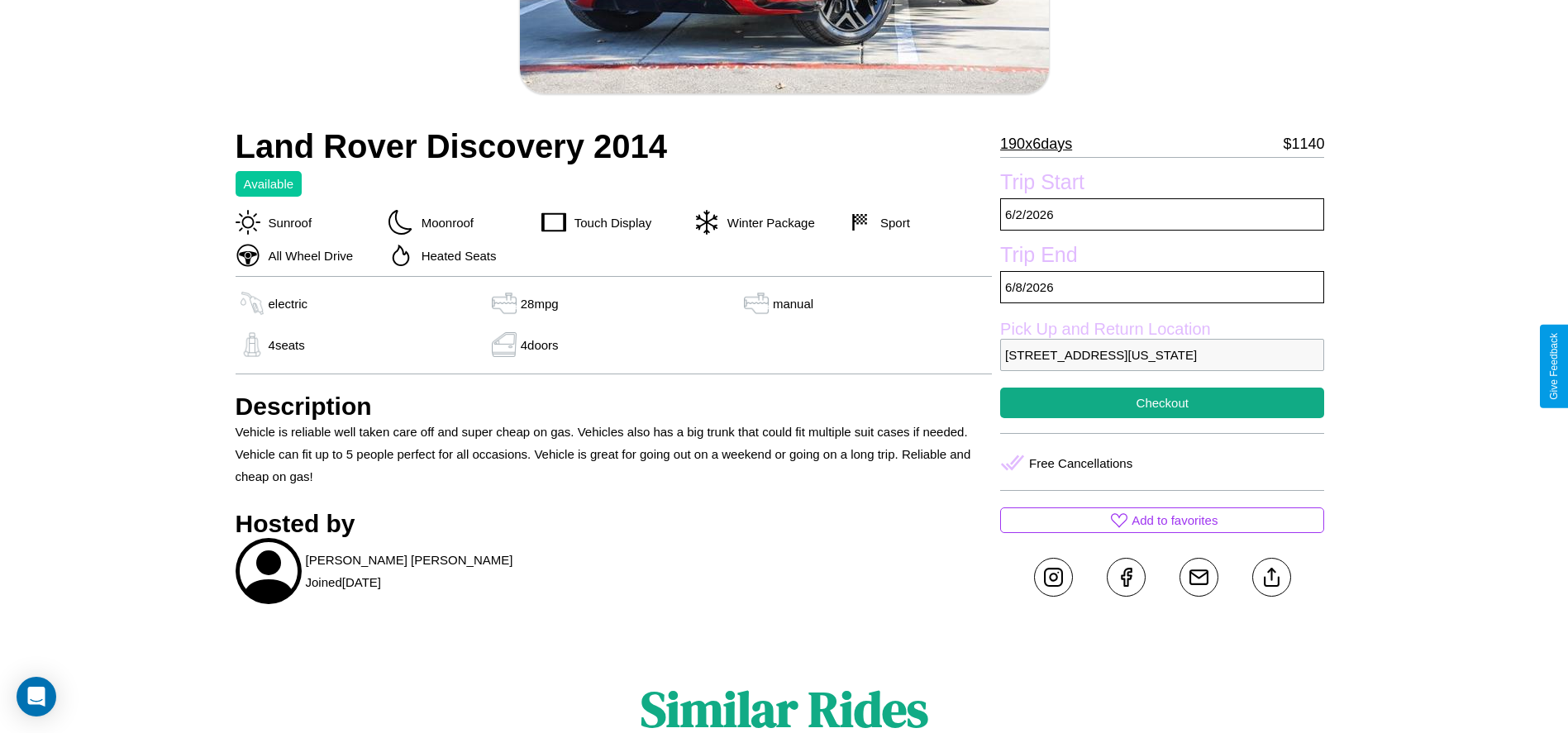
click at [1162, 366] on p "[STREET_ADDRESS][US_STATE]" at bounding box center [1161, 356] width 324 height 33
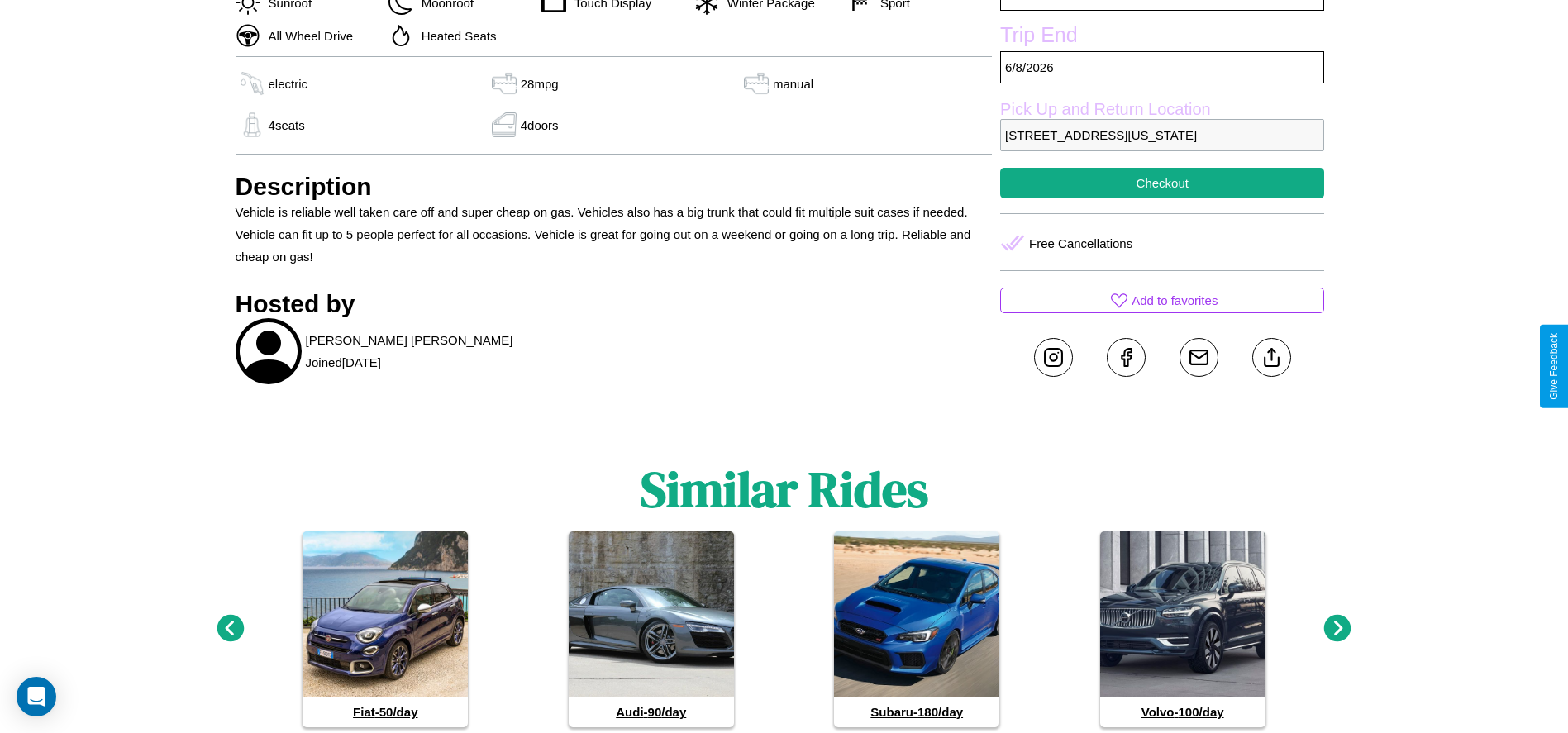
scroll to position [582, 0]
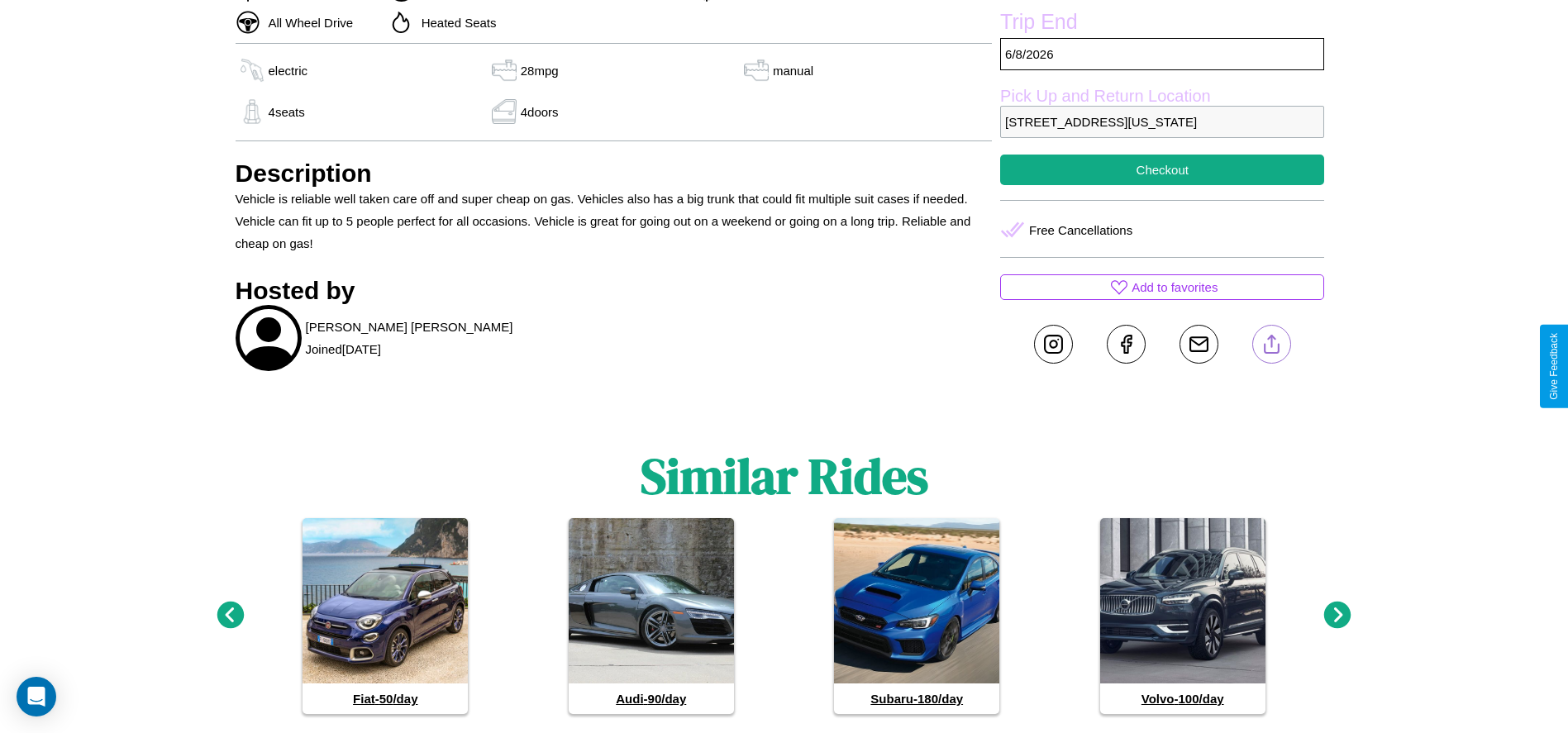
click at [1271, 347] on line at bounding box center [1271, 341] width 0 height 12
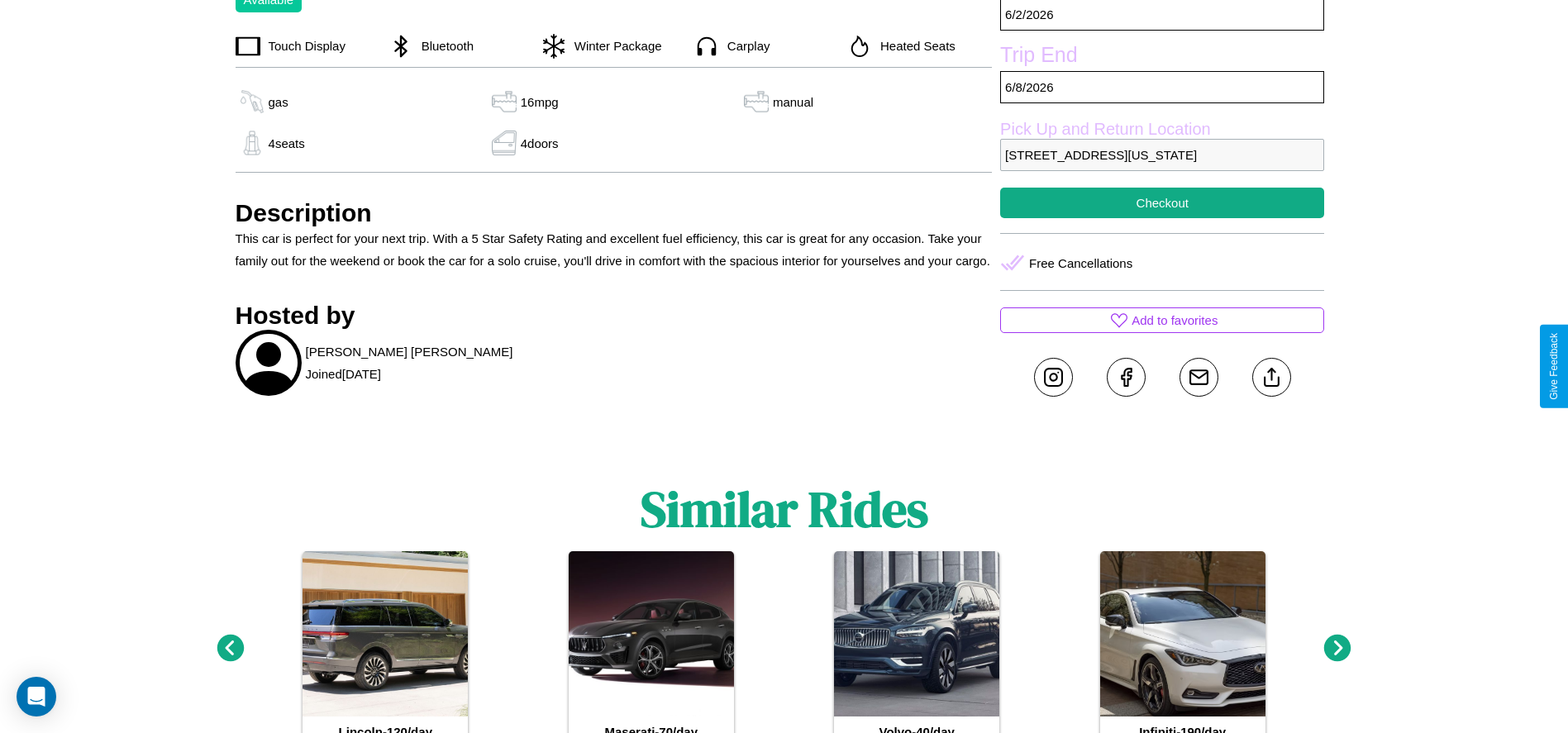
scroll to position [624, 0]
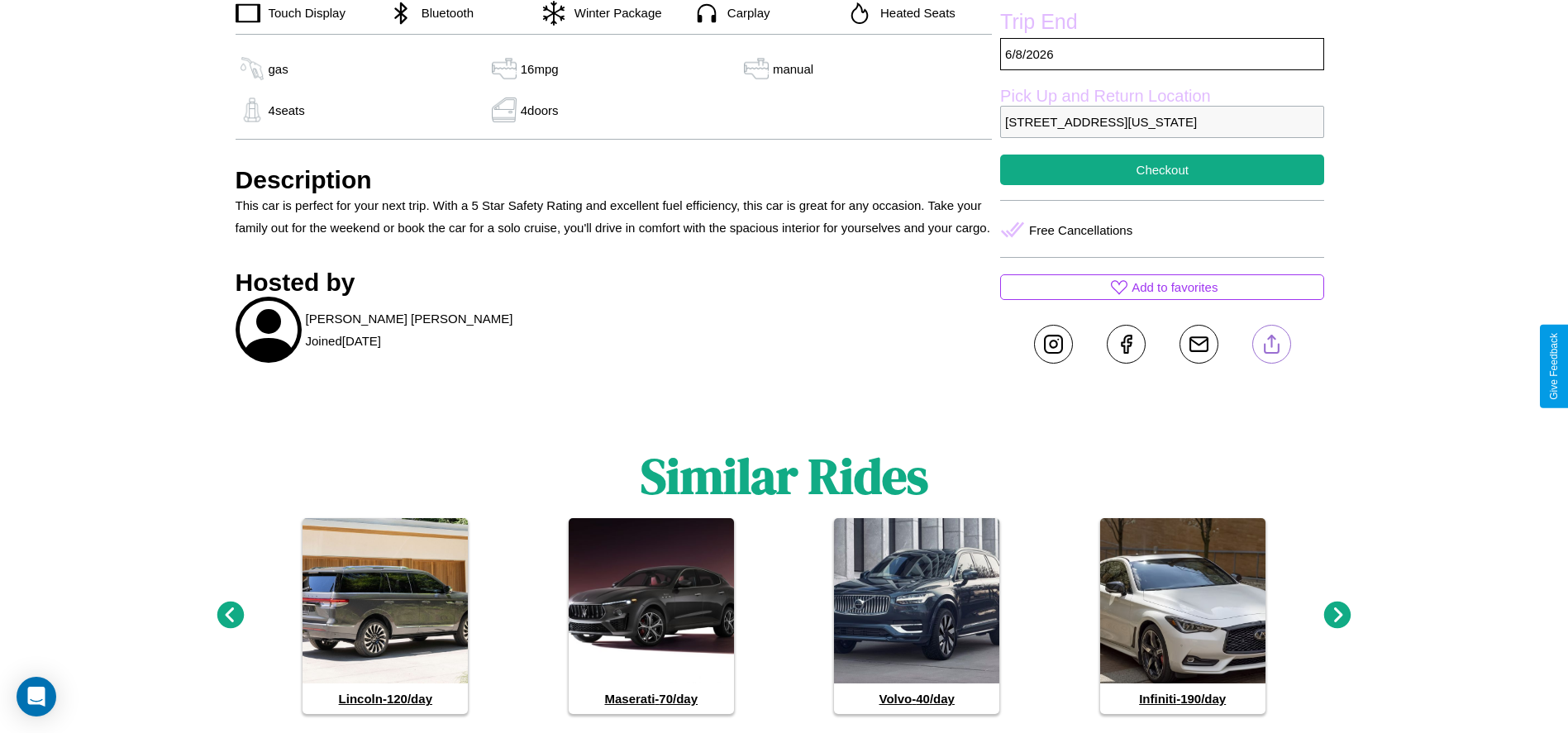
click at [1271, 347] on line at bounding box center [1271, 341] width 0 height 12
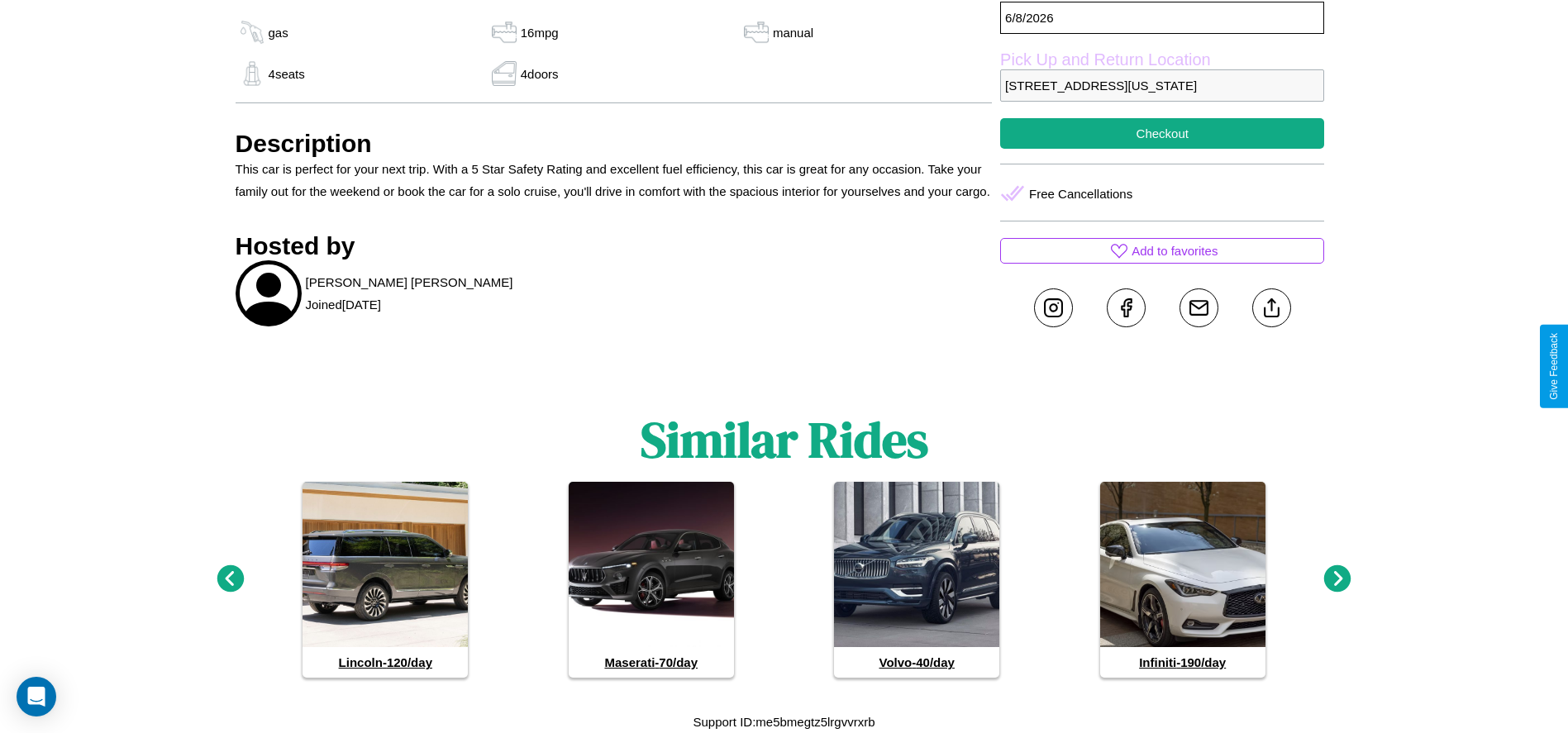
click at [1338, 580] on icon at bounding box center [1338, 579] width 27 height 27
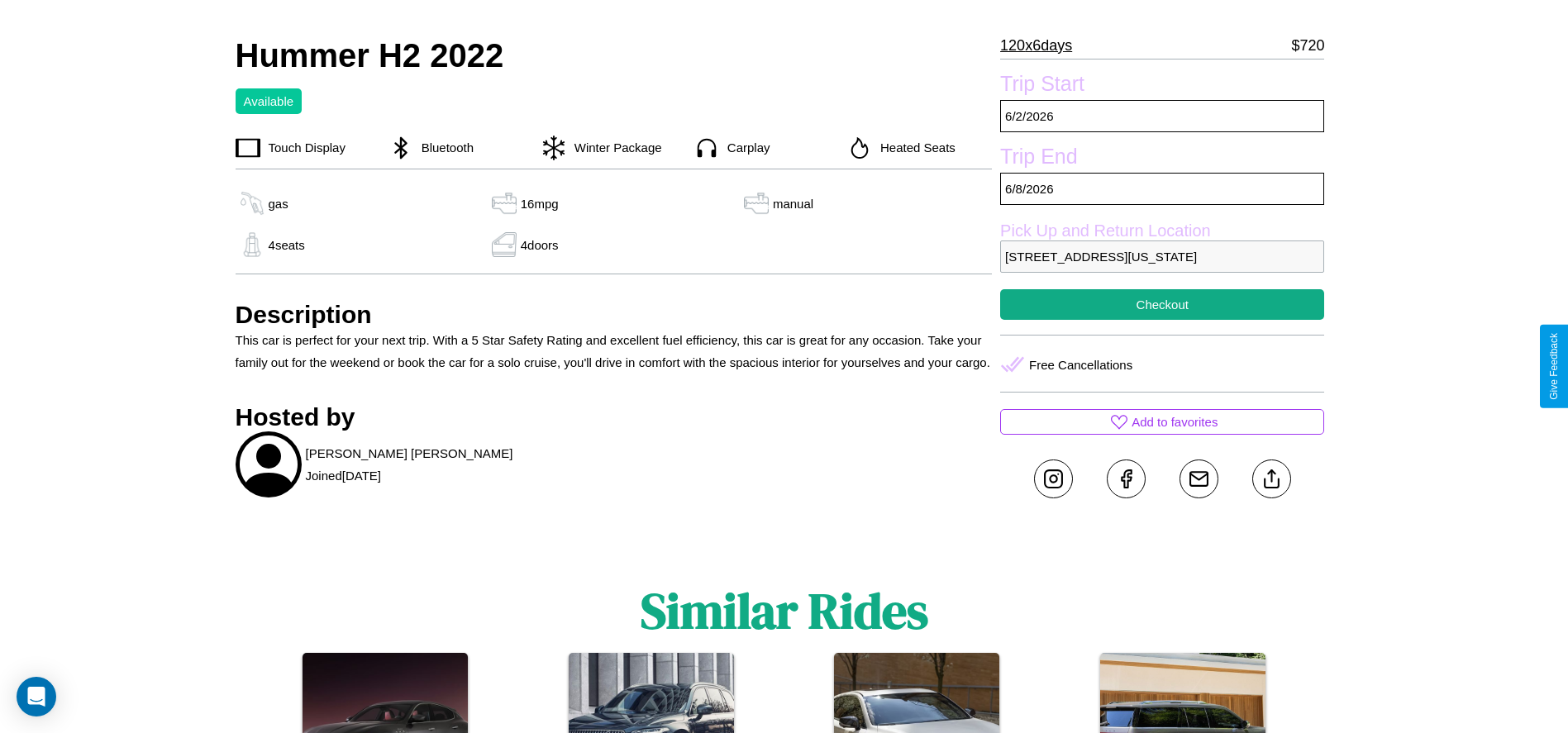
scroll to position [450, 0]
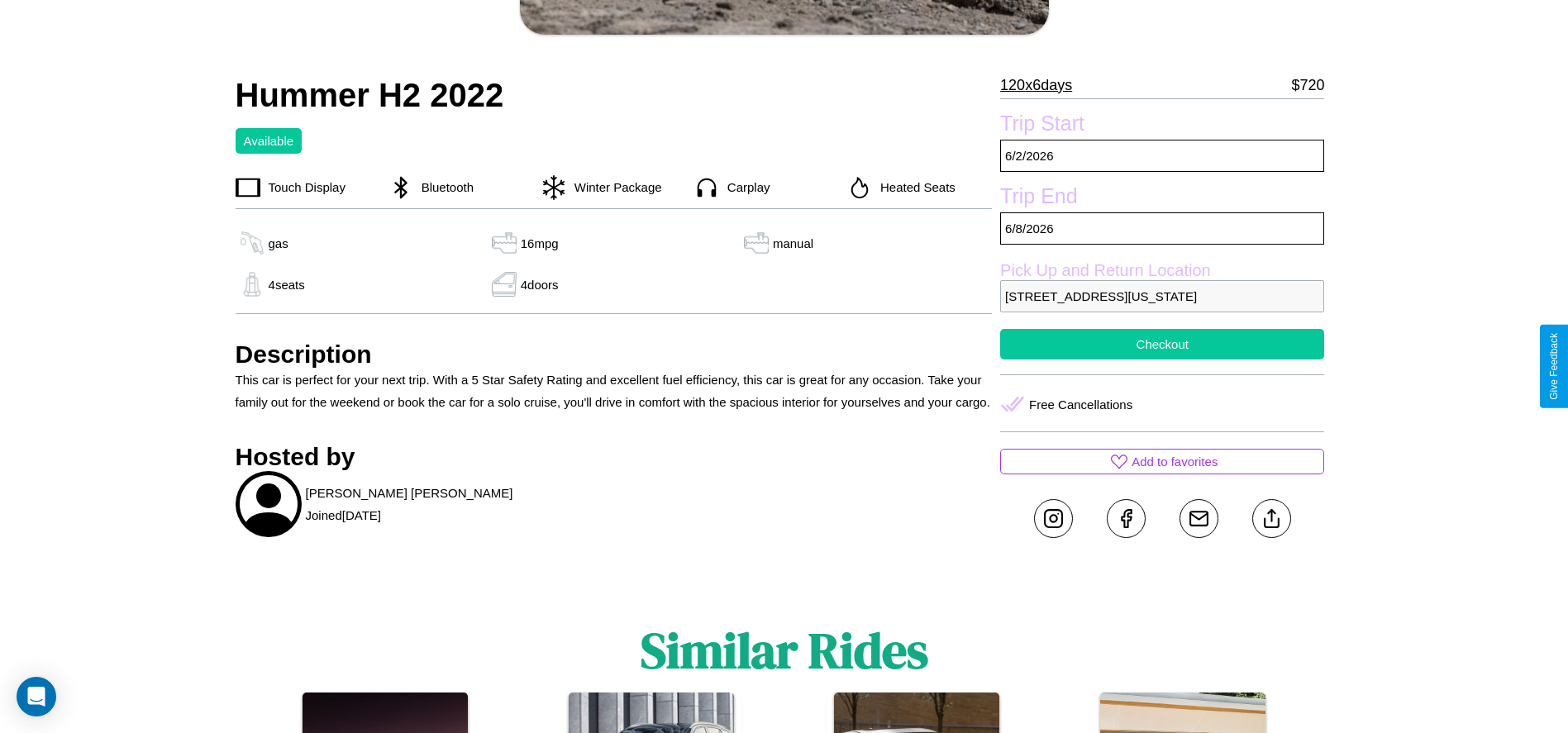
click at [1162, 359] on button "Checkout" at bounding box center [1161, 345] width 324 height 31
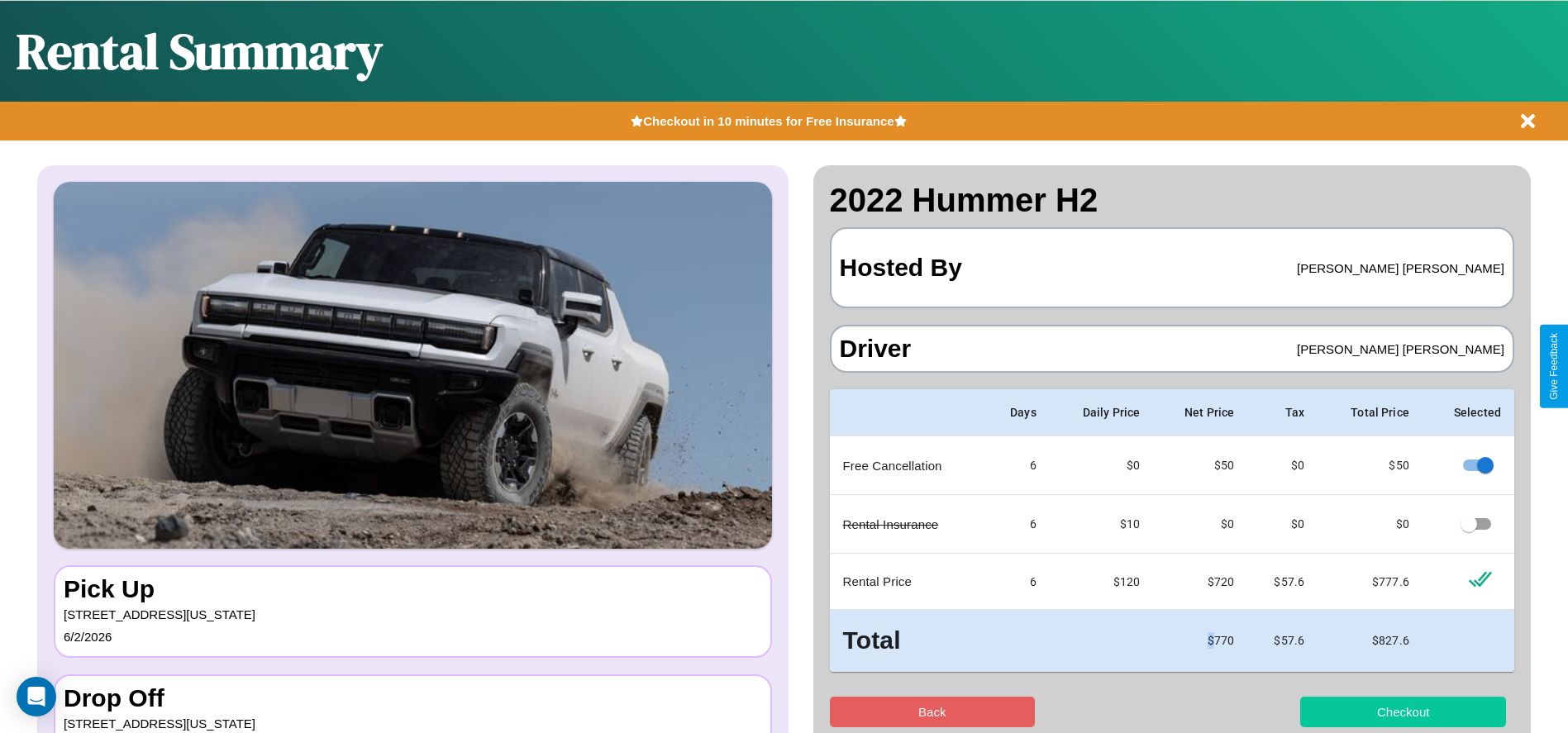
click at [1403, 711] on button "Checkout" at bounding box center [1403, 712] width 206 height 31
